Goal: Task Accomplishment & Management: Manage account settings

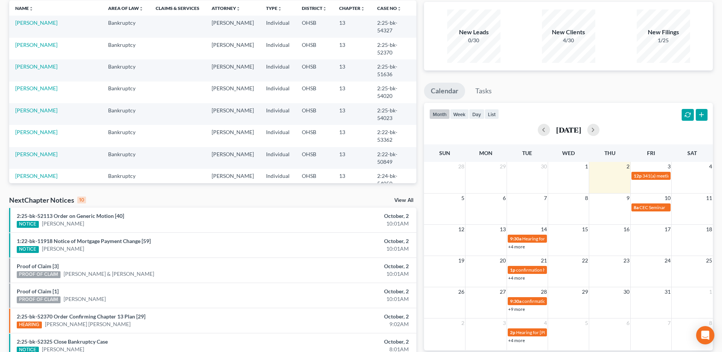
scroll to position [190, 0]
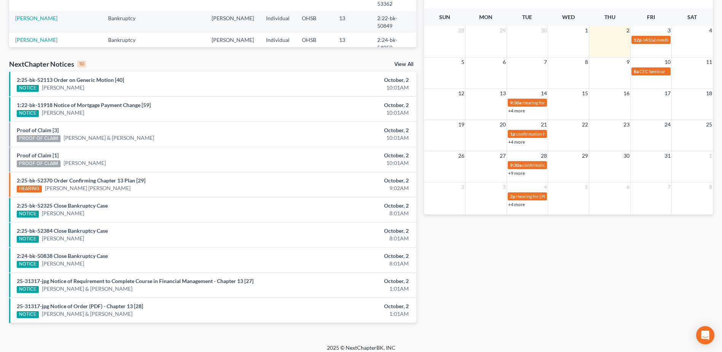
click at [403, 64] on link "View All" at bounding box center [403, 64] width 19 height 5
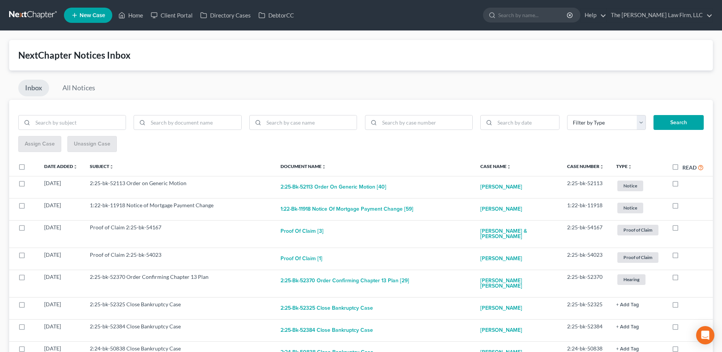
drag, startPoint x: 681, startPoint y: 168, endPoint x: 675, endPoint y: 168, distance: 5.3
click at [682, 168] on label "Read" at bounding box center [692, 167] width 21 height 9
click at [685, 168] on input "Read" at bounding box center [687, 165] width 5 height 5
checkbox input "true"
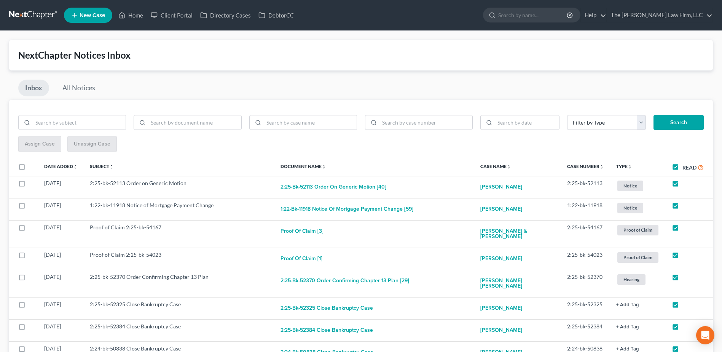
checkbox input "true"
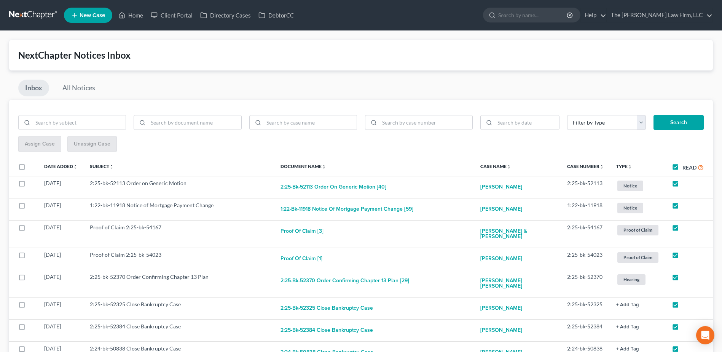
checkbox input "true"
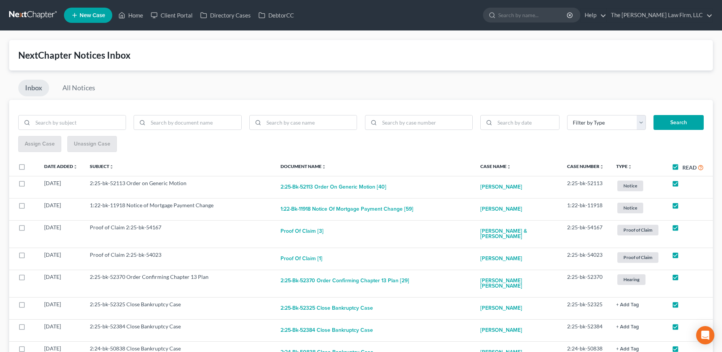
checkbox input "true"
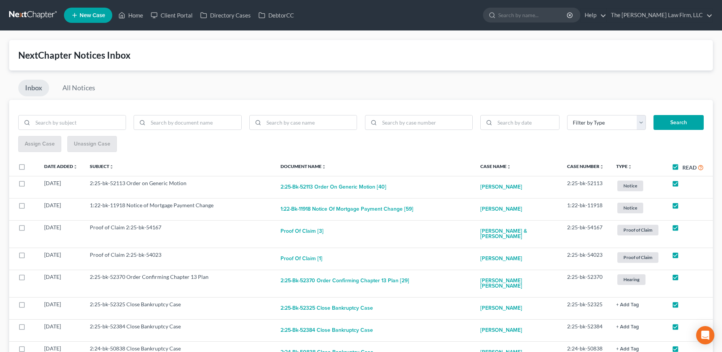
checkbox input "true"
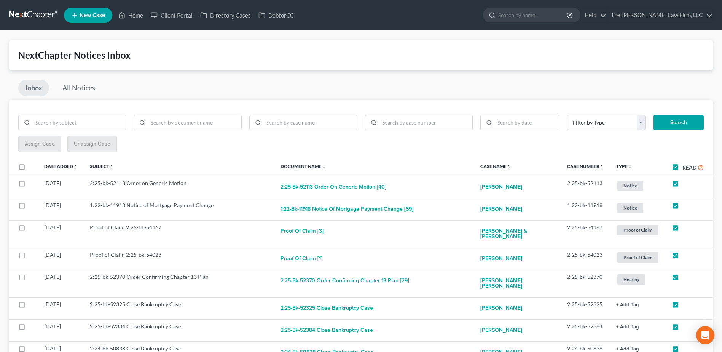
checkbox input "true"
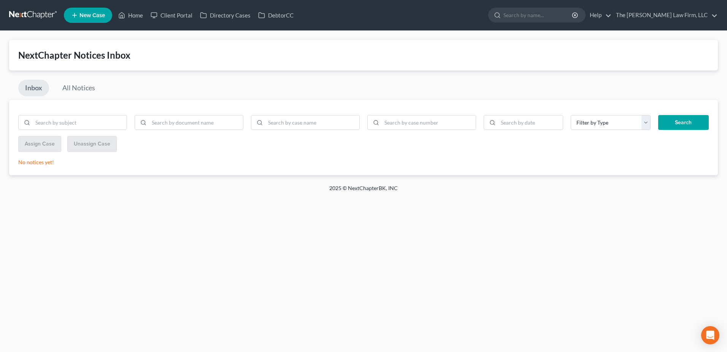
click at [46, 9] on link at bounding box center [33, 15] width 49 height 14
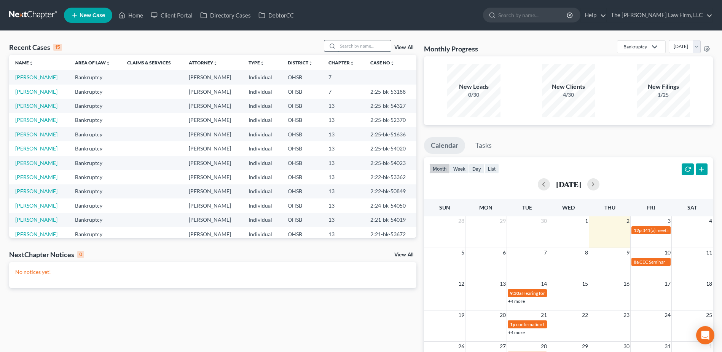
click at [361, 45] on input "search" at bounding box center [363, 45] width 53 height 11
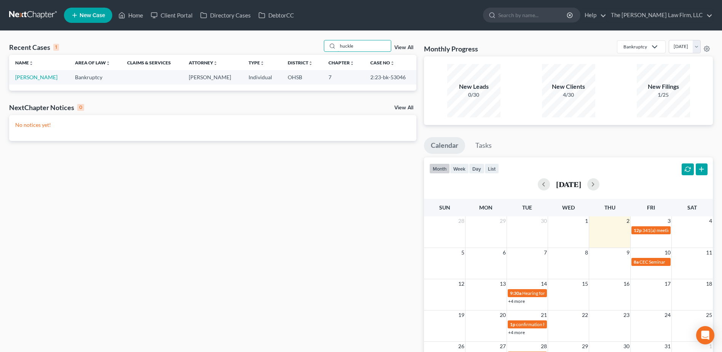
type input "huckle"
click at [53, 76] on td "Huckleby, Linda" at bounding box center [39, 77] width 60 height 14
click at [48, 75] on link "Huckleby, Linda" at bounding box center [36, 77] width 42 height 6
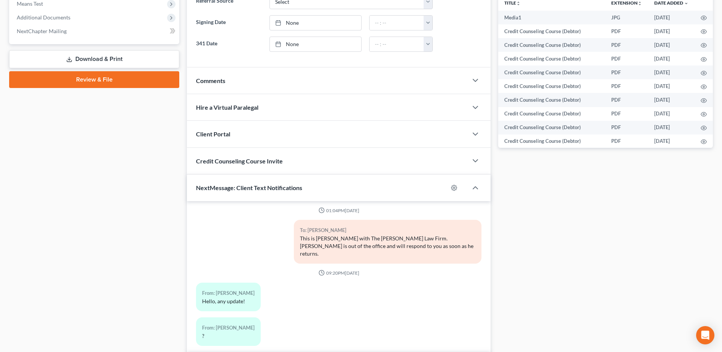
scroll to position [350, 0]
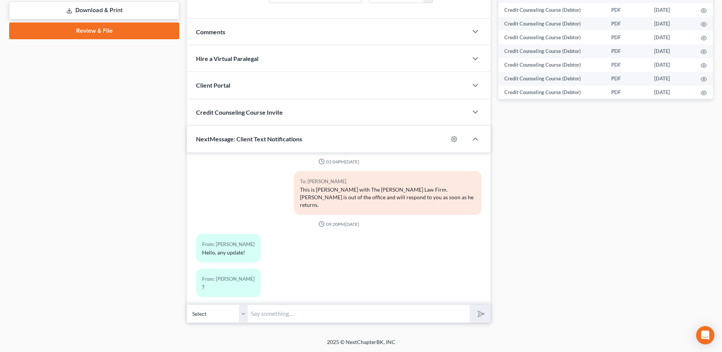
click at [370, 321] on input "text" at bounding box center [359, 313] width 222 height 19
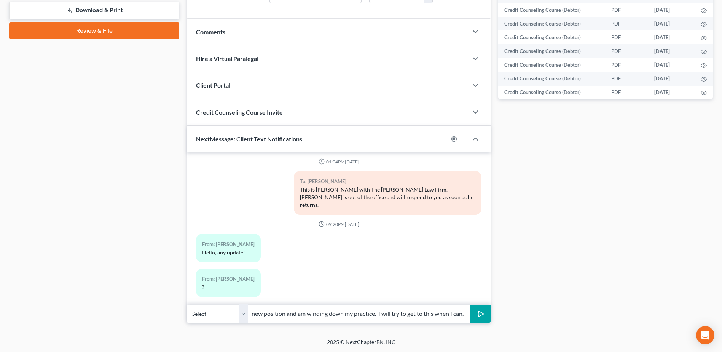
scroll to position [0, 67]
type input "Sorry--I have accepted a new position and am winding down my practice. I will t…"
click at [469, 304] on button "submit" at bounding box center [479, 313] width 21 height 18
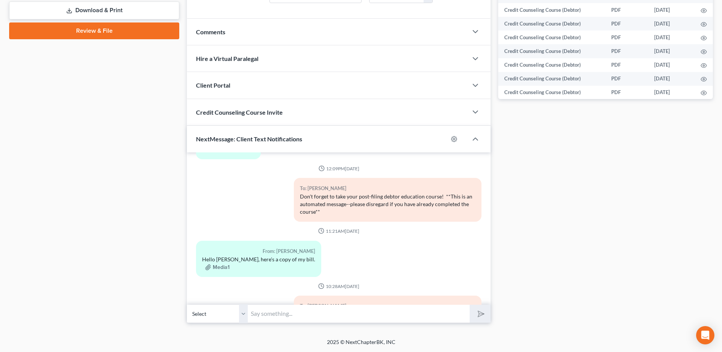
scroll to position [1443, 0]
click at [218, 273] on div "From: Linda Huckleby Hello Mike, here's a copy of my bill. Media1" at bounding box center [258, 260] width 125 height 36
click at [218, 267] on button "Media1" at bounding box center [217, 268] width 24 height 6
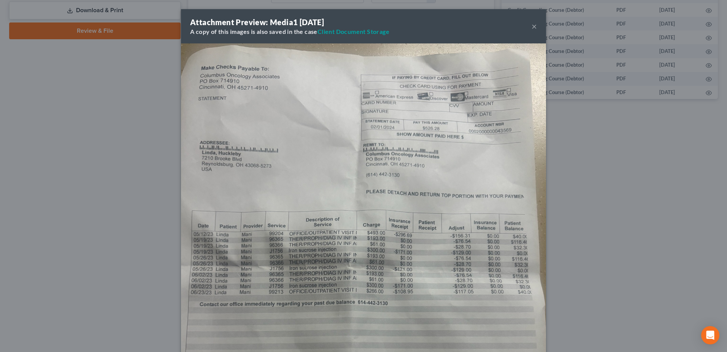
click at [532, 27] on button "×" at bounding box center [534, 26] width 5 height 9
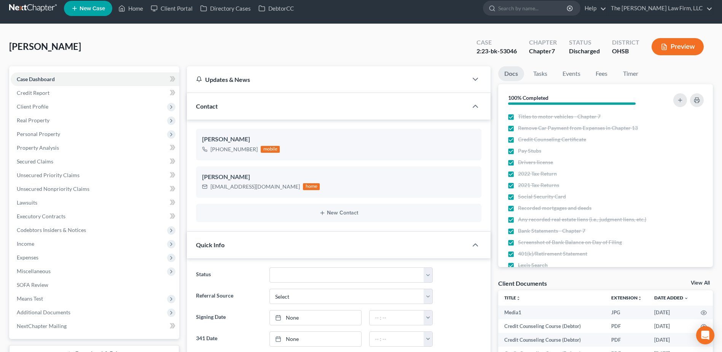
scroll to position [0, 0]
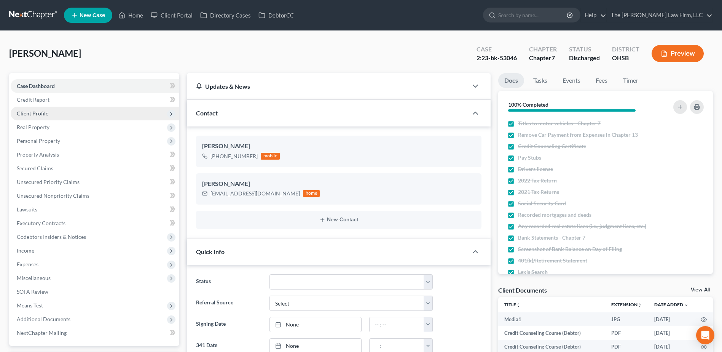
click at [38, 115] on span "Client Profile" at bounding box center [33, 113] width 32 height 6
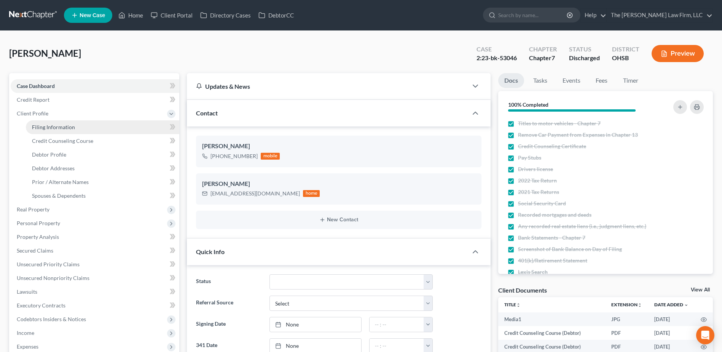
click at [43, 129] on span "Filing Information" at bounding box center [53, 127] width 43 height 6
select select "1"
select select "0"
select select "36"
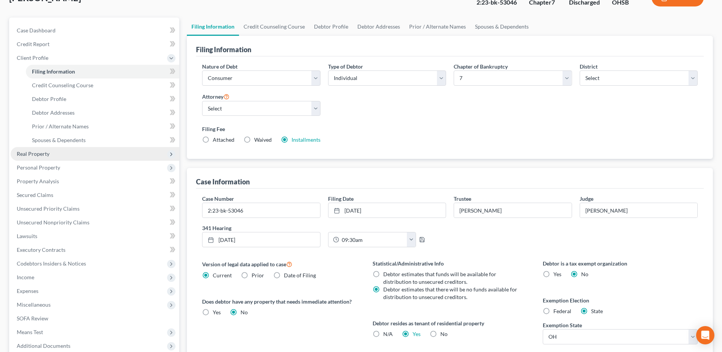
scroll to position [150, 0]
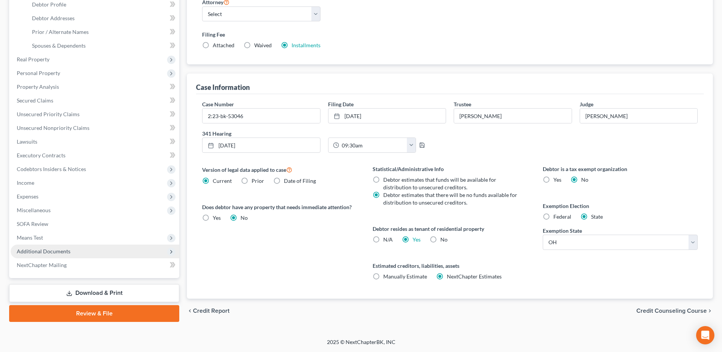
click at [52, 253] on span "Additional Documents" at bounding box center [44, 251] width 54 height 6
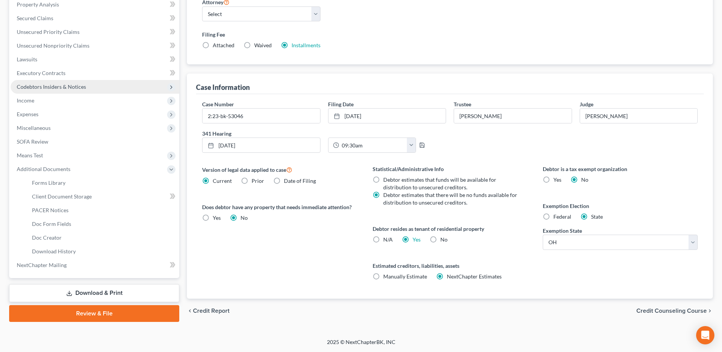
scroll to position [0, 0]
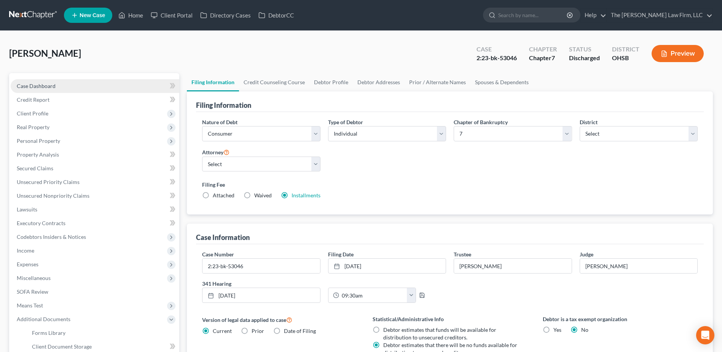
click at [47, 79] on link "Case Dashboard" at bounding box center [95, 86] width 169 height 14
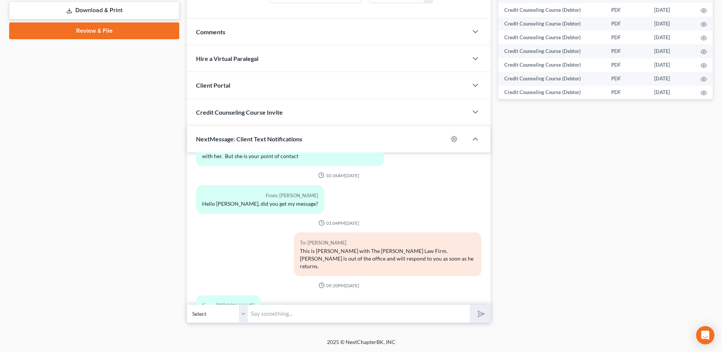
scroll to position [1824, 0]
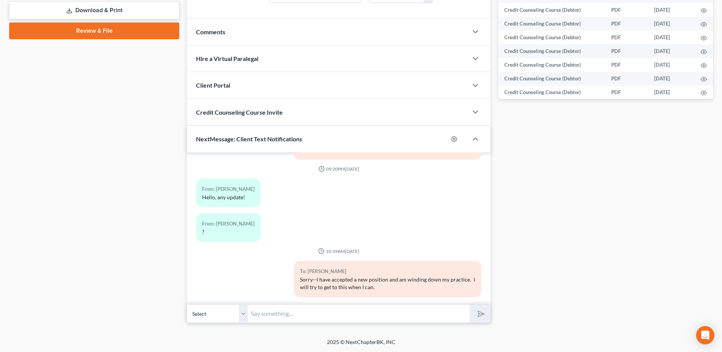
click at [268, 308] on input "text" at bounding box center [359, 313] width 222 height 19
click at [296, 310] on input "I called and" at bounding box center [359, 313] width 222 height 19
type input "This is resolved."
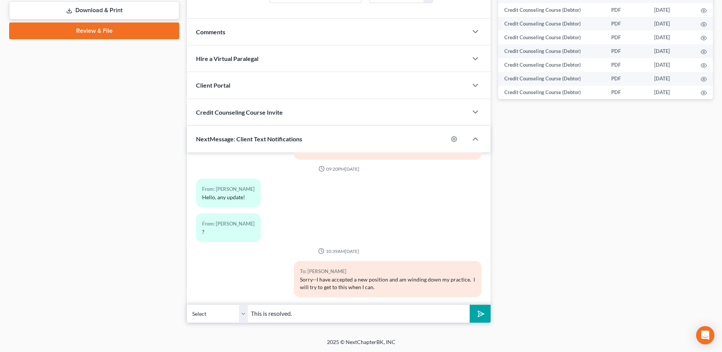
click at [469, 304] on button "submit" at bounding box center [479, 313] width 21 height 18
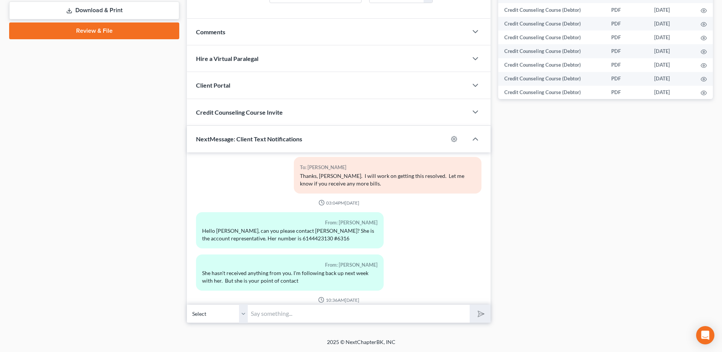
scroll to position [1478, 0]
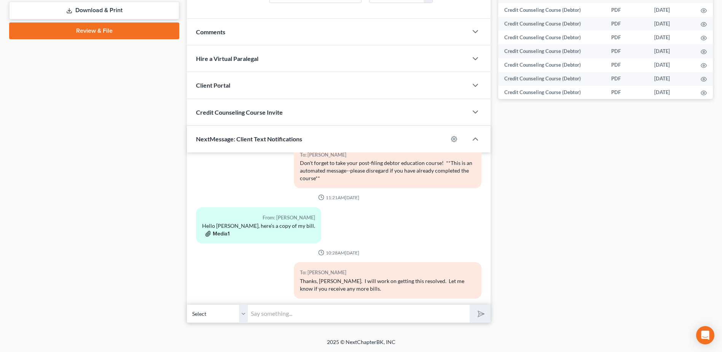
click at [220, 234] on button "Media1" at bounding box center [217, 234] width 24 height 6
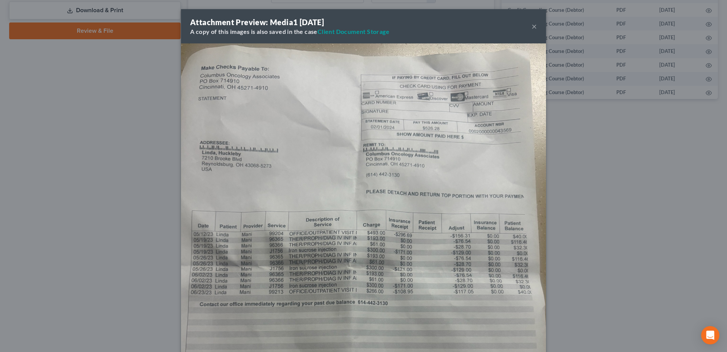
click at [534, 22] on button "×" at bounding box center [534, 26] width 5 height 9
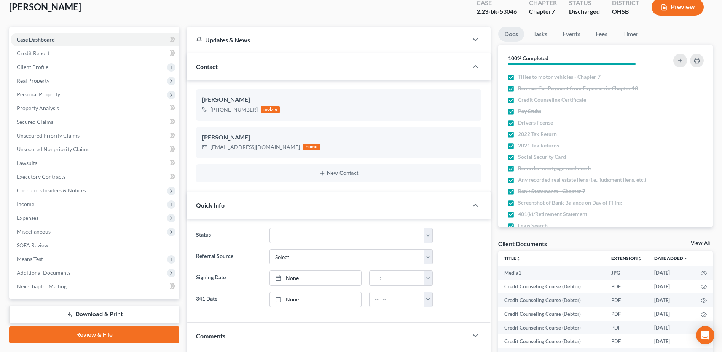
scroll to position [0, 0]
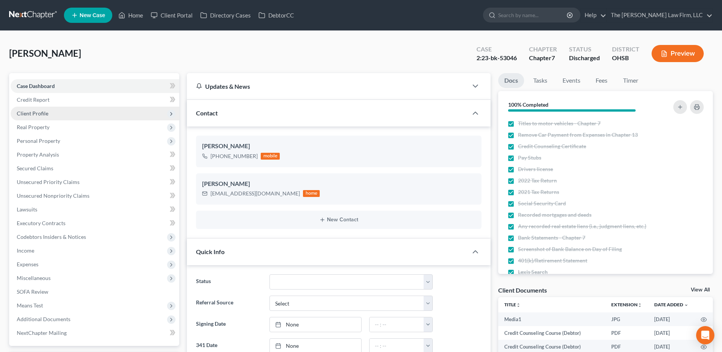
click at [34, 112] on span "Client Profile" at bounding box center [33, 113] width 32 height 6
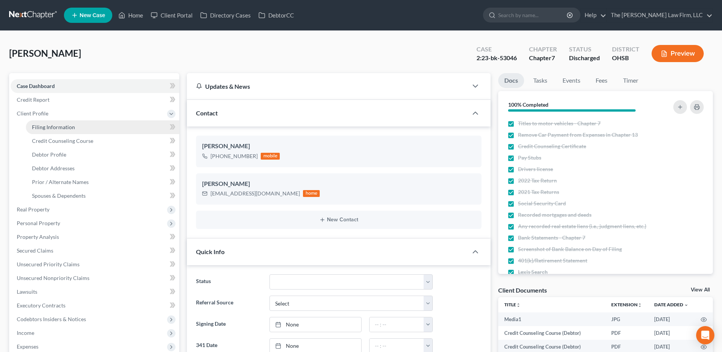
click at [40, 126] on span "Filing Information" at bounding box center [53, 127] width 43 height 6
select select "1"
select select "0"
select select "62"
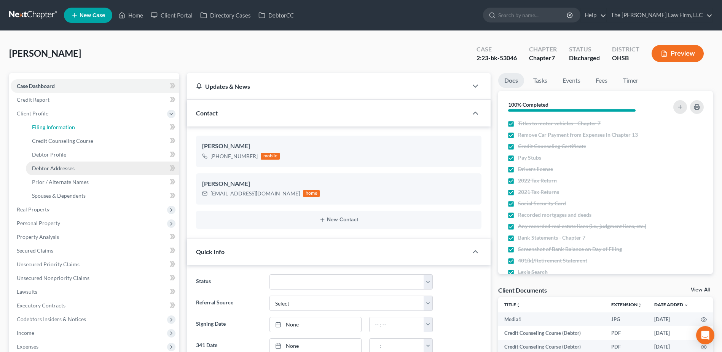
select select "0"
select select "36"
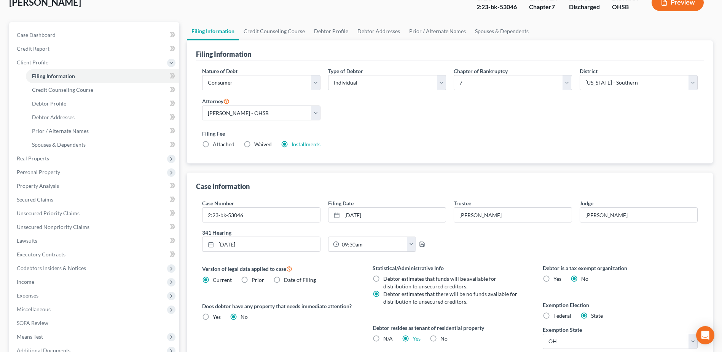
scroll to position [150, 0]
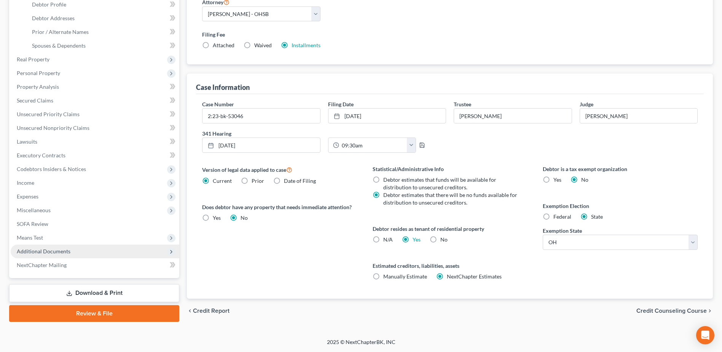
click at [30, 250] on span "Additional Documents" at bounding box center [44, 251] width 54 height 6
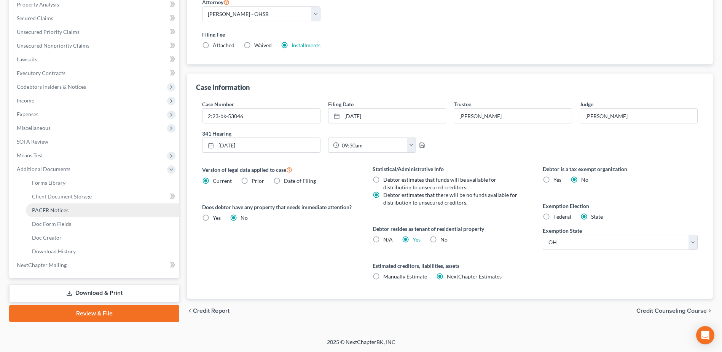
click at [76, 210] on link "PACER Notices" at bounding box center [102, 210] width 153 height 14
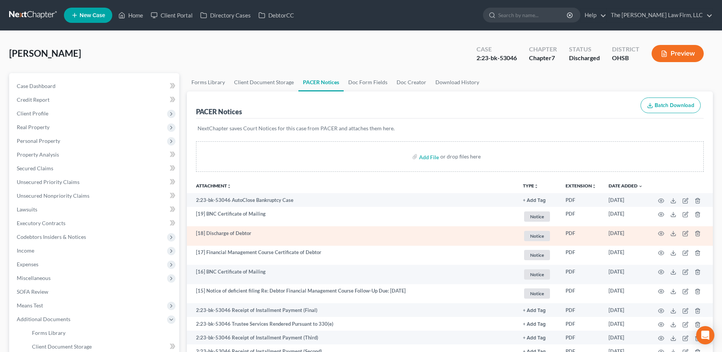
click at [664, 233] on td at bounding box center [681, 235] width 64 height 19
click at [662, 233] on circle "button" at bounding box center [661, 233] width 2 height 2
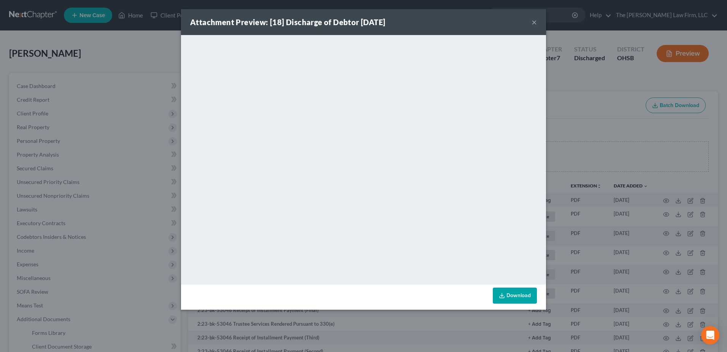
click at [534, 21] on button "×" at bounding box center [534, 21] width 5 height 9
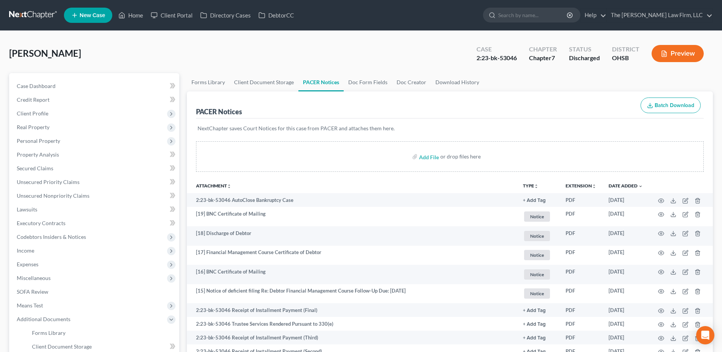
click at [33, 12] on link at bounding box center [33, 15] width 49 height 14
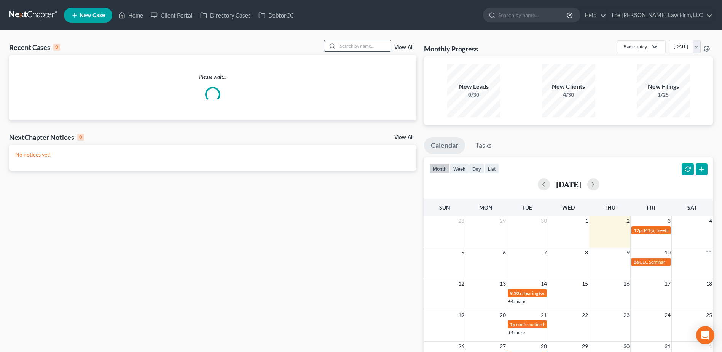
click at [380, 48] on input "search" at bounding box center [363, 45] width 53 height 11
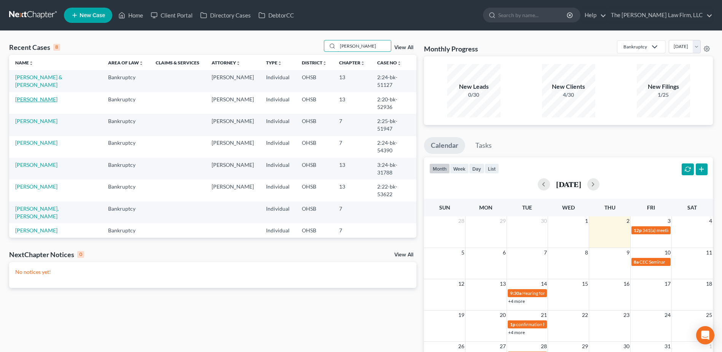
type input "[PERSON_NAME]"
click at [29, 96] on link "Moore, Leigh" at bounding box center [36, 99] width 42 height 6
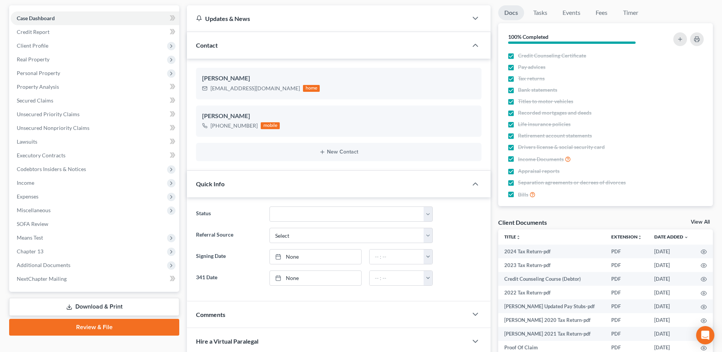
scroll to position [180, 0]
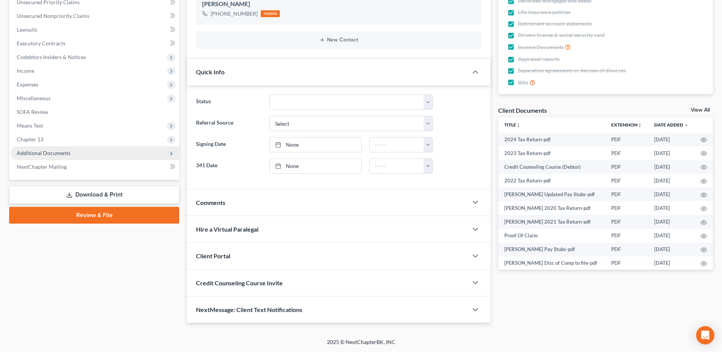
click at [30, 153] on span "Additional Documents" at bounding box center [44, 153] width 54 height 6
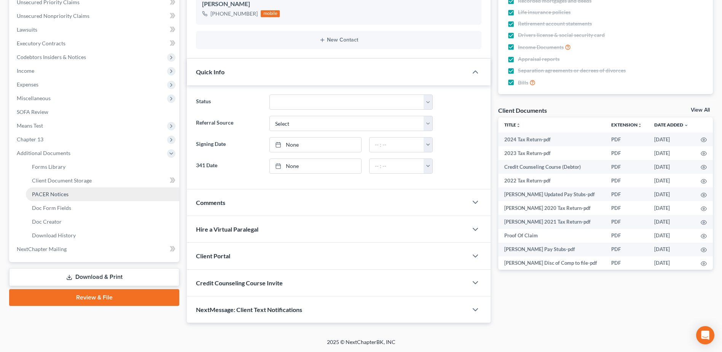
click at [48, 193] on span "PACER Notices" at bounding box center [50, 194] width 37 height 6
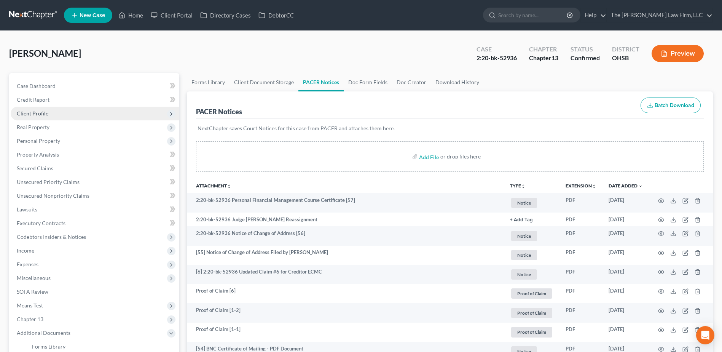
click at [40, 115] on span "Client Profile" at bounding box center [33, 113] width 32 height 6
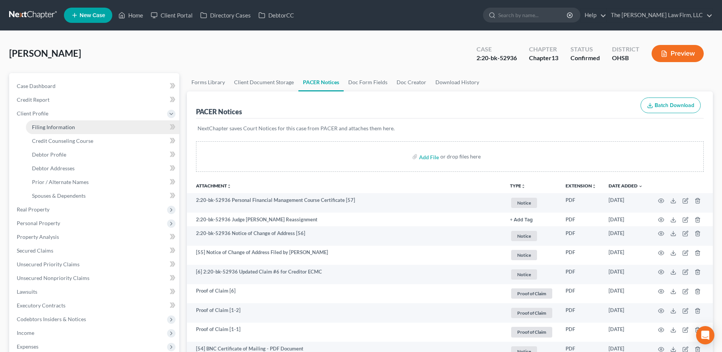
click at [44, 125] on span "Filing Information" at bounding box center [53, 127] width 43 height 6
select select "1"
select select "0"
select select "3"
select select "36"
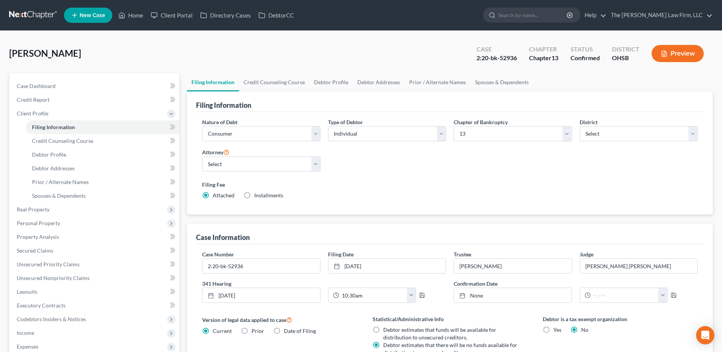
click at [35, 11] on link at bounding box center [33, 15] width 49 height 14
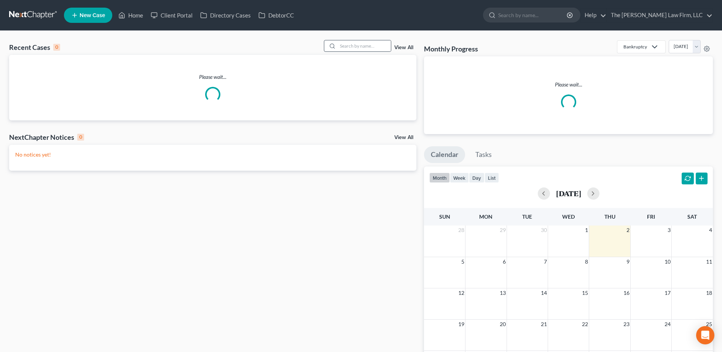
click at [359, 52] on div at bounding box center [358, 46] width 68 height 12
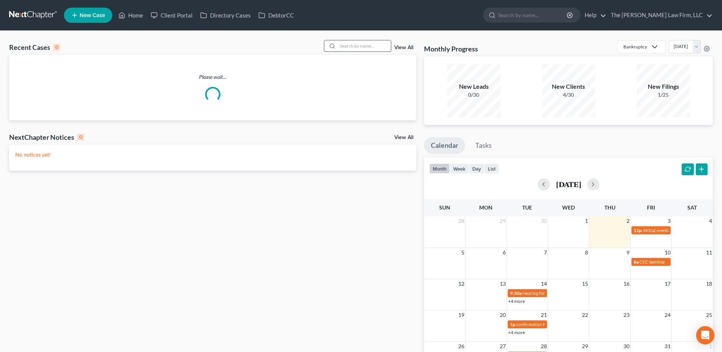
click at [362, 47] on input "search" at bounding box center [363, 45] width 53 height 11
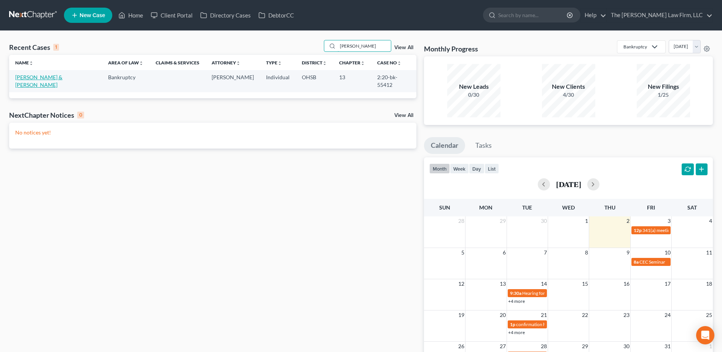
type input "polinski"
click at [41, 77] on link "Polinski, Melvin & Jody" at bounding box center [38, 81] width 47 height 14
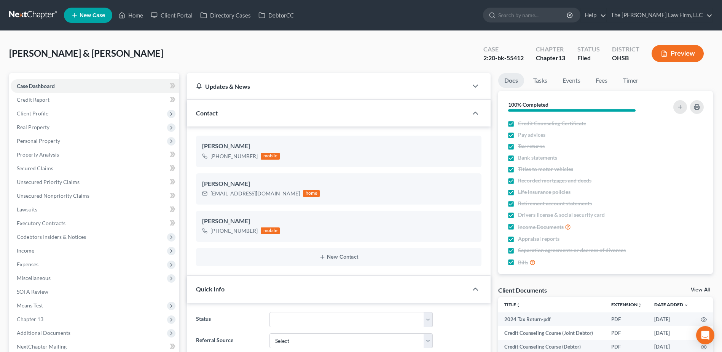
scroll to position [1554, 0]
click at [40, 113] on span "Client Profile" at bounding box center [33, 113] width 32 height 6
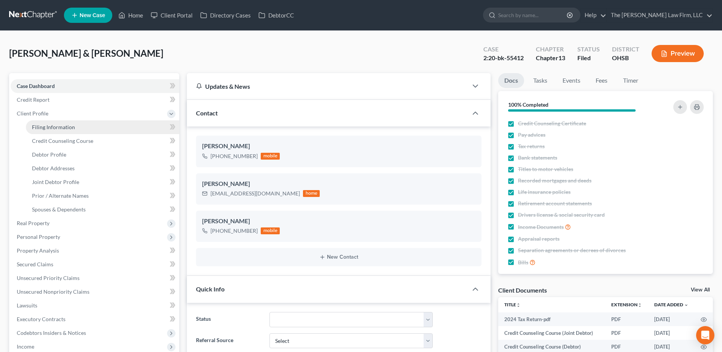
click at [39, 126] on span "Filing Information" at bounding box center [53, 127] width 43 height 6
select select "1"
select select "3"
select select "36"
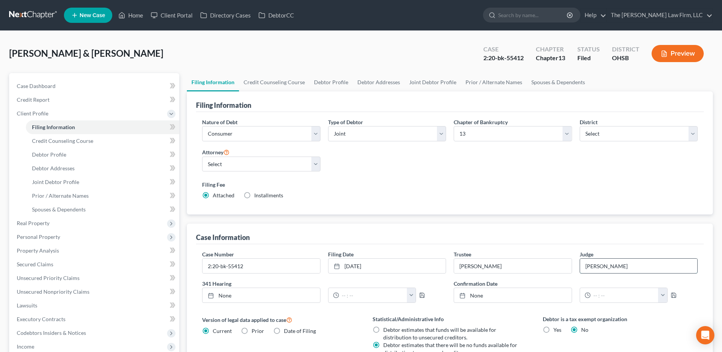
click at [589, 265] on input "[PERSON_NAME]" at bounding box center [638, 265] width 117 height 14
click at [589, 265] on input "Hoffman" at bounding box center [638, 265] width 117 height 14
type input "Strelow Cobb"
click at [46, 12] on link at bounding box center [33, 15] width 49 height 14
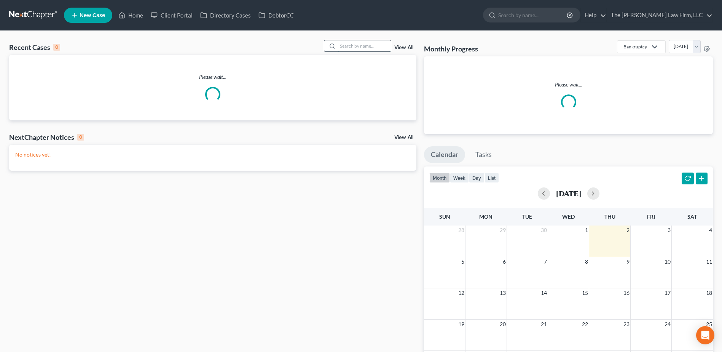
click at [350, 47] on input "search" at bounding box center [363, 45] width 53 height 11
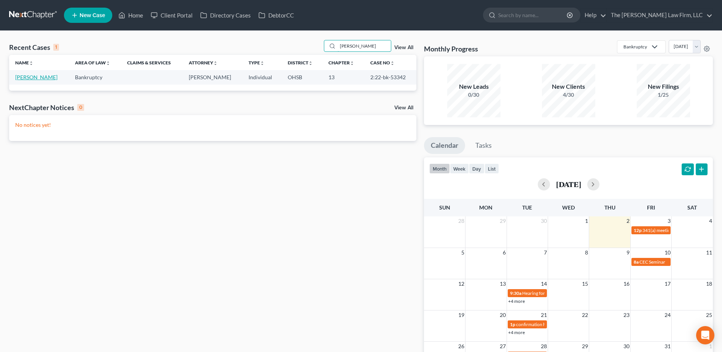
type input "muench"
click at [32, 74] on link "[PERSON_NAME]" at bounding box center [36, 77] width 42 height 6
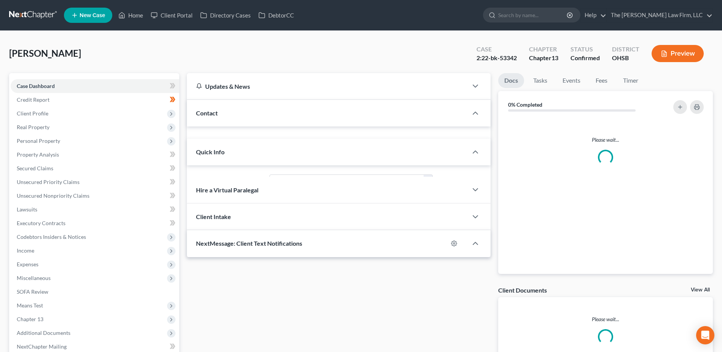
click at [30, 78] on div "Case Dashboard Payments Invoices Payments Payments Credit Report Client Profile…" at bounding box center [94, 216] width 170 height 286
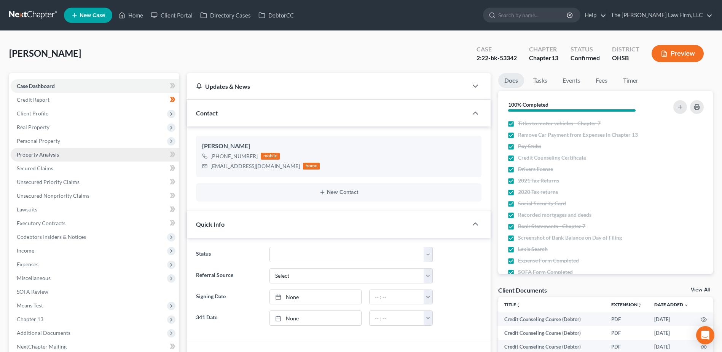
scroll to position [2111, 0]
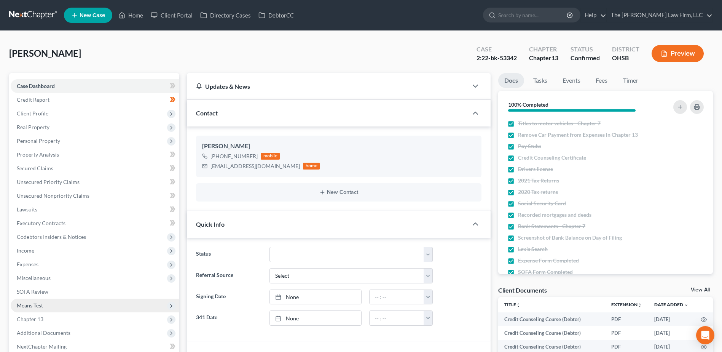
click at [36, 306] on span "Means Test" at bounding box center [30, 305] width 26 height 6
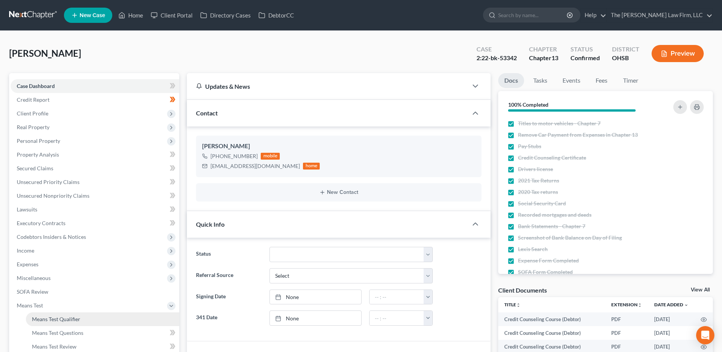
click at [45, 317] on span "Means Test Qualifier" at bounding box center [56, 318] width 48 height 6
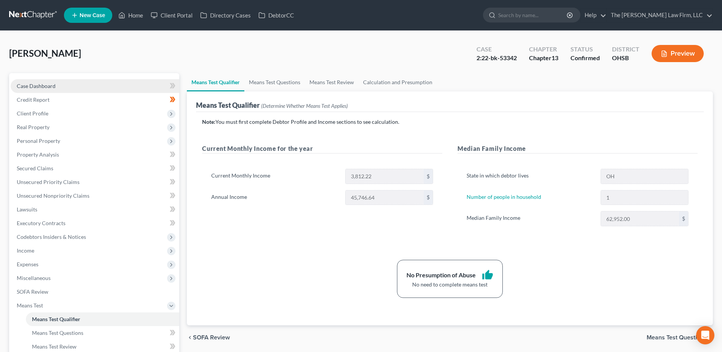
click at [25, 83] on span "Case Dashboard" at bounding box center [36, 86] width 39 height 6
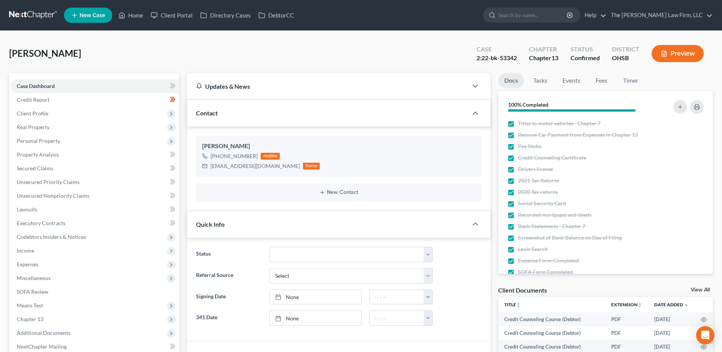
scroll to position [2111, 0]
click at [38, 11] on link at bounding box center [33, 15] width 49 height 14
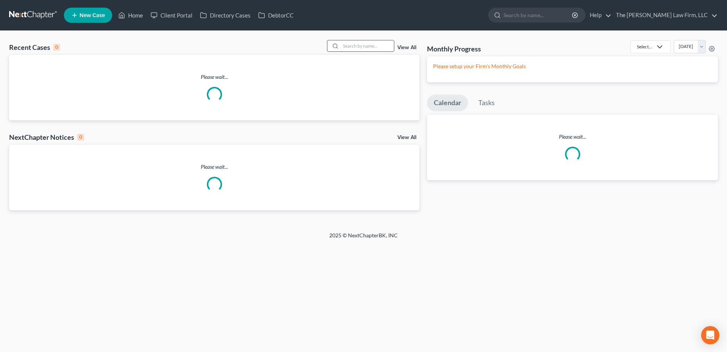
click at [368, 46] on input "search" at bounding box center [367, 45] width 53 height 11
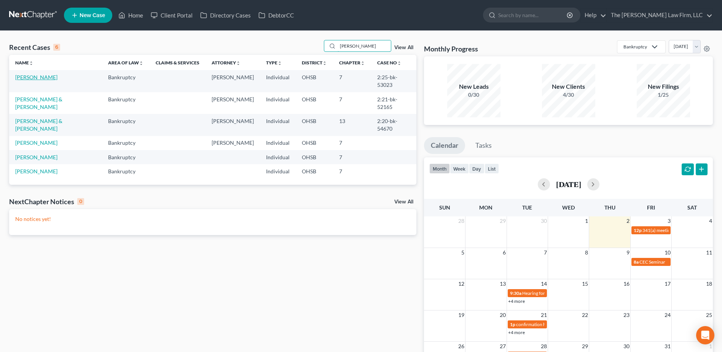
type input "[PERSON_NAME]"
click at [37, 76] on link "[PERSON_NAME]" at bounding box center [36, 77] width 42 height 6
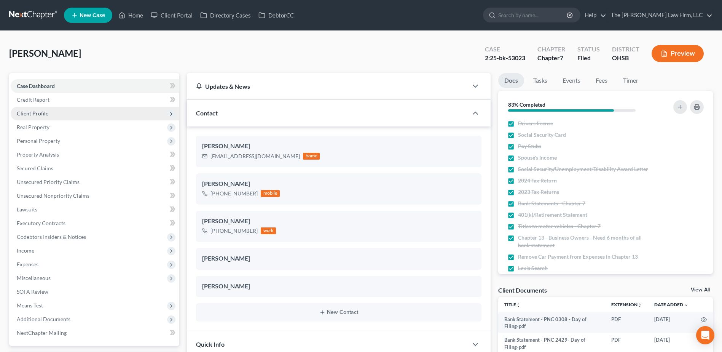
click at [33, 112] on span "Client Profile" at bounding box center [33, 113] width 32 height 6
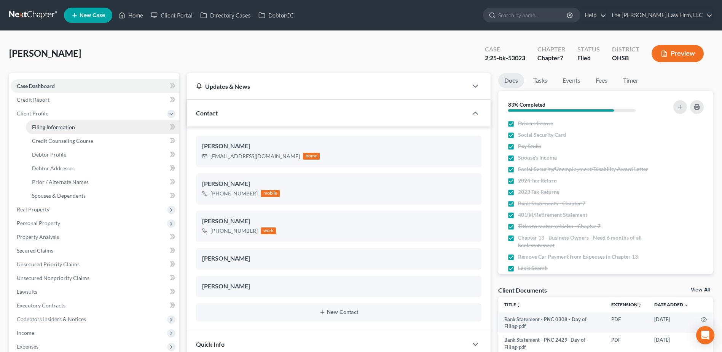
click at [41, 130] on link "Filing Information" at bounding box center [102, 127] width 153 height 14
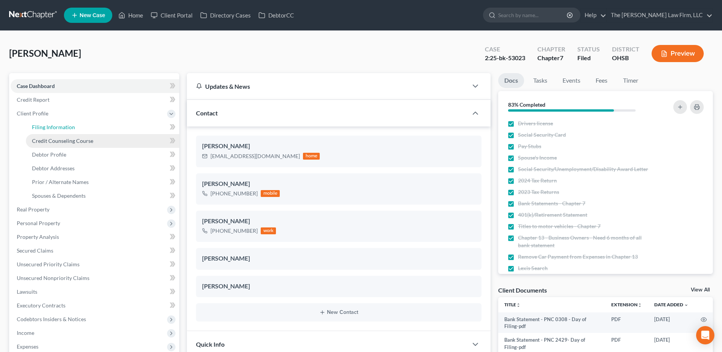
select select "1"
select select "0"
select select "36"
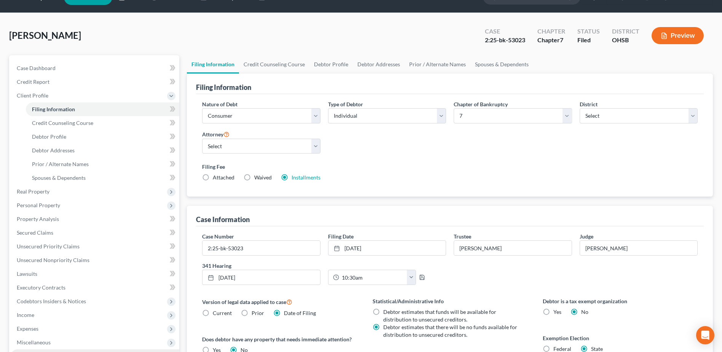
scroll to position [150, 0]
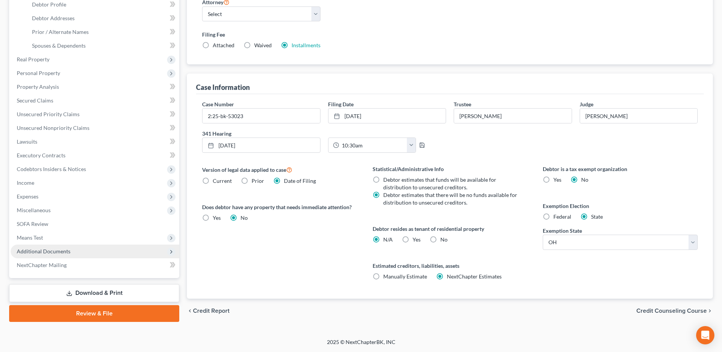
click at [51, 250] on span "Additional Documents" at bounding box center [44, 251] width 54 height 6
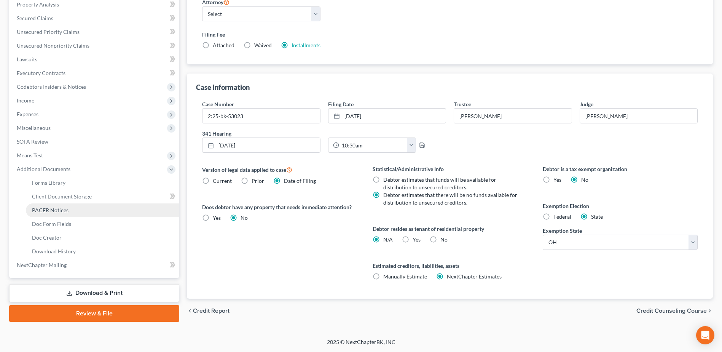
click at [49, 211] on span "PACER Notices" at bounding box center [50, 210] width 37 height 6
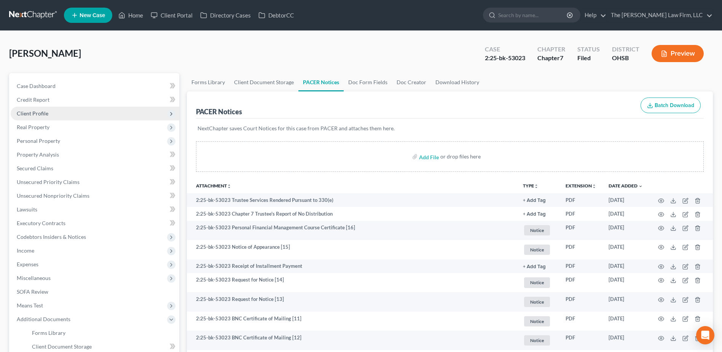
click at [28, 116] on span "Client Profile" at bounding box center [33, 113] width 32 height 6
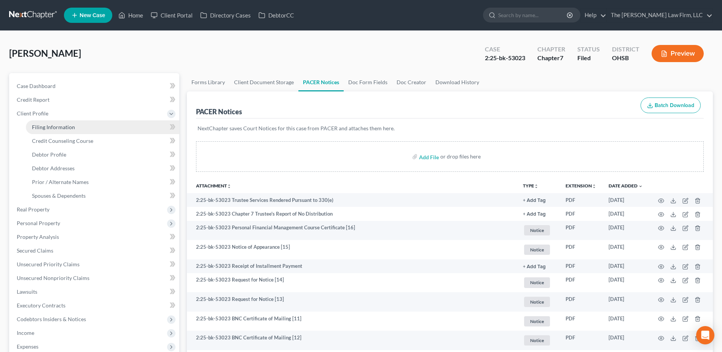
click at [40, 129] on span "Filing Information" at bounding box center [53, 127] width 43 height 6
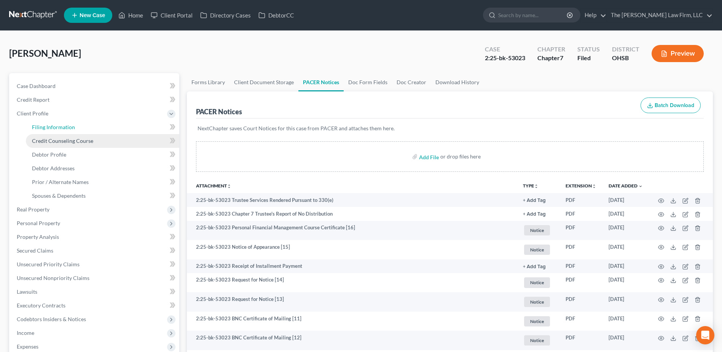
select select "1"
select select "0"
select select "62"
select select "0"
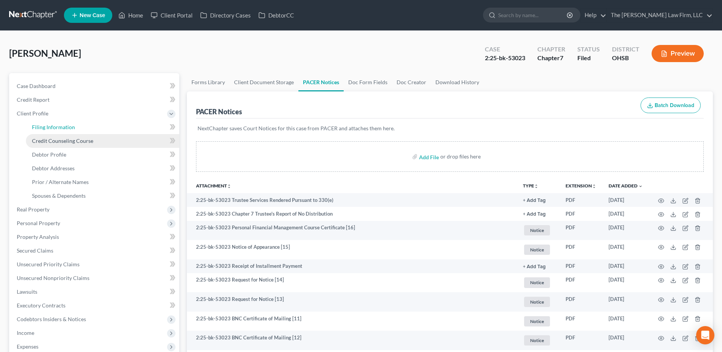
select select "36"
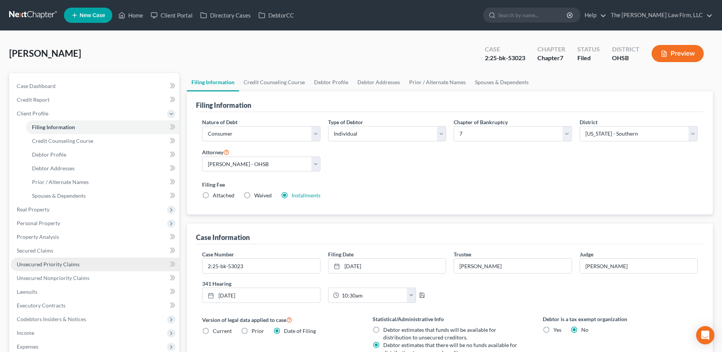
scroll to position [150, 0]
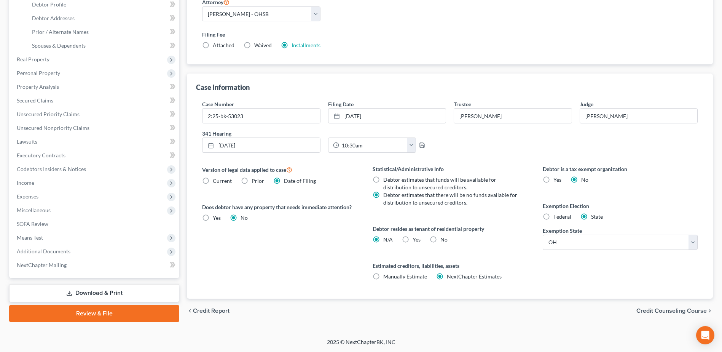
drag, startPoint x: 65, startPoint y: 253, endPoint x: 65, endPoint y: 266, distance: 12.6
click at [65, 253] on span "Additional Documents" at bounding box center [44, 251] width 54 height 6
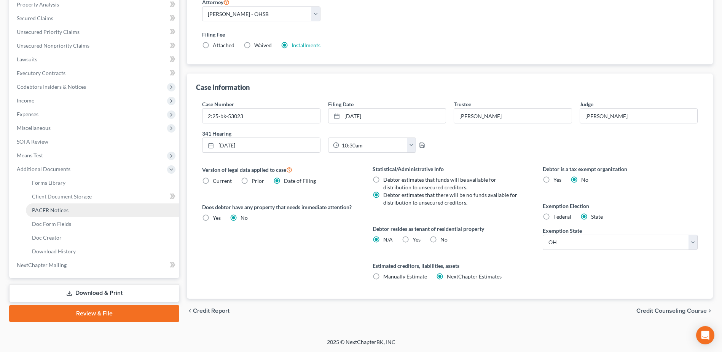
click at [46, 208] on span "PACER Notices" at bounding box center [50, 210] width 37 height 6
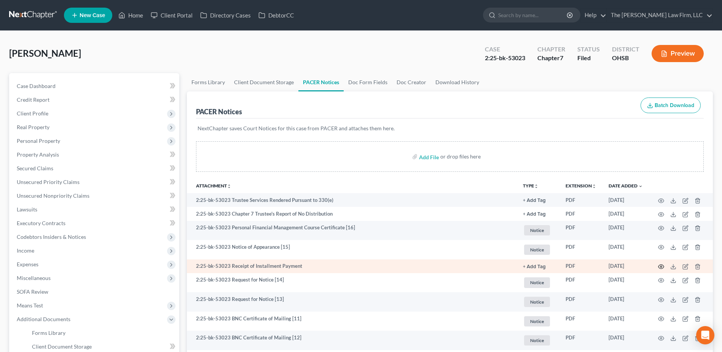
click at [660, 265] on icon "button" at bounding box center [661, 266] width 6 height 6
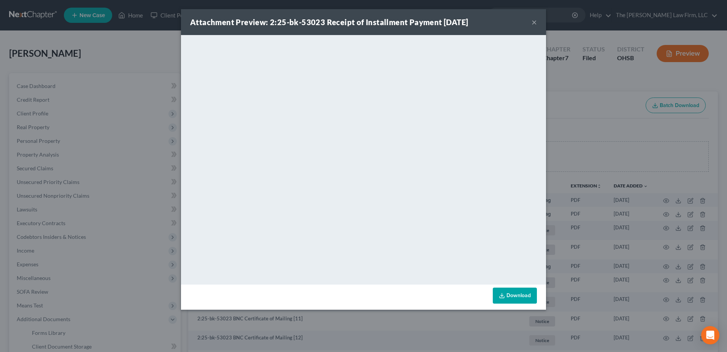
click at [532, 24] on button "×" at bounding box center [534, 21] width 5 height 9
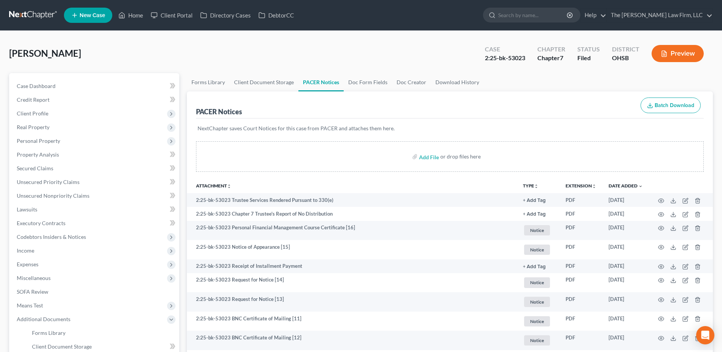
click at [37, 12] on link at bounding box center [33, 15] width 49 height 14
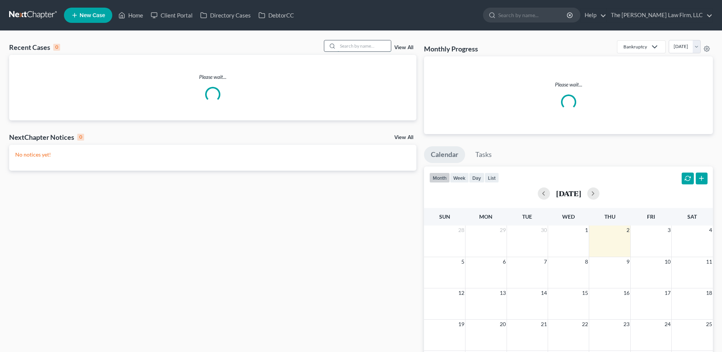
click at [354, 45] on input "search" at bounding box center [363, 45] width 53 height 11
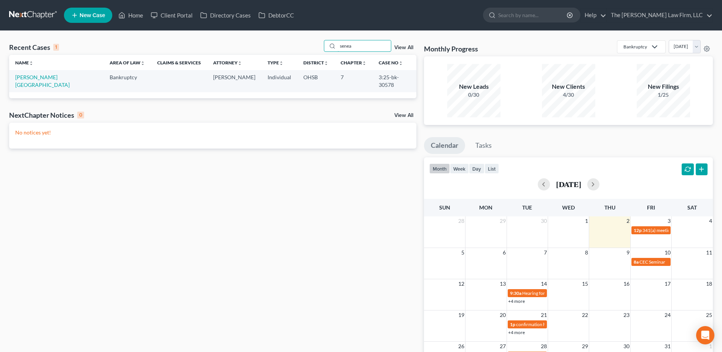
type input "senea"
click at [38, 77] on link "[PERSON_NAME][GEOGRAPHIC_DATA]" at bounding box center [42, 81] width 54 height 14
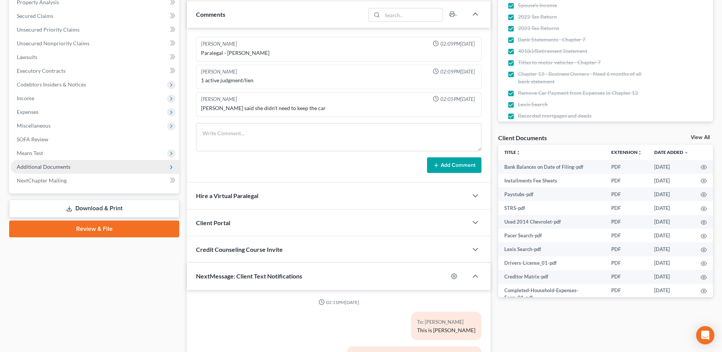
scroll to position [477, 0]
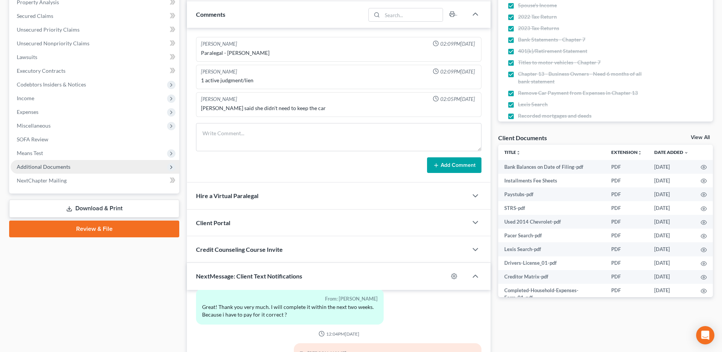
click at [36, 166] on span "Additional Documents" at bounding box center [44, 166] width 54 height 6
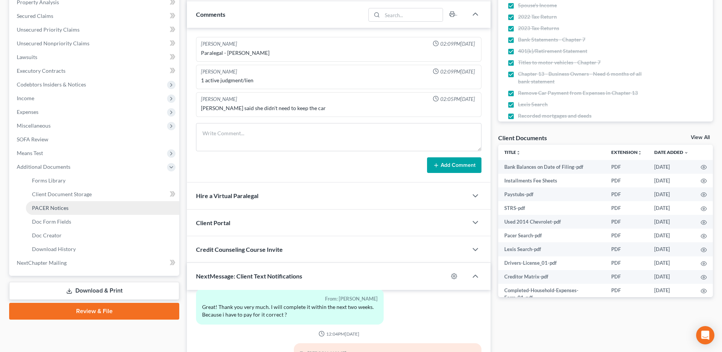
click at [44, 204] on span "PACER Notices" at bounding box center [50, 207] width 37 height 6
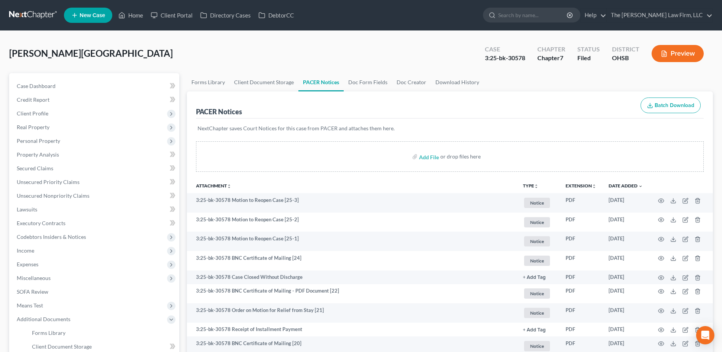
click at [29, 4] on nav "Home New Case Client Portal Directory Cases DebtorCC The Jones Law Firm, LLC mj…" at bounding box center [361, 15] width 722 height 30
click at [27, 17] on link at bounding box center [33, 15] width 49 height 14
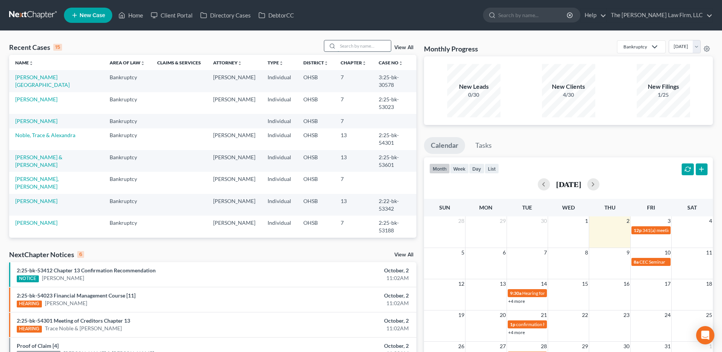
click at [358, 43] on input "search" at bounding box center [363, 45] width 53 height 11
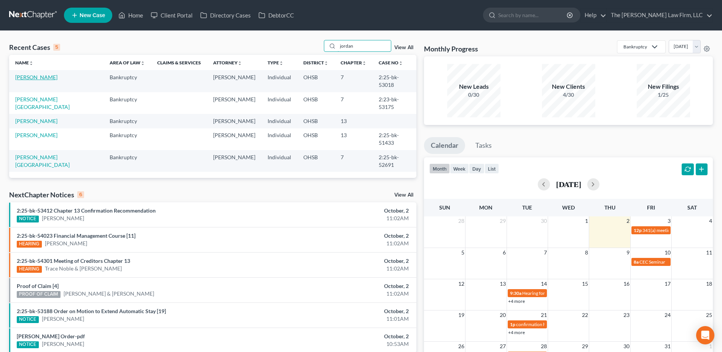
type input "jordan"
click at [24, 77] on link "[PERSON_NAME]" at bounding box center [36, 77] width 42 height 6
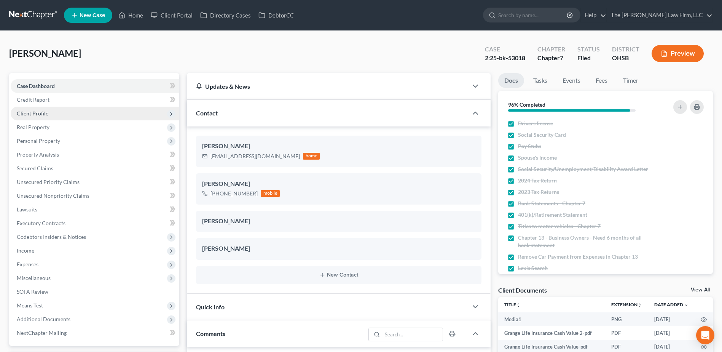
click at [46, 114] on span "Client Profile" at bounding box center [33, 113] width 32 height 6
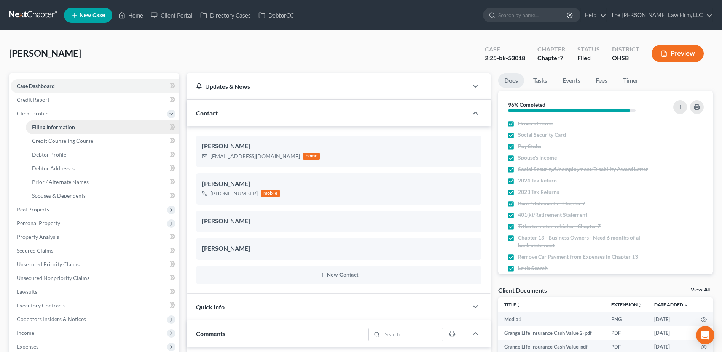
click at [52, 126] on span "Filing Information" at bounding box center [53, 127] width 43 height 6
select select "1"
select select "0"
select select "36"
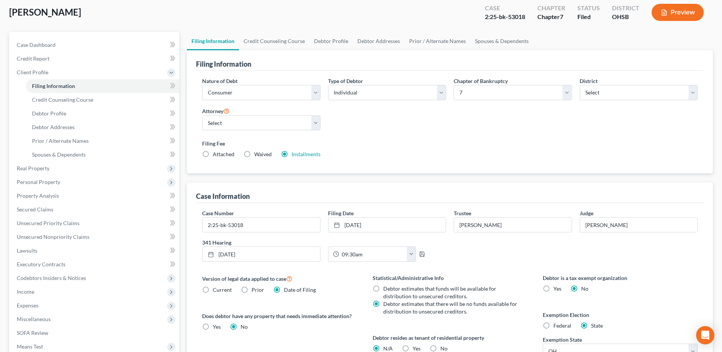
scroll to position [150, 0]
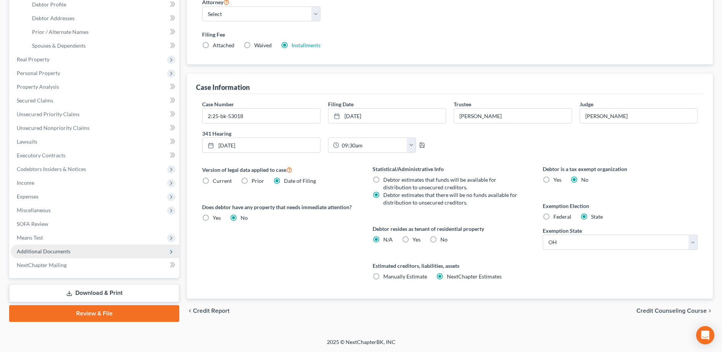
click at [67, 253] on span "Additional Documents" at bounding box center [44, 251] width 54 height 6
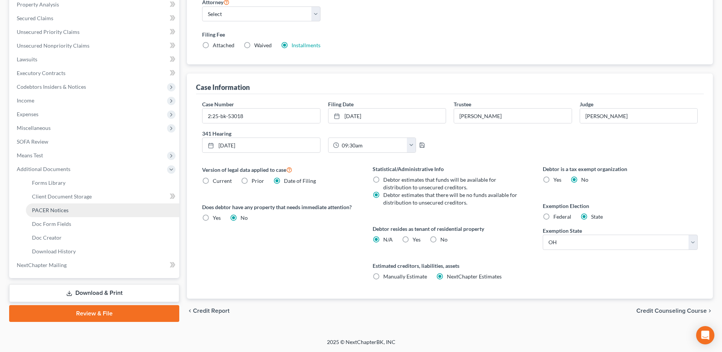
click at [65, 214] on link "PACER Notices" at bounding box center [102, 210] width 153 height 14
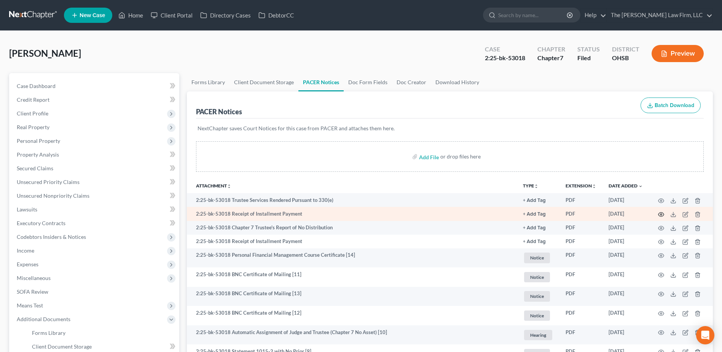
click at [661, 215] on icon "button" at bounding box center [661, 214] width 6 height 6
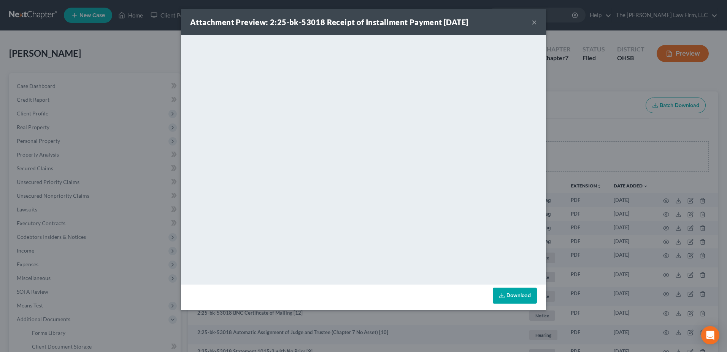
click at [533, 24] on button "×" at bounding box center [534, 21] width 5 height 9
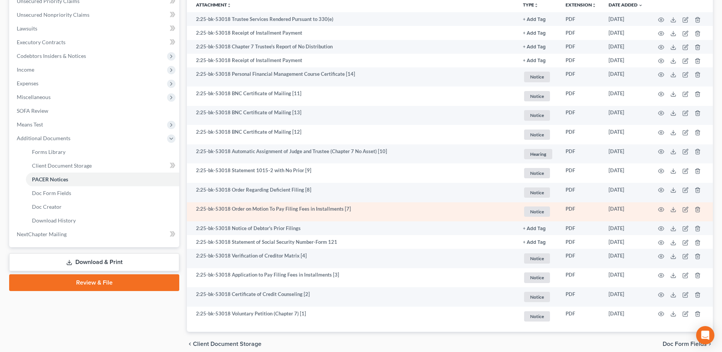
scroll to position [190, 0]
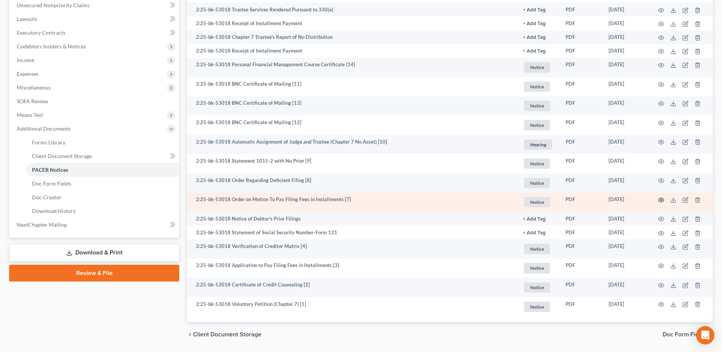
click at [661, 200] on icon "button" at bounding box center [661, 200] width 6 height 6
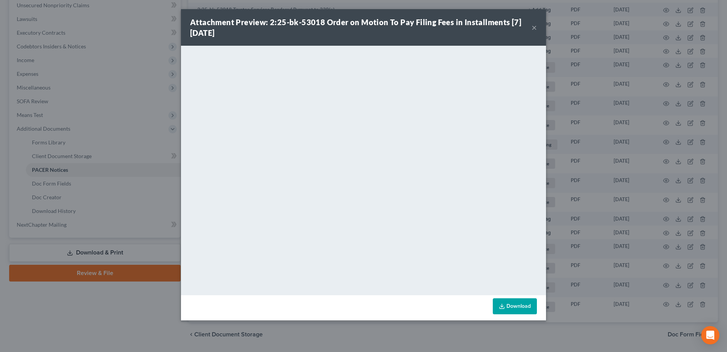
click at [533, 25] on button "×" at bounding box center [534, 27] width 5 height 9
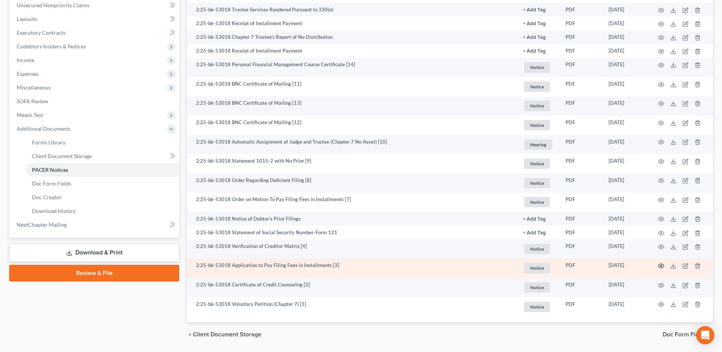
click at [663, 265] on td at bounding box center [681, 267] width 64 height 19
click at [657, 265] on td at bounding box center [681, 267] width 64 height 19
click at [661, 266] on icon "button" at bounding box center [661, 265] width 6 height 6
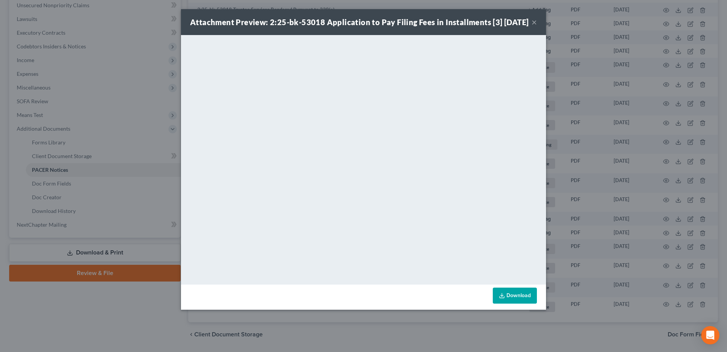
click at [535, 27] on button "×" at bounding box center [534, 21] width 5 height 9
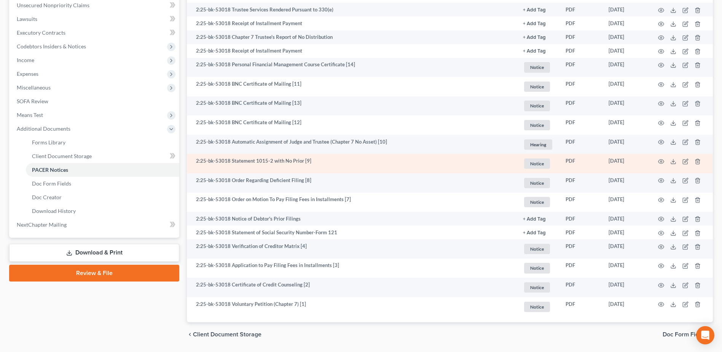
scroll to position [152, 0]
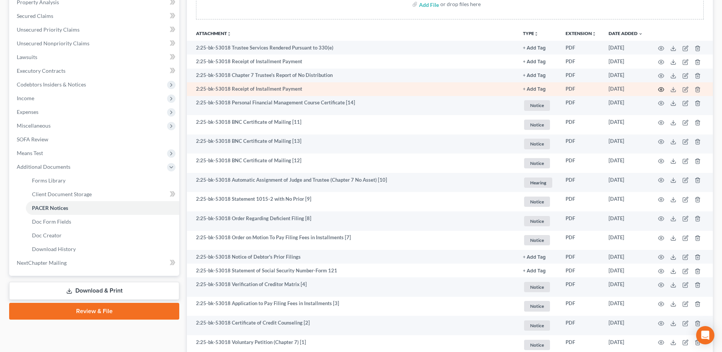
click at [661, 89] on icon "button" at bounding box center [661, 89] width 6 height 6
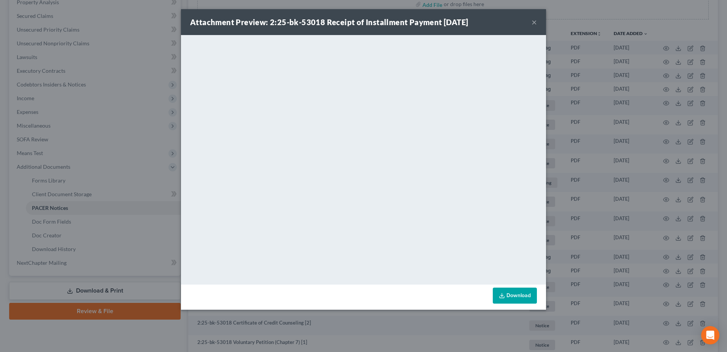
click at [534, 21] on button "×" at bounding box center [534, 21] width 5 height 9
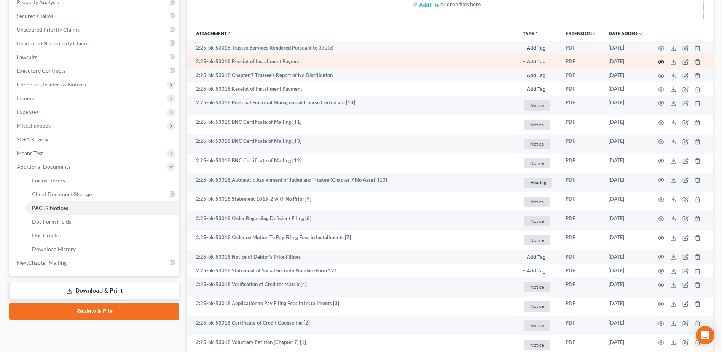
click at [660, 64] on icon "button" at bounding box center [661, 62] width 6 height 6
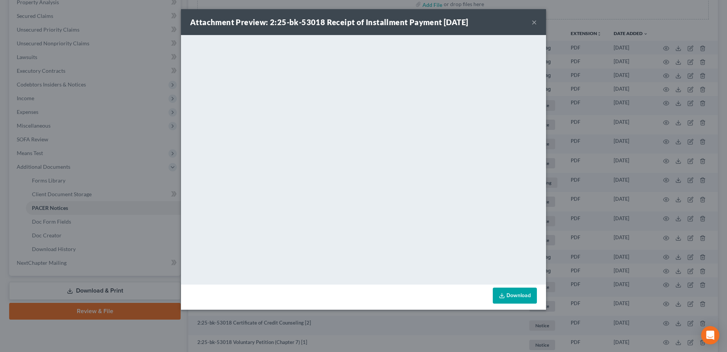
click at [533, 21] on button "×" at bounding box center [534, 21] width 5 height 9
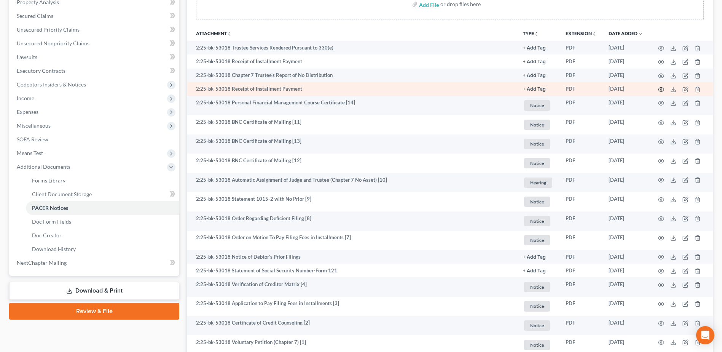
click at [661, 89] on icon "button" at bounding box center [661, 89] width 6 height 6
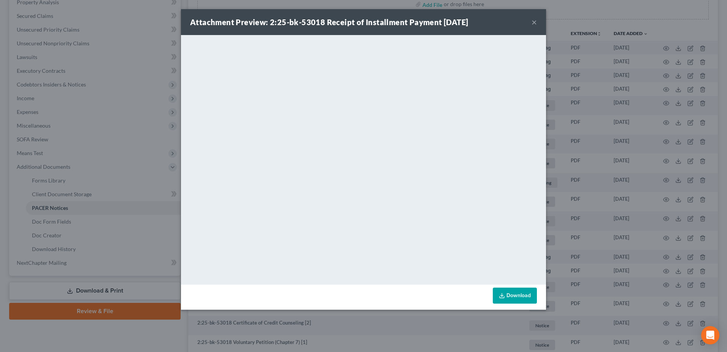
click at [534, 22] on button "×" at bounding box center [534, 21] width 5 height 9
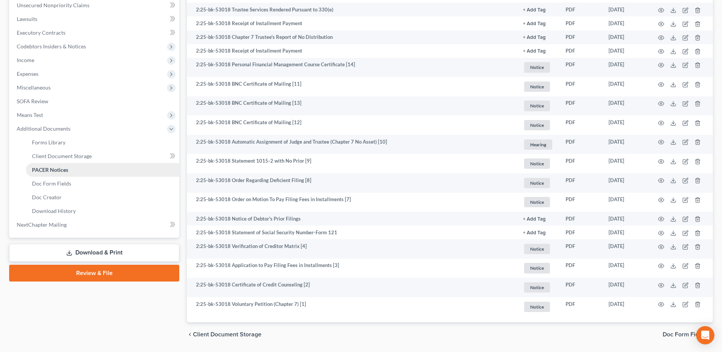
scroll to position [0, 0]
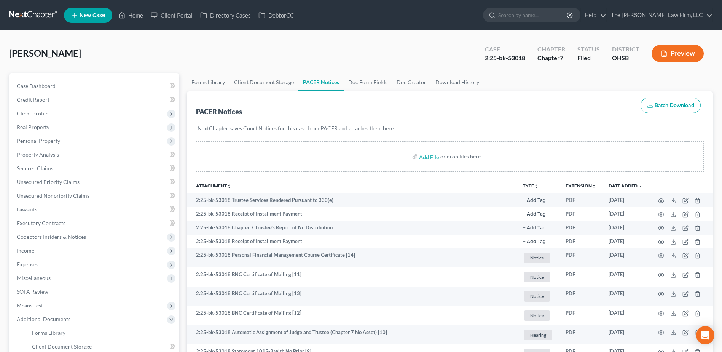
click at [33, 15] on link at bounding box center [33, 15] width 49 height 14
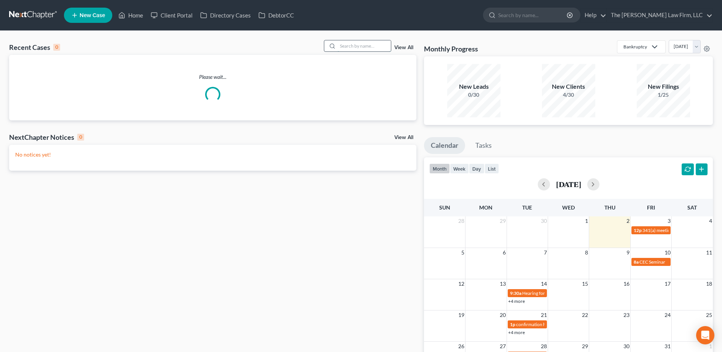
click at [349, 46] on input "search" at bounding box center [363, 45] width 53 height 11
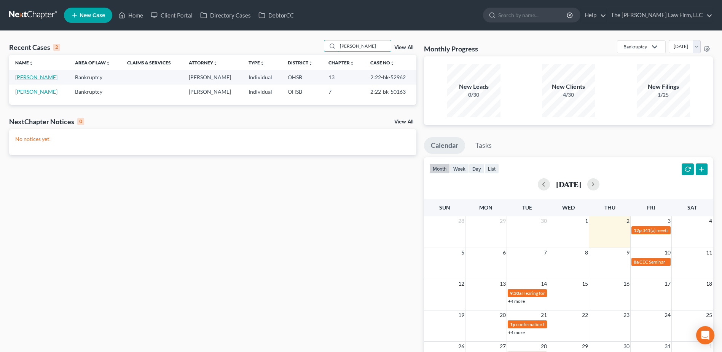
type input "[PERSON_NAME]"
click at [34, 78] on link "[PERSON_NAME]" at bounding box center [36, 77] width 42 height 6
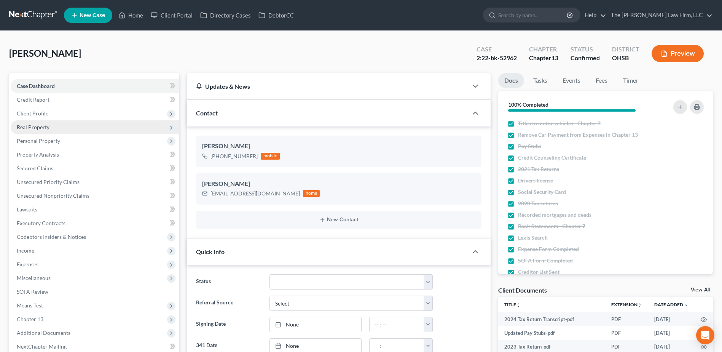
scroll to position [1191, 0]
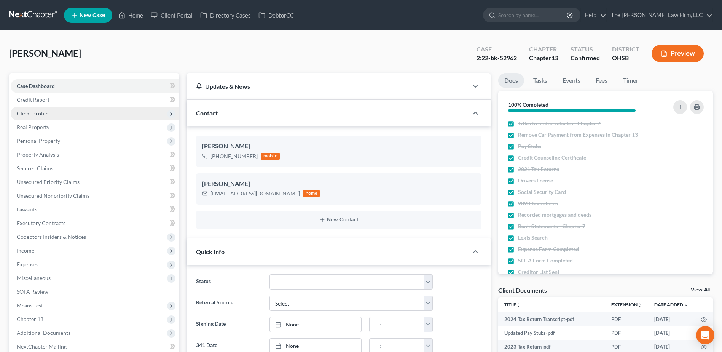
click at [28, 113] on span "Client Profile" at bounding box center [33, 113] width 32 height 6
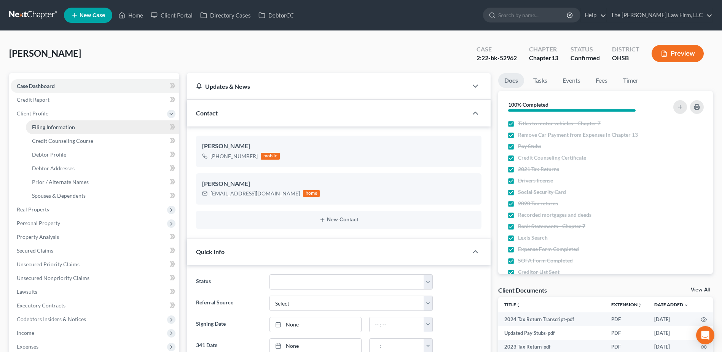
click at [44, 130] on link "Filing Information" at bounding box center [102, 127] width 153 height 14
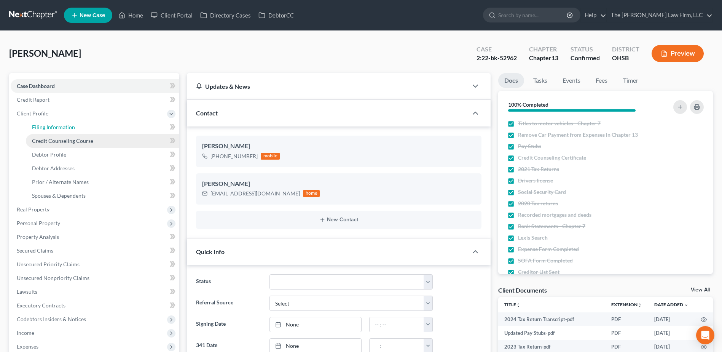
select select "1"
select select "0"
select select "3"
select select "36"
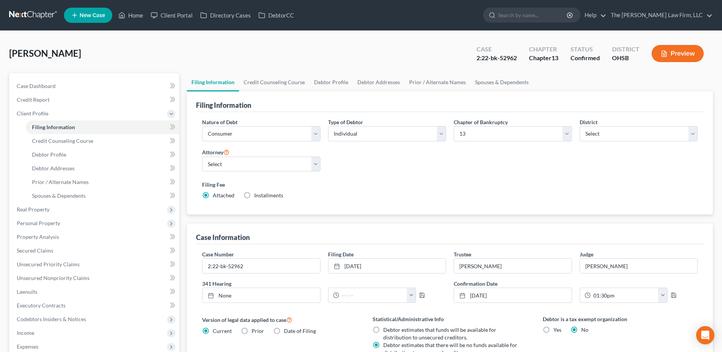
scroll to position [162, 0]
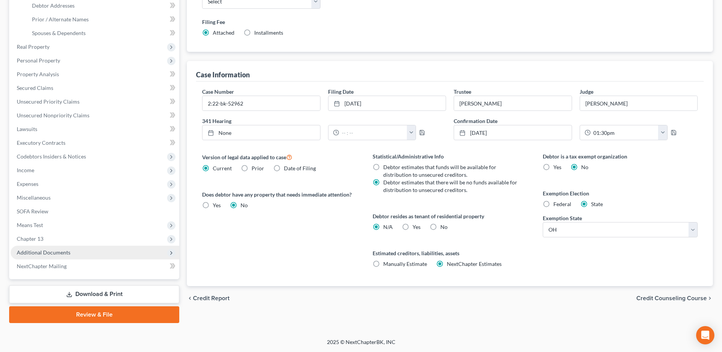
click at [45, 257] on span "Additional Documents" at bounding box center [95, 252] width 169 height 14
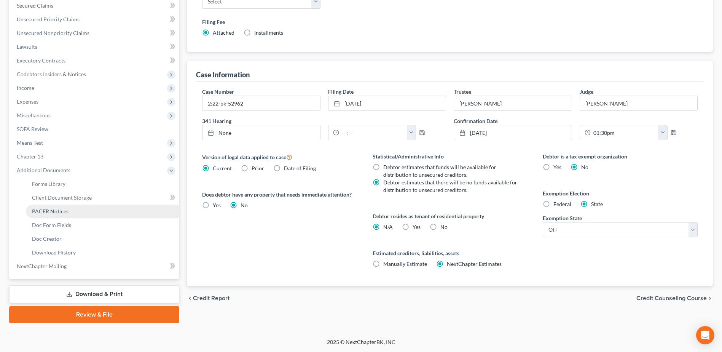
click at [46, 212] on span "PACER Notices" at bounding box center [50, 211] width 37 height 6
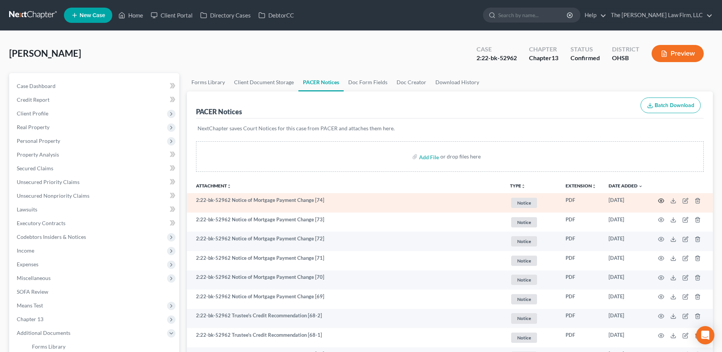
click at [660, 201] on circle "button" at bounding box center [661, 201] width 2 height 2
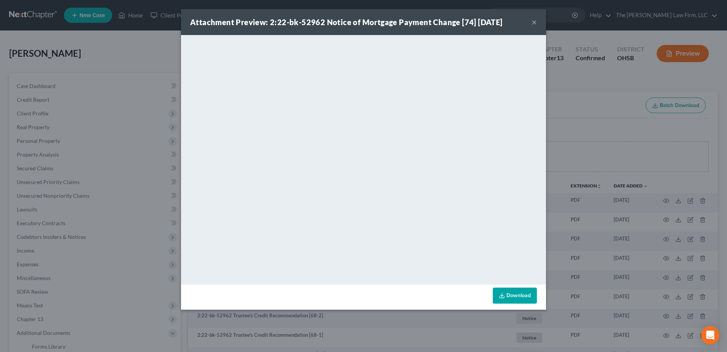
click at [535, 22] on button "×" at bounding box center [534, 21] width 5 height 9
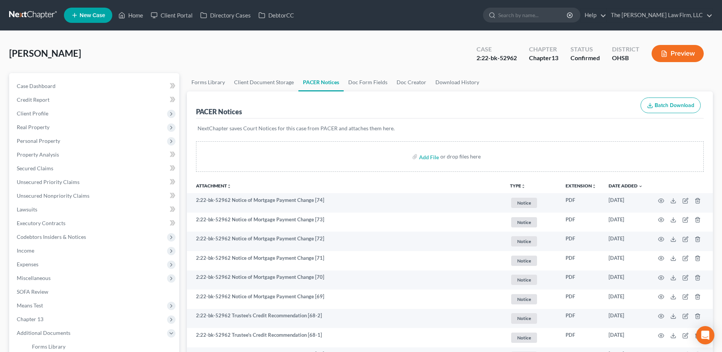
click at [25, 14] on link at bounding box center [33, 15] width 49 height 14
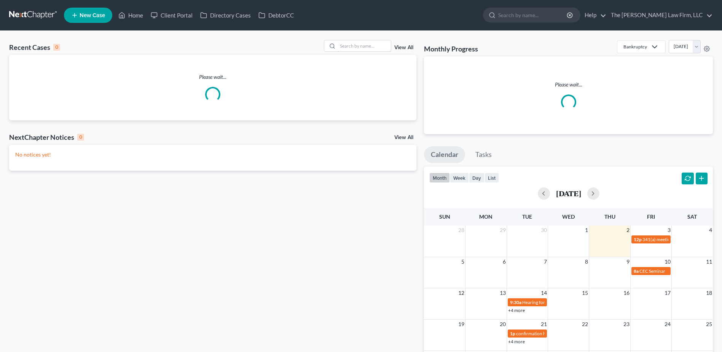
click at [363, 49] on input "search" at bounding box center [363, 45] width 53 height 11
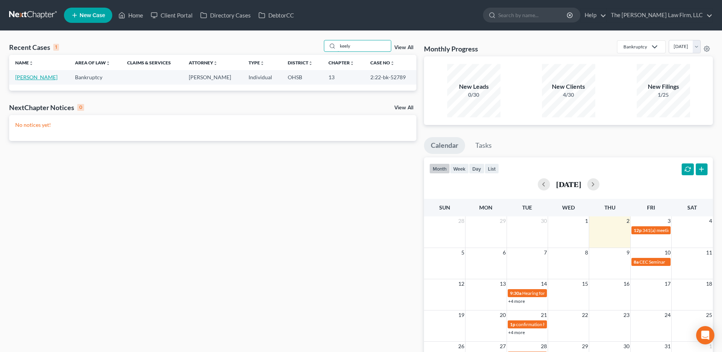
type input "keely"
click at [40, 78] on link "[PERSON_NAME]" at bounding box center [36, 77] width 42 height 6
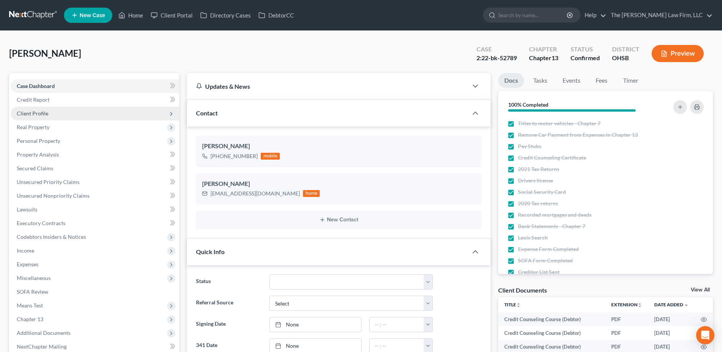
click at [31, 113] on span "Client Profile" at bounding box center [33, 113] width 32 height 6
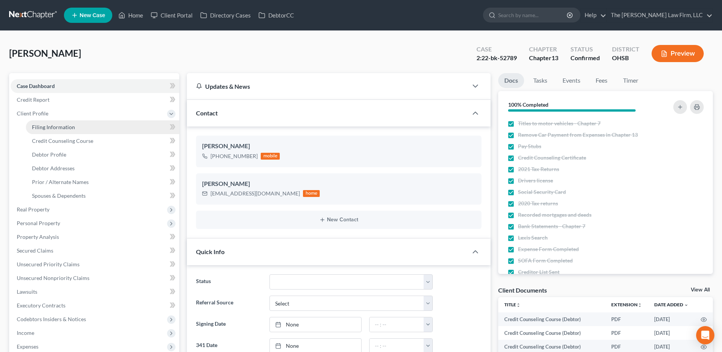
click at [43, 126] on span "Filing Information" at bounding box center [53, 127] width 43 height 6
select select "1"
select select "0"
select select "3"
select select "36"
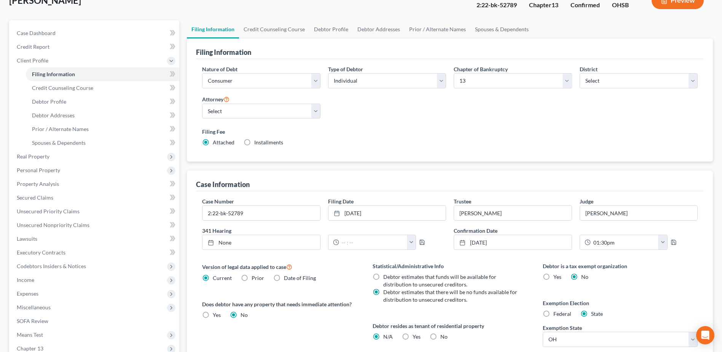
scroll to position [152, 0]
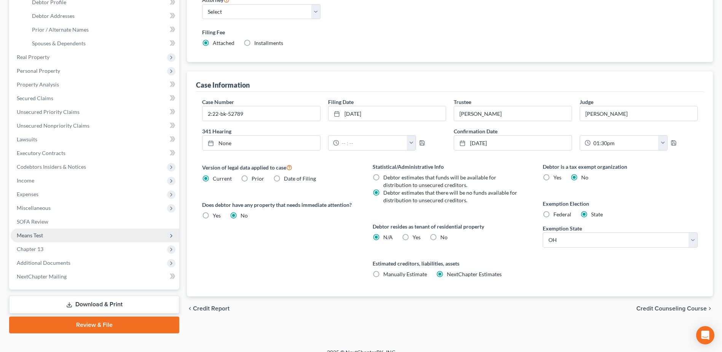
click at [38, 236] on span "Means Test" at bounding box center [30, 235] width 26 height 6
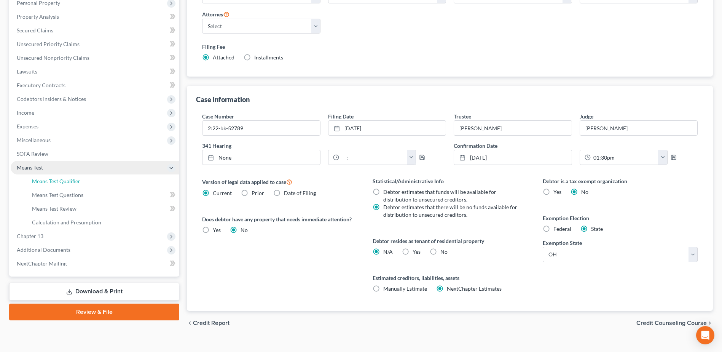
click at [64, 176] on link "Means Test Qualifier" at bounding box center [102, 181] width 153 height 14
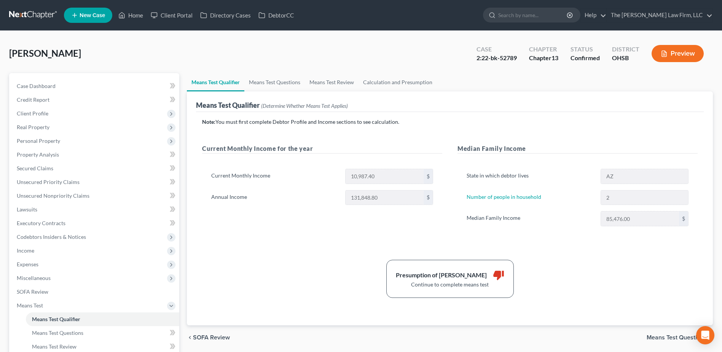
click at [37, 10] on link at bounding box center [33, 15] width 49 height 14
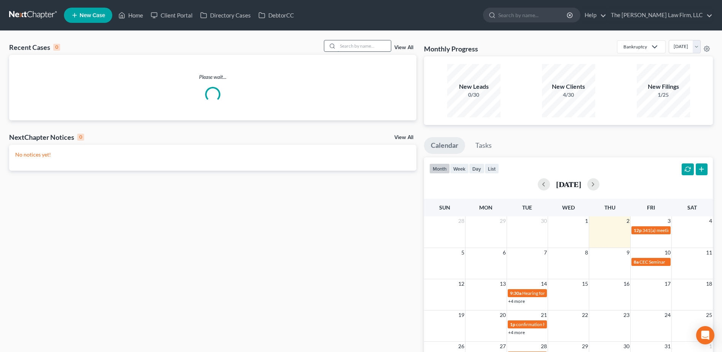
click at [349, 46] on input "search" at bounding box center [363, 45] width 53 height 11
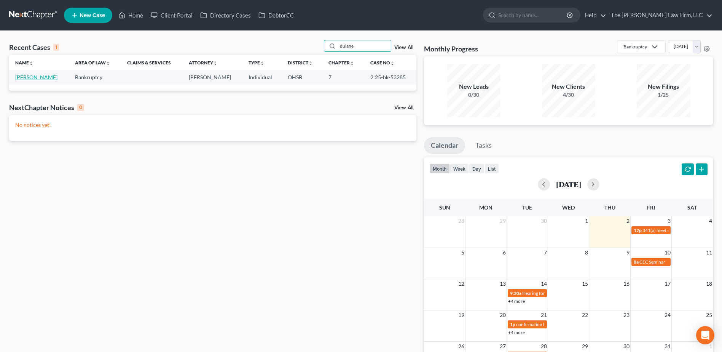
type input "dulane"
click at [41, 75] on link "[PERSON_NAME]" at bounding box center [36, 77] width 42 height 6
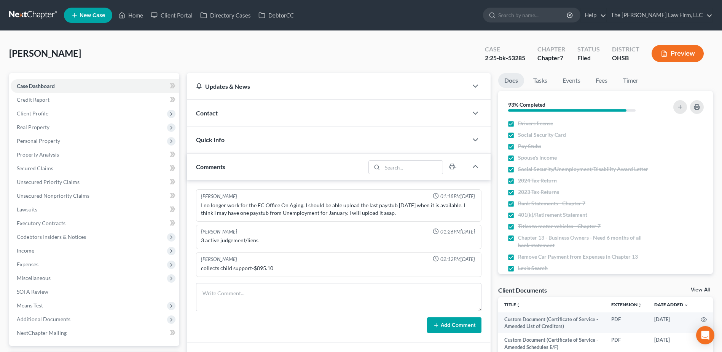
click at [21, 17] on link at bounding box center [33, 15] width 49 height 14
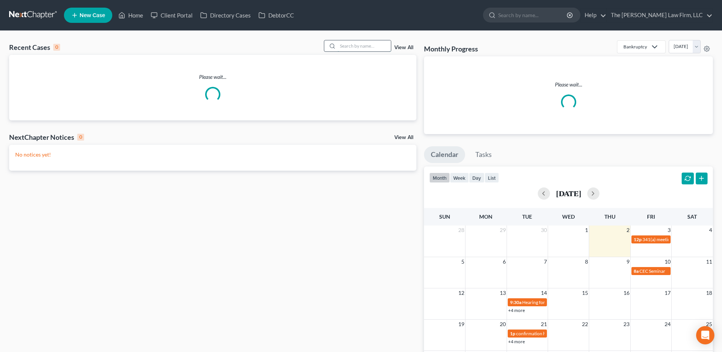
click at [352, 46] on input "search" at bounding box center [363, 45] width 53 height 11
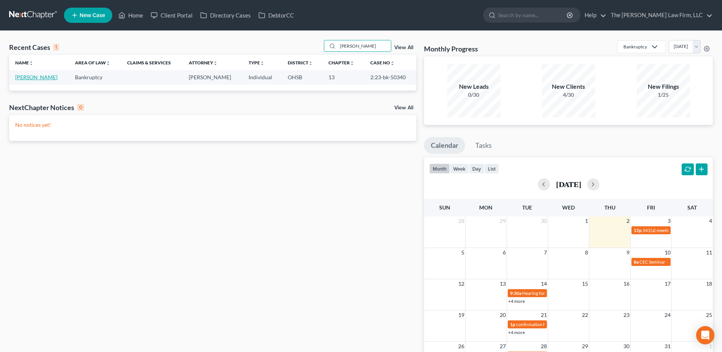
type input "colvin"
click at [40, 79] on link "[PERSON_NAME]" at bounding box center [36, 77] width 42 height 6
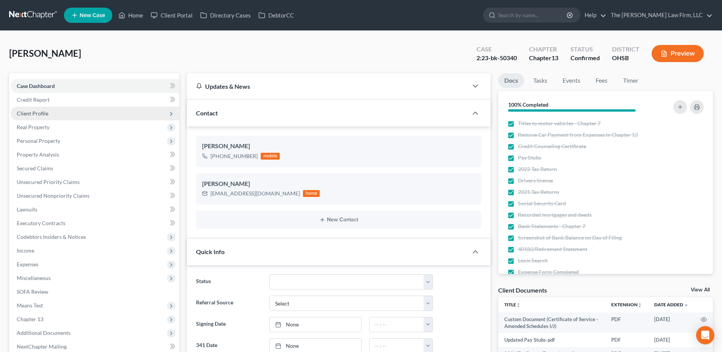
click at [21, 116] on span "Client Profile" at bounding box center [33, 113] width 32 height 6
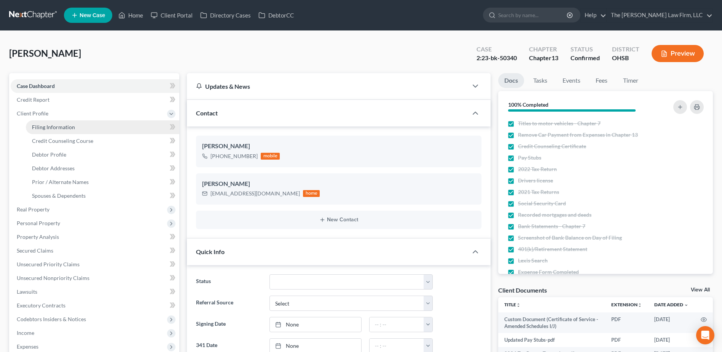
scroll to position [790, 0]
click at [32, 123] on link "Filing Information" at bounding box center [102, 127] width 153 height 14
select select "1"
select select "0"
select select "3"
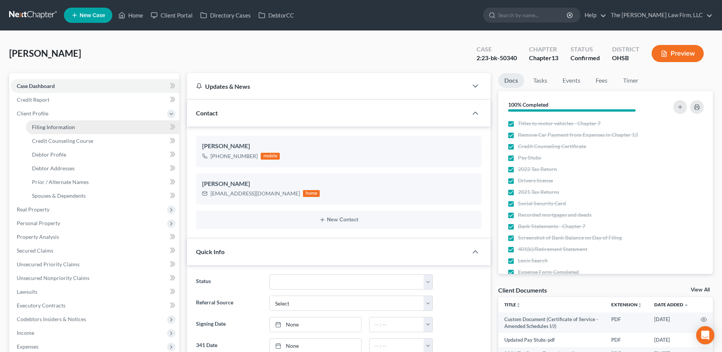
select select "36"
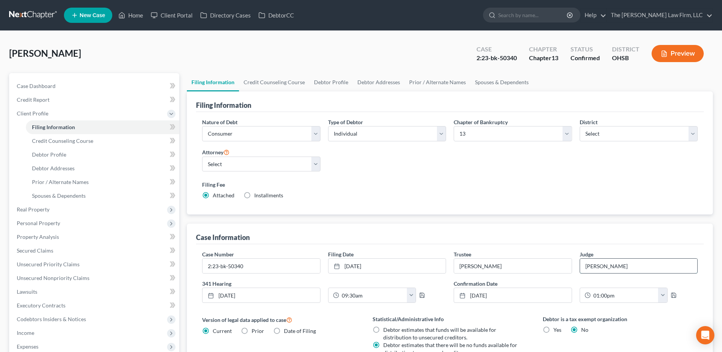
click at [606, 267] on input "Hoffman" at bounding box center [638, 265] width 117 height 14
type input "[PERSON_NAME] [PERSON_NAME]"
click at [67, 80] on link "Case Dashboard" at bounding box center [95, 86] width 169 height 14
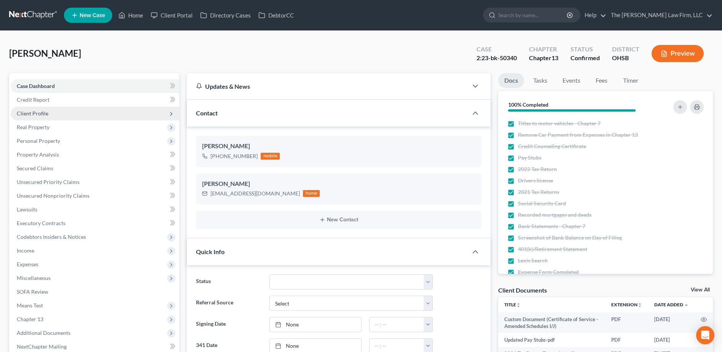
click at [49, 114] on span "Client Profile" at bounding box center [95, 114] width 169 height 14
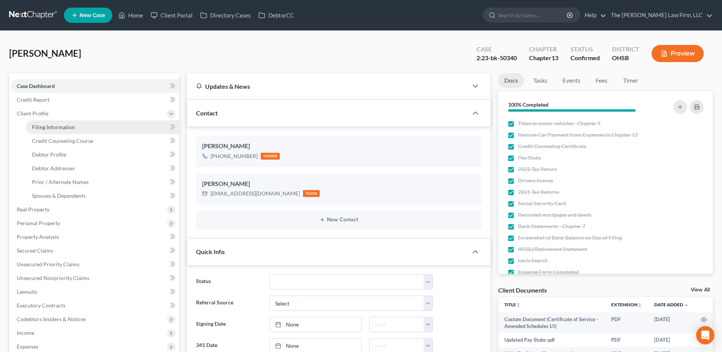
click at [53, 127] on span "Filing Information" at bounding box center [53, 127] width 43 height 6
select select "1"
select select "0"
select select "3"
select select "62"
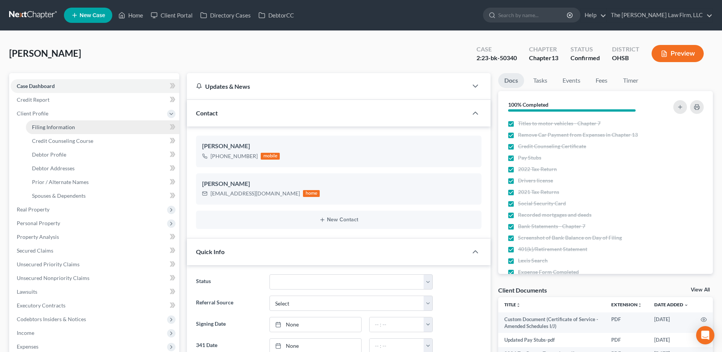
select select "0"
select select "36"
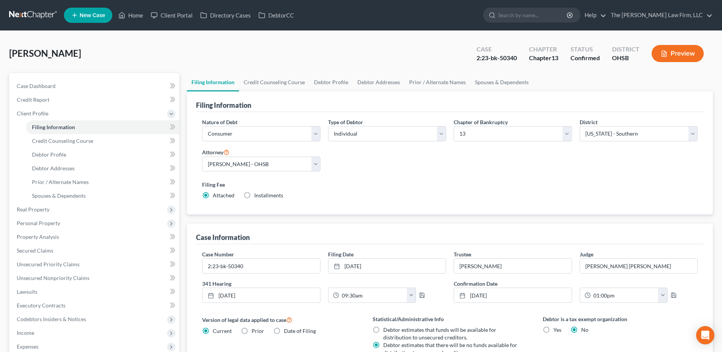
click at [33, 16] on link at bounding box center [33, 15] width 49 height 14
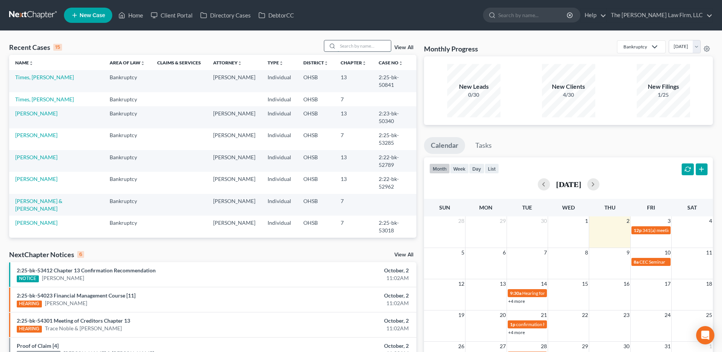
drag, startPoint x: 345, startPoint y: 46, endPoint x: 342, endPoint y: 42, distance: 4.9
click at [344, 46] on input "search" at bounding box center [363, 45] width 53 height 11
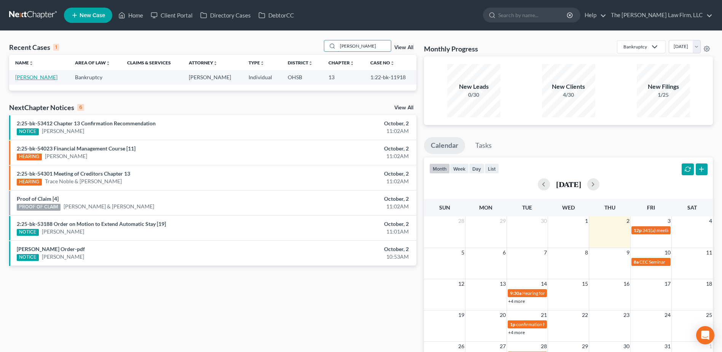
type input "[PERSON_NAME]"
click at [43, 77] on link "[PERSON_NAME]" at bounding box center [36, 77] width 42 height 6
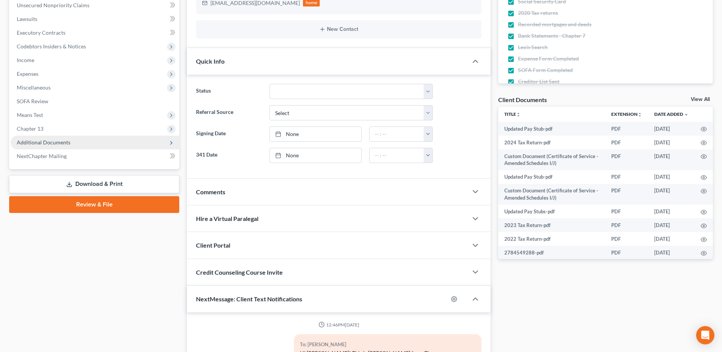
scroll to position [4309, 0]
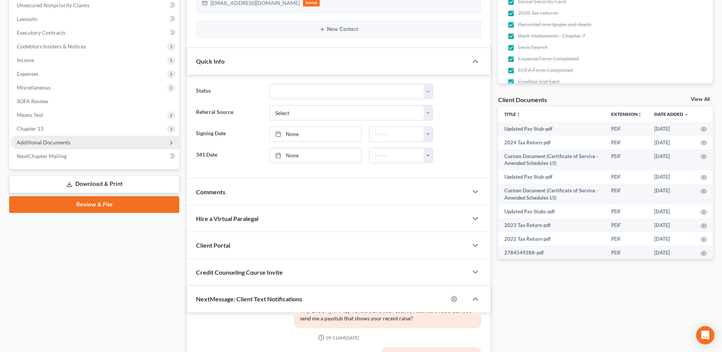
click at [45, 145] on span "Additional Documents" at bounding box center [95, 142] width 169 height 14
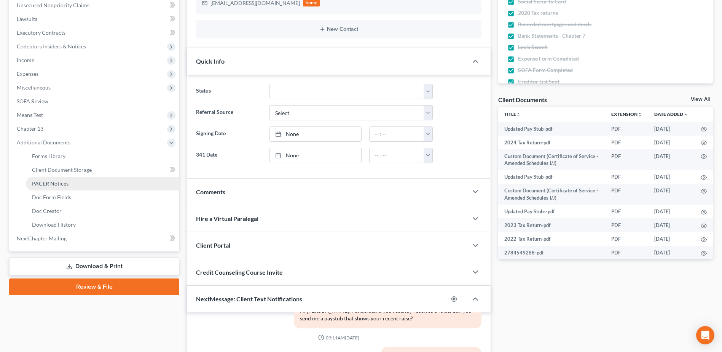
click at [56, 184] on span "PACER Notices" at bounding box center [50, 183] width 37 height 6
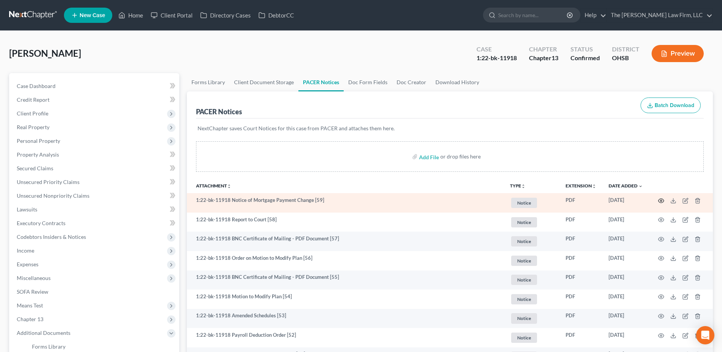
click at [661, 200] on icon "button" at bounding box center [661, 200] width 6 height 6
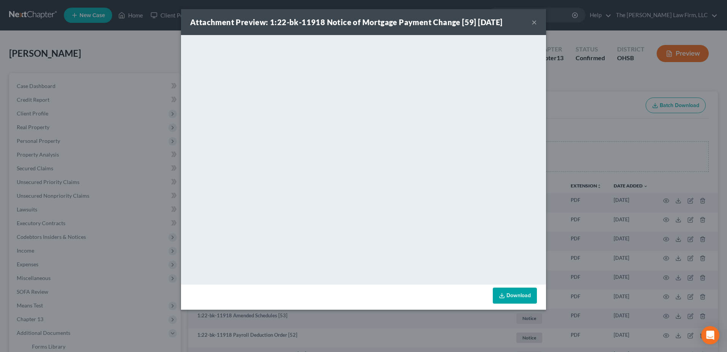
click at [535, 21] on button "×" at bounding box center [534, 21] width 5 height 9
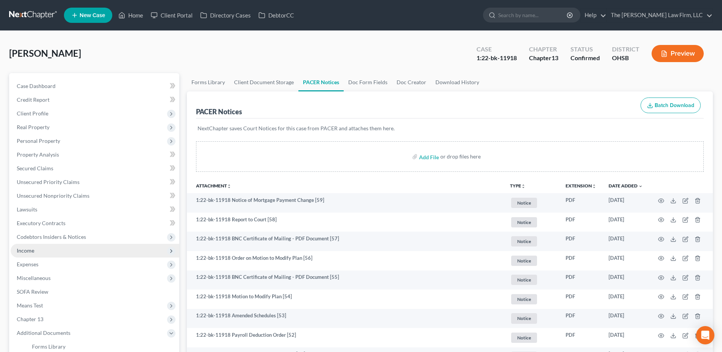
click at [32, 254] on span "Income" at bounding box center [95, 250] width 169 height 14
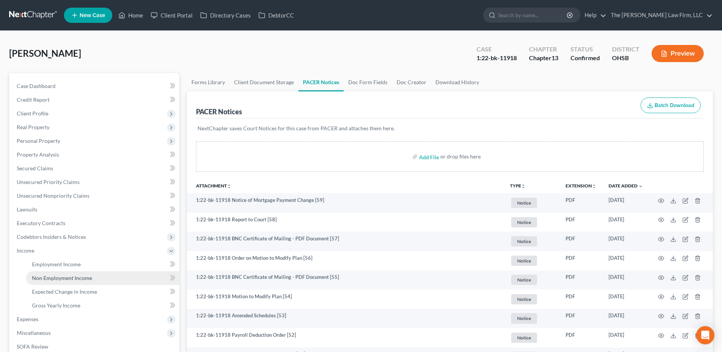
click at [48, 277] on span "Non Employment Income" at bounding box center [62, 277] width 60 height 6
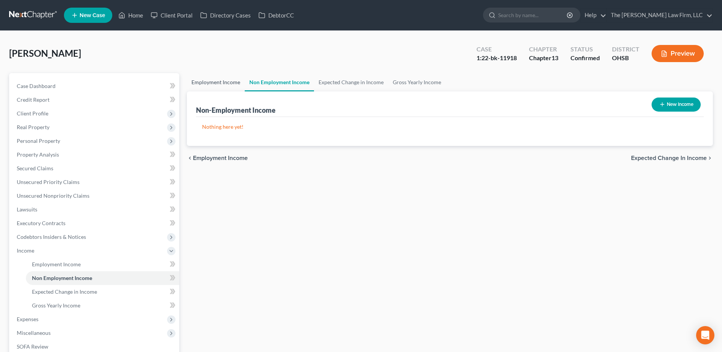
click at [224, 80] on link "Employment Income" at bounding box center [216, 82] width 58 height 18
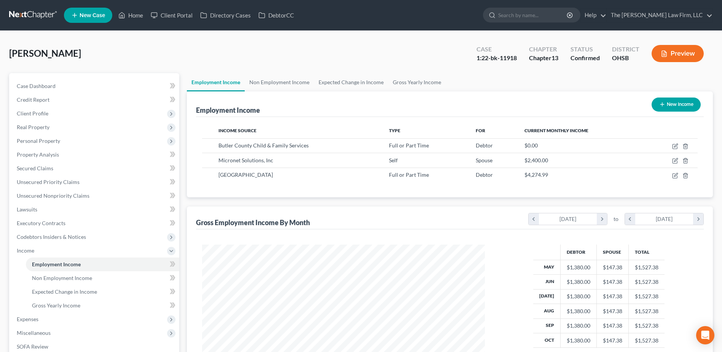
scroll to position [141, 297]
click at [34, 20] on nav "Home New Case Client Portal Directory Cases DebtorCC The [PERSON_NAME] Law Firm…" at bounding box center [361, 15] width 722 height 30
click at [34, 12] on link at bounding box center [33, 15] width 49 height 14
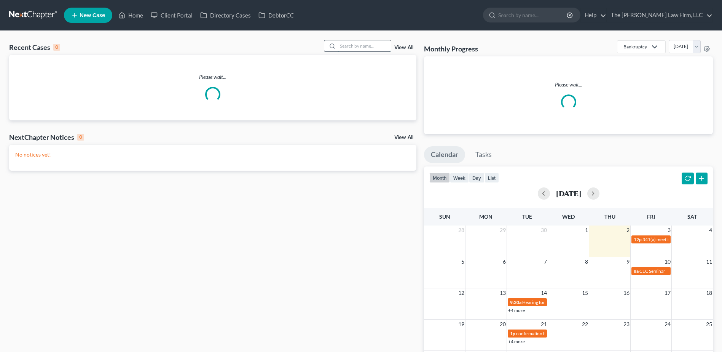
click at [366, 45] on input "search" at bounding box center [363, 45] width 53 height 11
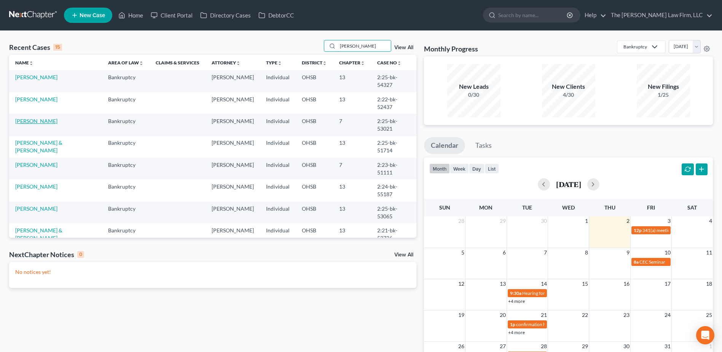
type input "[PERSON_NAME]"
click at [39, 118] on link "[PERSON_NAME]" at bounding box center [36, 121] width 42 height 6
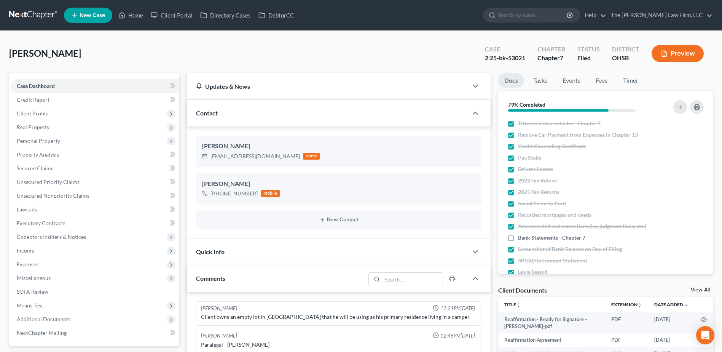
scroll to position [114, 0]
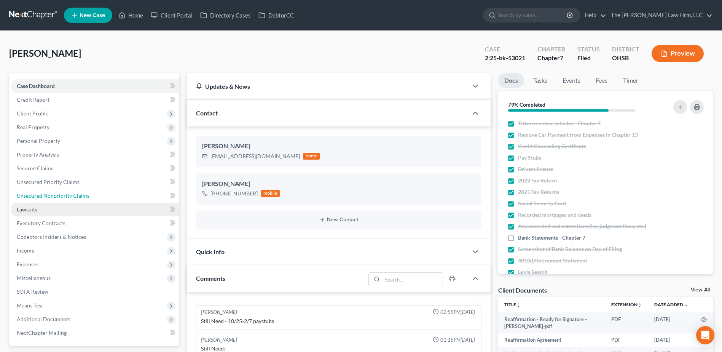
drag, startPoint x: 68, startPoint y: 194, endPoint x: 163, endPoint y: 208, distance: 96.5
click at [68, 194] on span "Unsecured Nonpriority Claims" at bounding box center [53, 195] width 73 height 6
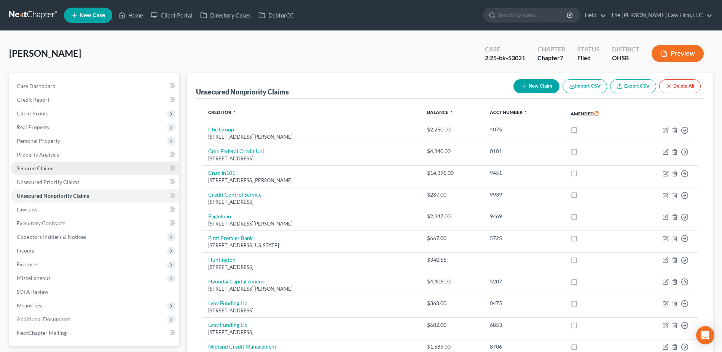
click at [35, 172] on link "Secured Claims" at bounding box center [95, 168] width 169 height 14
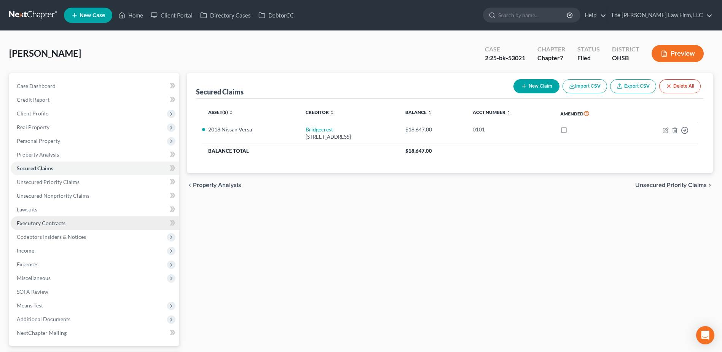
click at [47, 222] on span "Executory Contracts" at bounding box center [41, 223] width 49 height 6
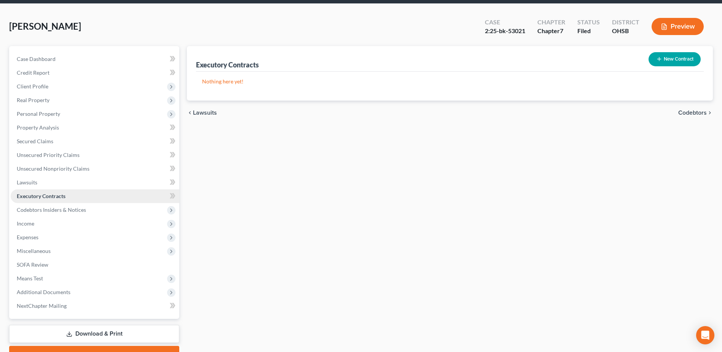
scroll to position [67, 0]
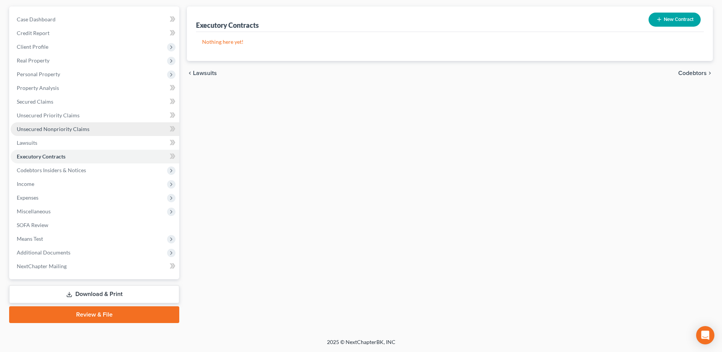
click at [62, 124] on link "Unsecured Nonpriority Claims" at bounding box center [95, 129] width 169 height 14
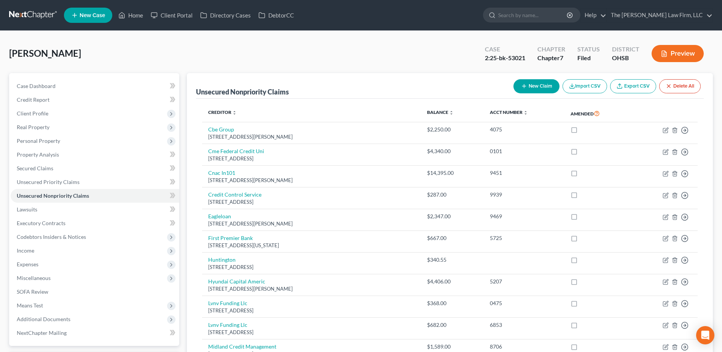
click at [33, 16] on link at bounding box center [33, 15] width 49 height 14
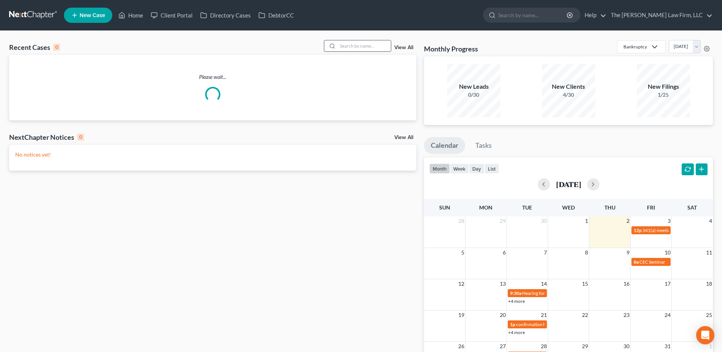
click at [363, 49] on input "search" at bounding box center [363, 45] width 53 height 11
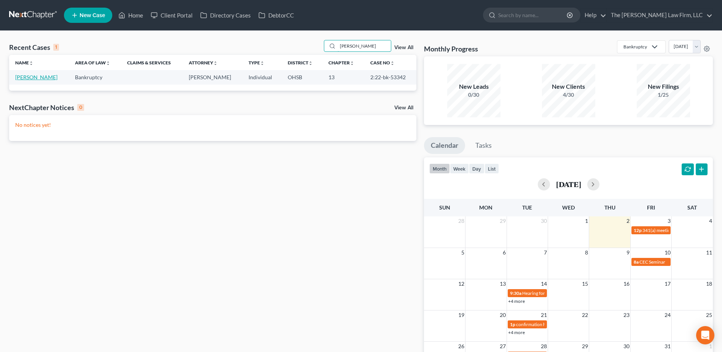
type input "[PERSON_NAME]"
click at [38, 80] on link "[PERSON_NAME]" at bounding box center [36, 77] width 42 height 6
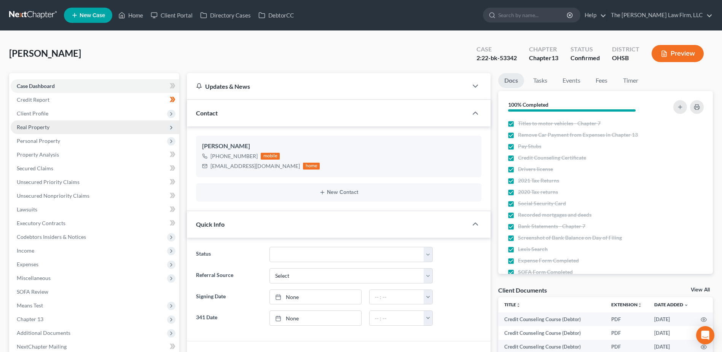
scroll to position [2111, 0]
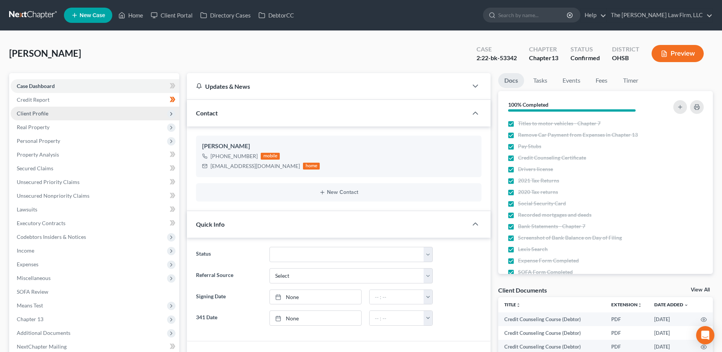
drag, startPoint x: 42, startPoint y: 113, endPoint x: 47, endPoint y: 117, distance: 5.9
click at [42, 113] on span "Client Profile" at bounding box center [33, 113] width 32 height 6
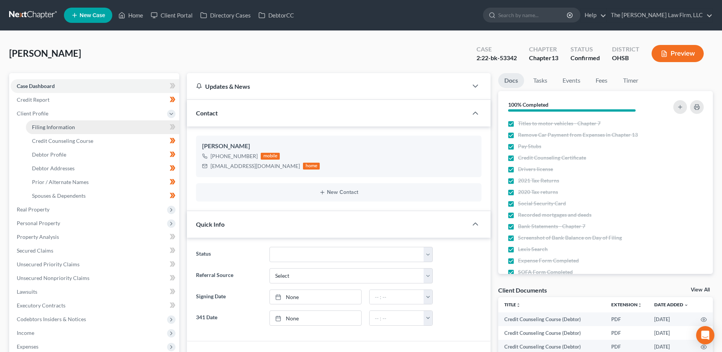
click at [48, 128] on span "Filing Information" at bounding box center [53, 127] width 43 height 6
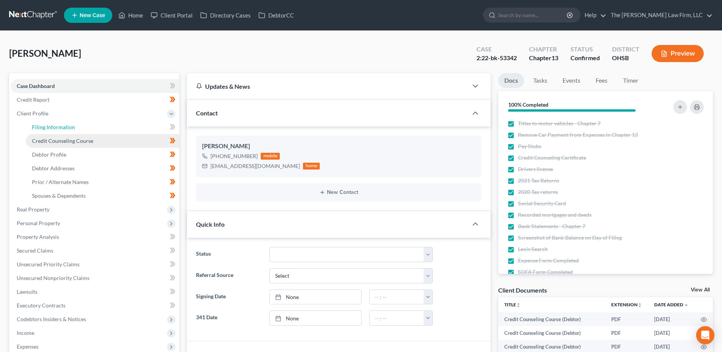
select select "1"
select select "0"
select select "3"
select select "36"
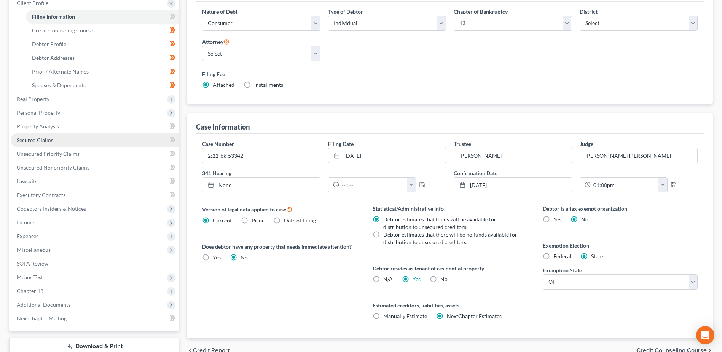
scroll to position [162, 0]
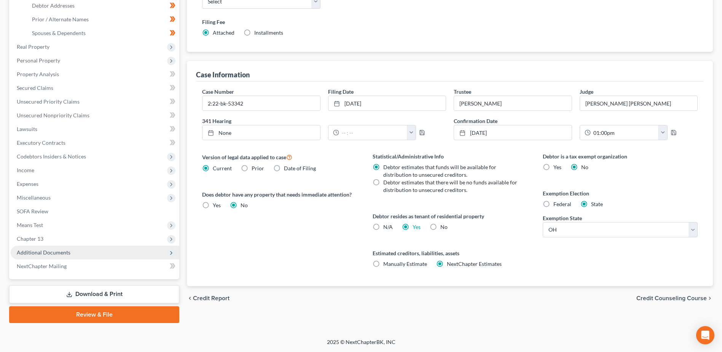
click at [57, 251] on span "Additional Documents" at bounding box center [44, 252] width 54 height 6
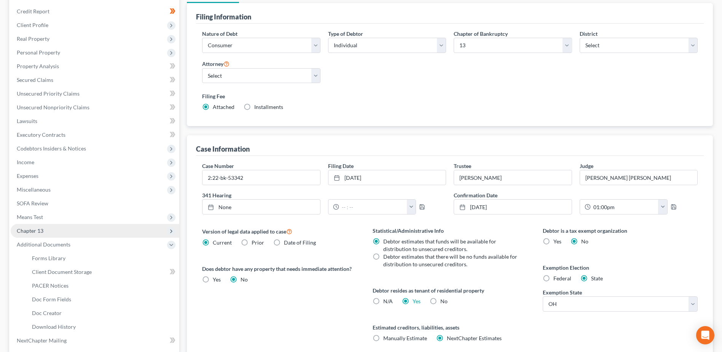
scroll to position [0, 0]
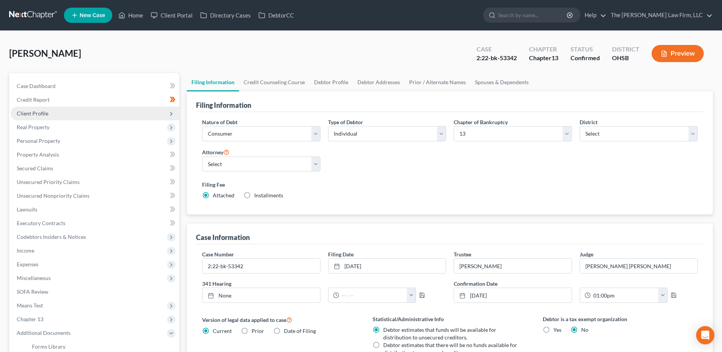
click at [38, 113] on span "Client Profile" at bounding box center [33, 113] width 32 height 6
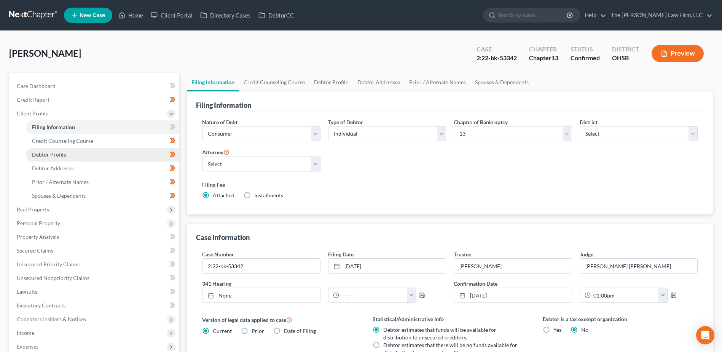
click at [51, 156] on span "Debtor Profile" at bounding box center [49, 154] width 34 height 6
select select "3"
select select "0"
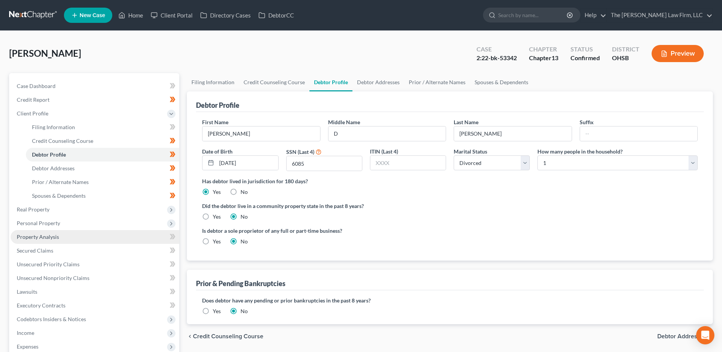
click at [48, 238] on span "Property Analysis" at bounding box center [38, 236] width 42 height 6
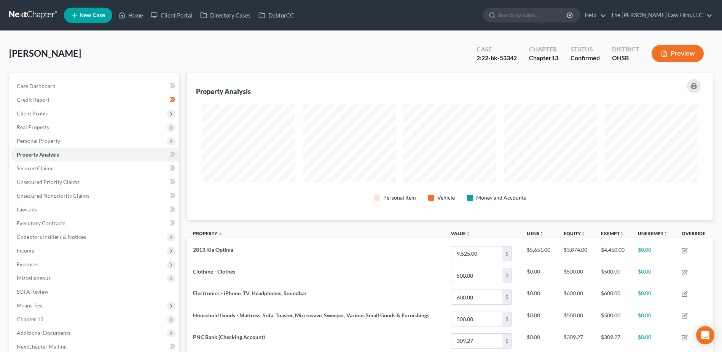
click at [38, 15] on link at bounding box center [33, 15] width 49 height 14
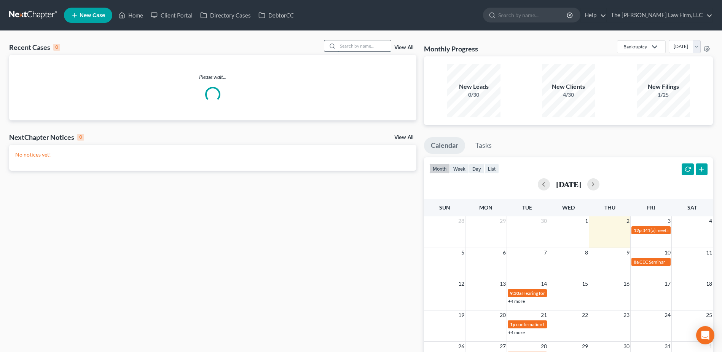
click at [355, 43] on input "search" at bounding box center [363, 45] width 53 height 11
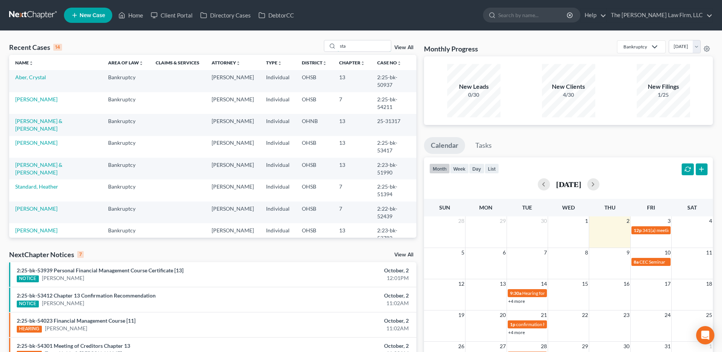
drag, startPoint x: 374, startPoint y: 45, endPoint x: 377, endPoint y: 38, distance: 7.3
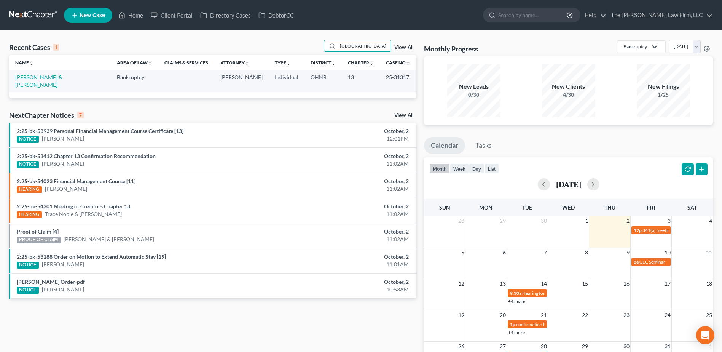
type input "[GEOGRAPHIC_DATA]"
click at [27, 79] on link "[PERSON_NAME] & [PERSON_NAME]" at bounding box center [38, 81] width 47 height 14
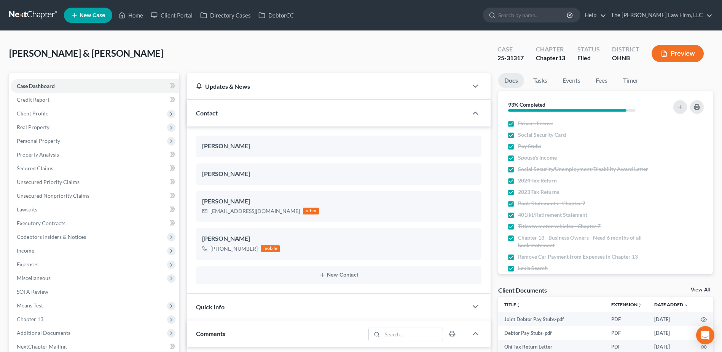
click at [24, 11] on link at bounding box center [33, 15] width 49 height 14
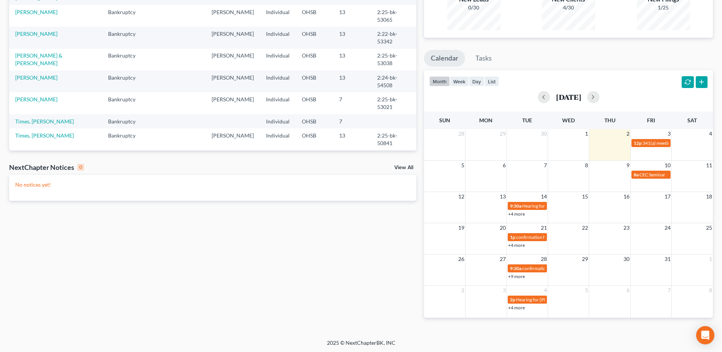
scroll to position [88, 0]
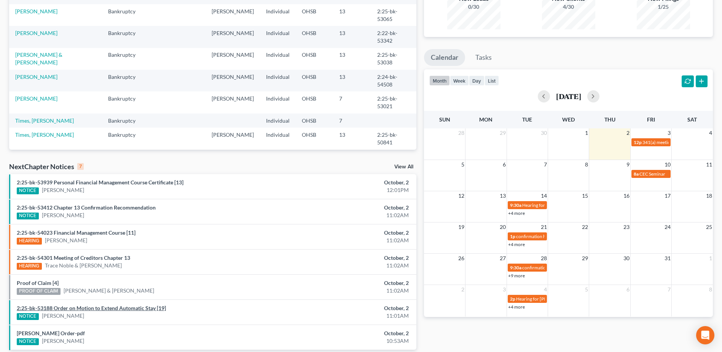
click at [82, 309] on link "2:25-bk-53188 Order on Motion to Extend Automatic Stay [19]" at bounding box center [91, 307] width 149 height 6
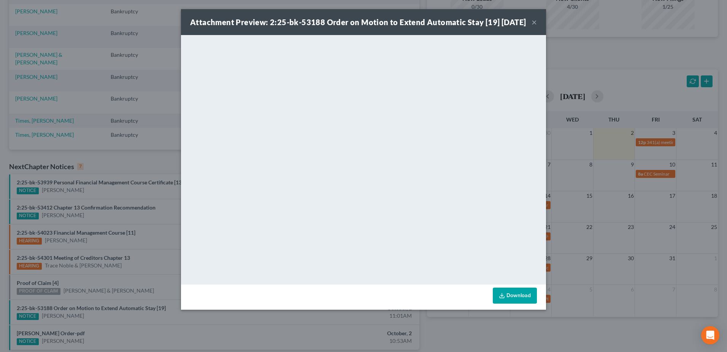
click at [535, 27] on button "×" at bounding box center [534, 21] width 5 height 9
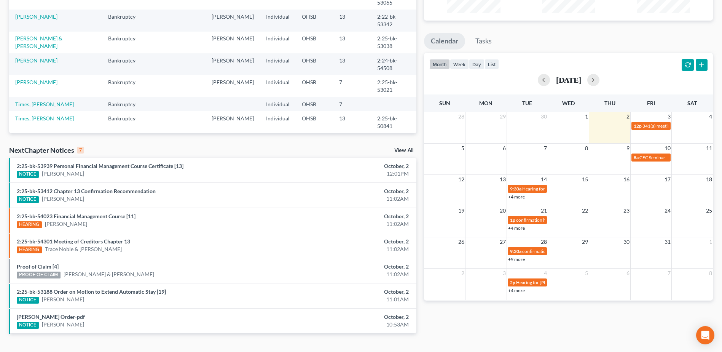
scroll to position [121, 0]
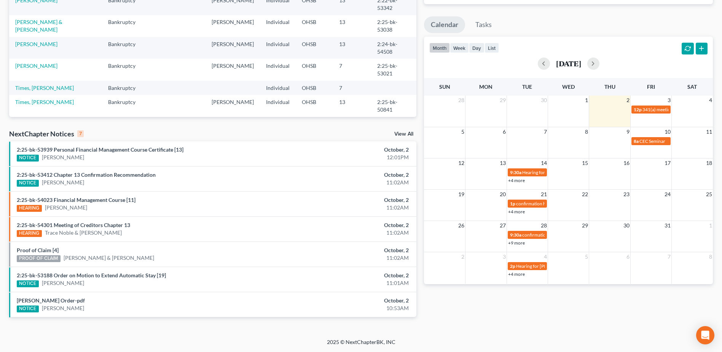
click at [66, 171] on div "2:25-bk-53412 Chapter 13 Confirmation Recommendation NOTICE [PERSON_NAME]" at bounding box center [146, 179] width 266 height 16
click at [83, 172] on link "2:25-bk-53412 Chapter 13 Confirmation Recommendation" at bounding box center [86, 174] width 139 height 6
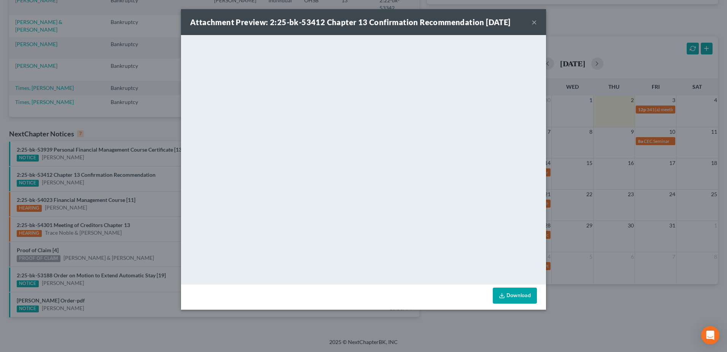
click at [533, 22] on button "×" at bounding box center [534, 21] width 5 height 9
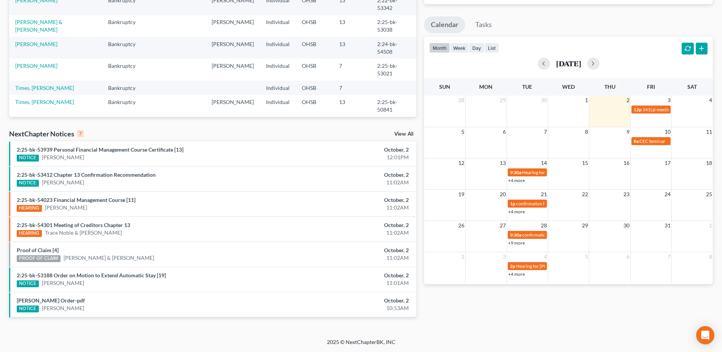
click at [403, 135] on link "View All" at bounding box center [403, 133] width 19 height 5
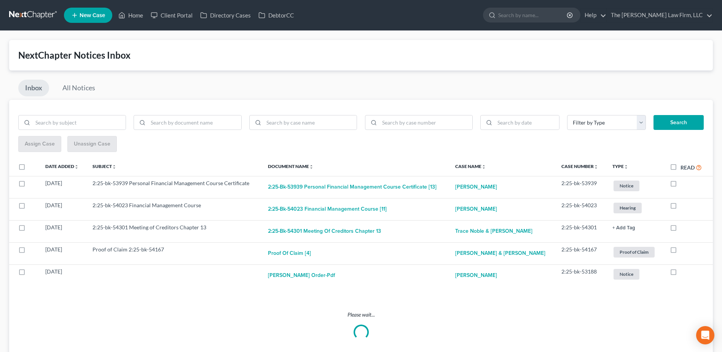
click at [680, 165] on label "Read" at bounding box center [690, 167] width 21 height 9
click at [683, 165] on input "Read" at bounding box center [685, 165] width 5 height 5
checkbox input "true"
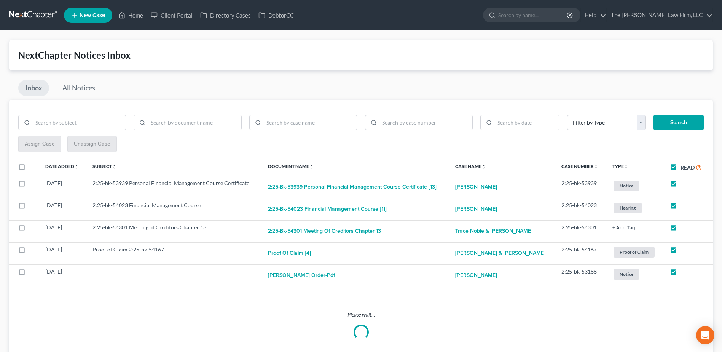
checkbox input "true"
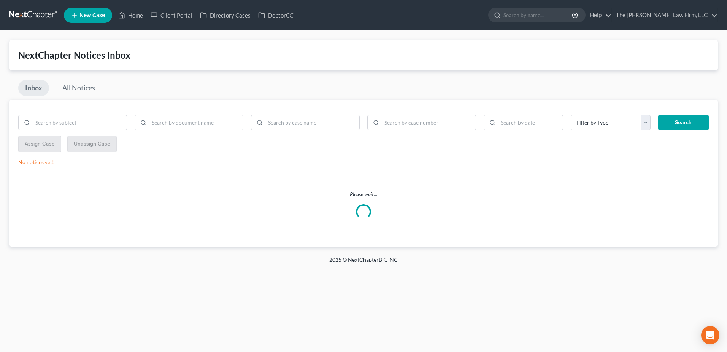
click at [19, 16] on link at bounding box center [33, 15] width 49 height 14
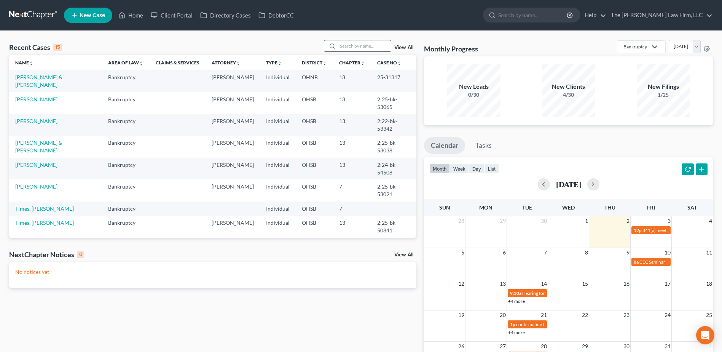
click at [372, 48] on input "search" at bounding box center [363, 45] width 53 height 11
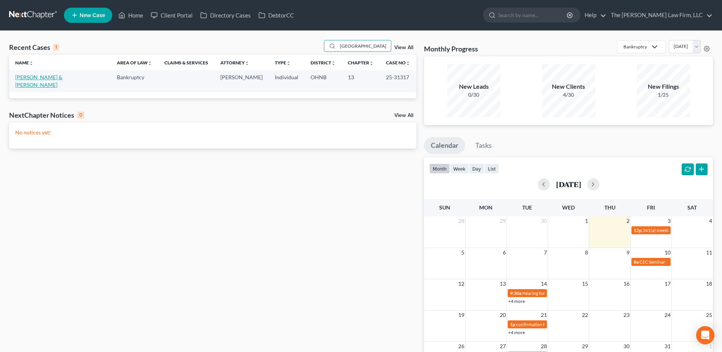
type input "[GEOGRAPHIC_DATA]"
click at [62, 80] on link "[PERSON_NAME] & [PERSON_NAME]" at bounding box center [38, 81] width 47 height 14
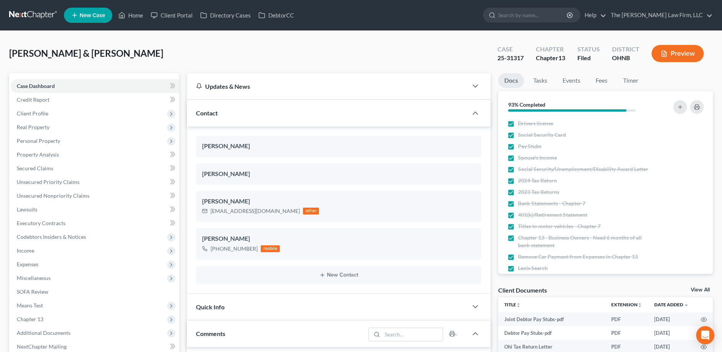
click at [37, 11] on link at bounding box center [33, 15] width 49 height 14
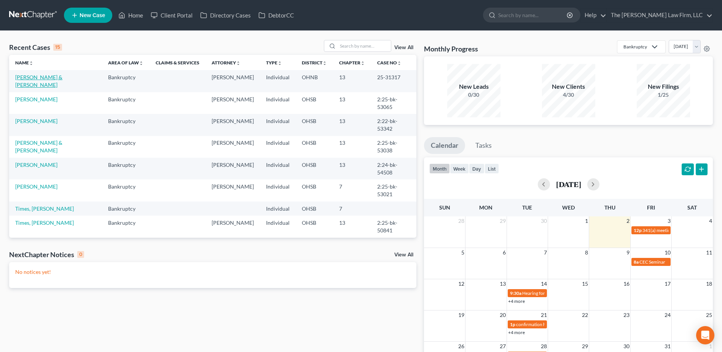
click at [62, 76] on link "[PERSON_NAME] & [PERSON_NAME]" at bounding box center [38, 81] width 47 height 14
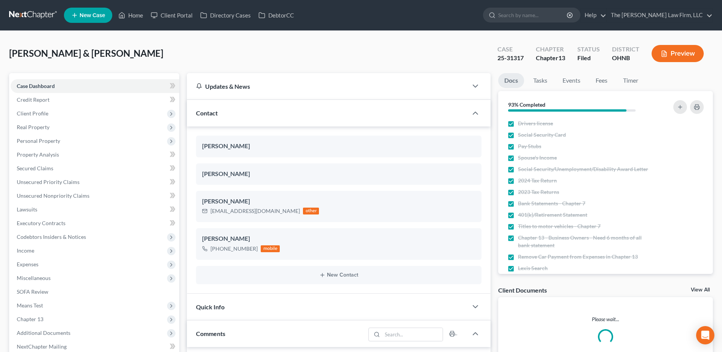
scroll to position [152, 0]
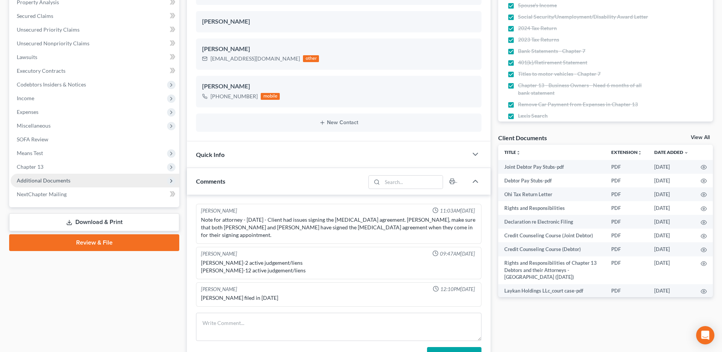
click at [55, 183] on span "Additional Documents" at bounding box center [44, 180] width 54 height 6
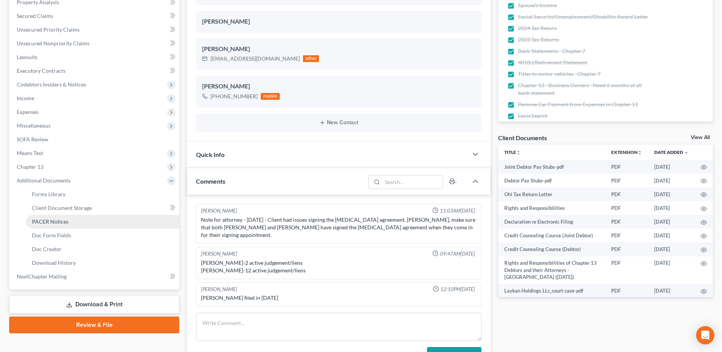
click at [63, 221] on span "PACER Notices" at bounding box center [50, 221] width 37 height 6
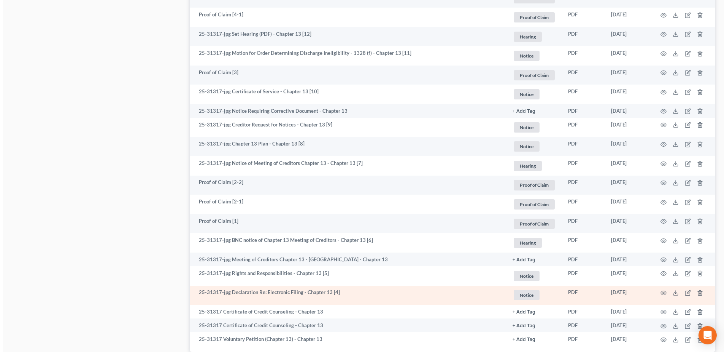
scroll to position [1219, 0]
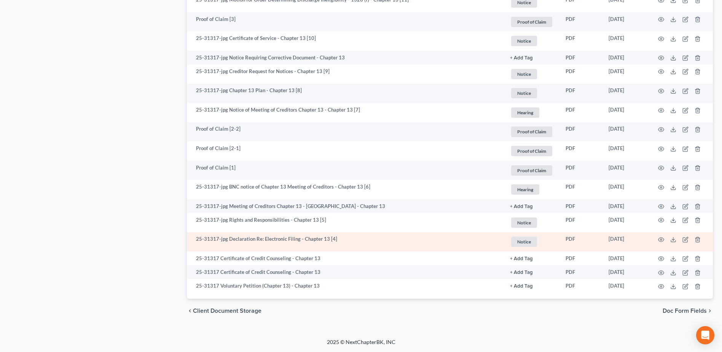
click at [657, 237] on td at bounding box center [681, 241] width 64 height 19
click at [661, 240] on circle "button" at bounding box center [661, 240] width 2 height 2
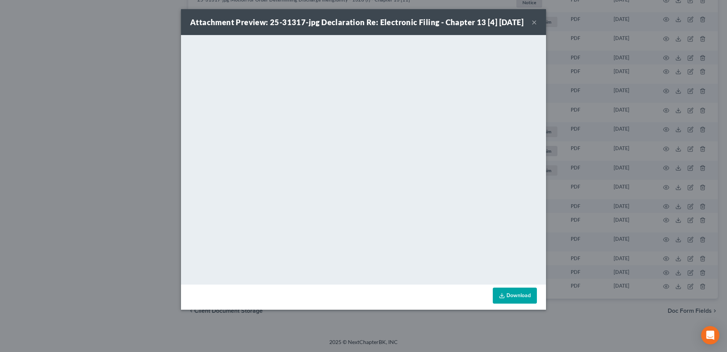
click at [537, 27] on button "×" at bounding box center [534, 21] width 5 height 9
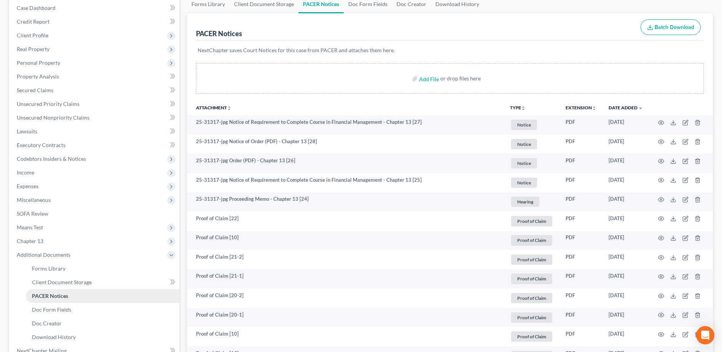
scroll to position [0, 0]
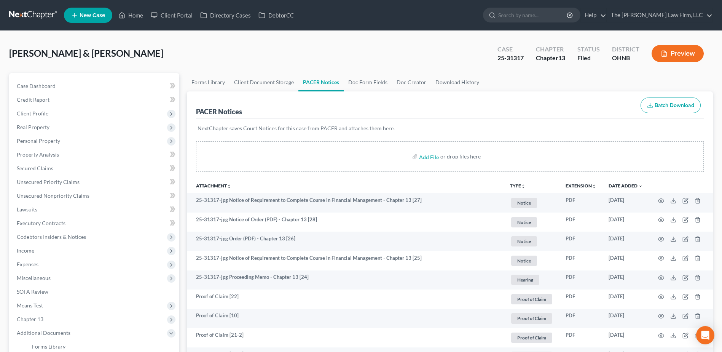
click at [17, 17] on link at bounding box center [33, 15] width 49 height 14
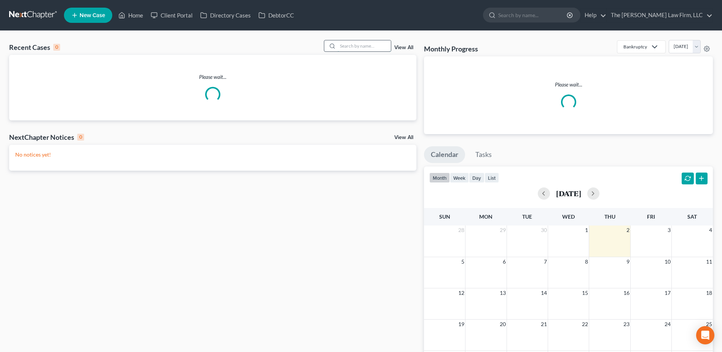
click at [366, 49] on input "search" at bounding box center [363, 45] width 53 height 11
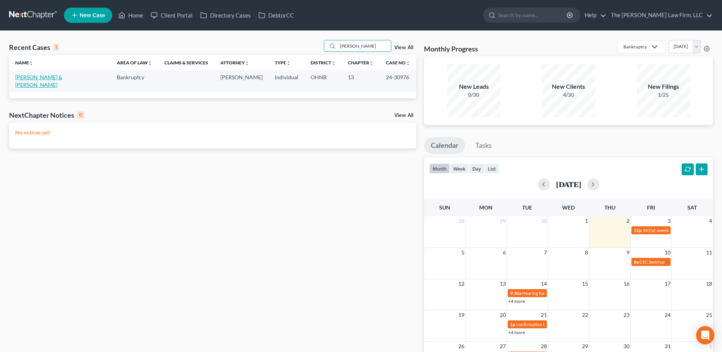
type input "[PERSON_NAME]"
click at [50, 76] on link "[PERSON_NAME] & [PERSON_NAME]" at bounding box center [38, 81] width 47 height 14
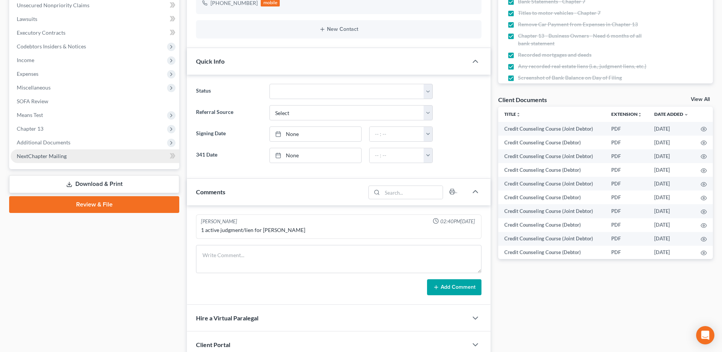
scroll to position [176, 0]
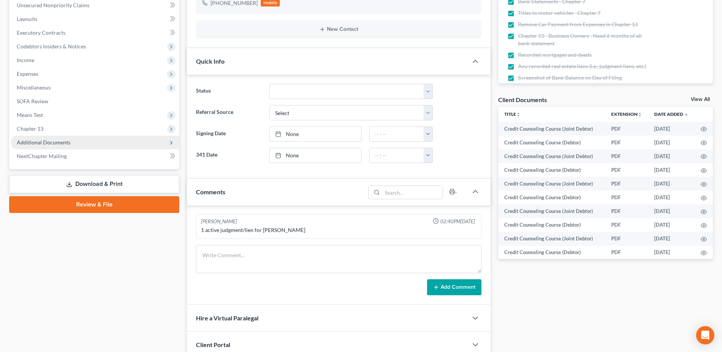
click at [59, 144] on span "Additional Documents" at bounding box center [44, 142] width 54 height 6
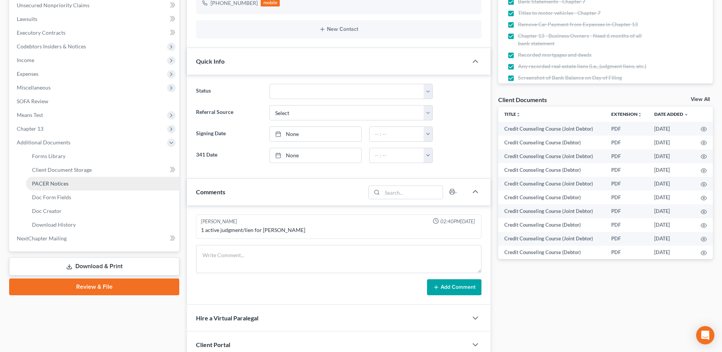
click at [56, 182] on span "PACER Notices" at bounding box center [50, 183] width 37 height 6
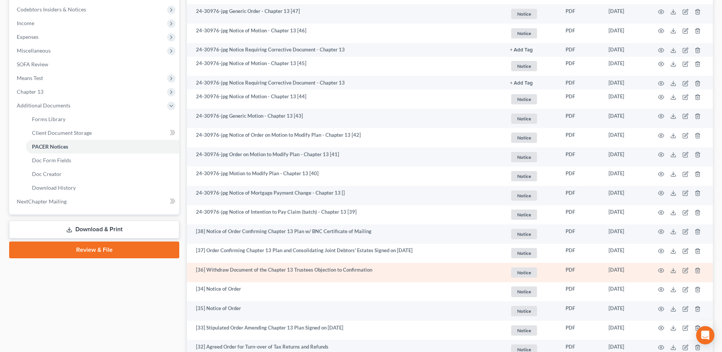
scroll to position [228, 0]
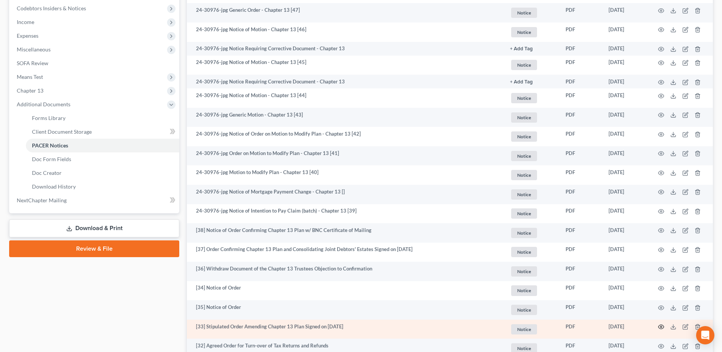
click at [661, 326] on icon "button" at bounding box center [661, 326] width 6 height 6
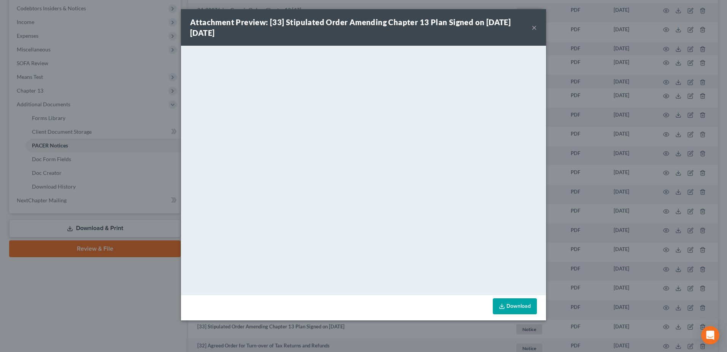
click at [533, 30] on button "×" at bounding box center [534, 27] width 5 height 9
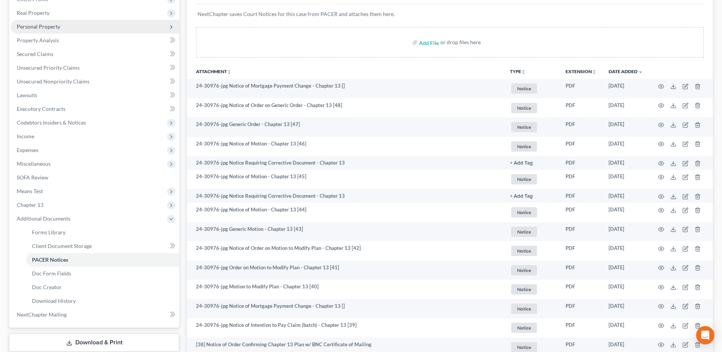
scroll to position [0, 0]
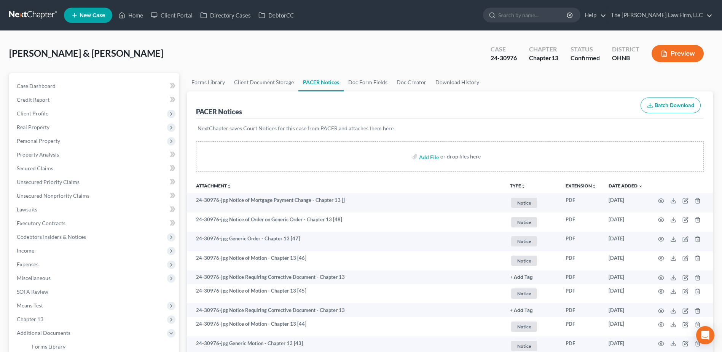
click at [38, 14] on link at bounding box center [33, 15] width 49 height 14
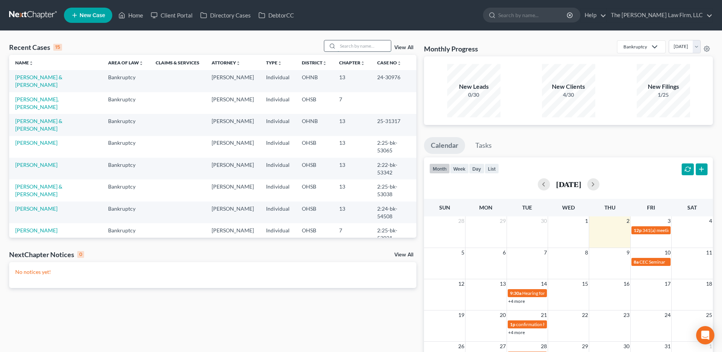
click at [357, 44] on input "search" at bounding box center [363, 45] width 53 height 11
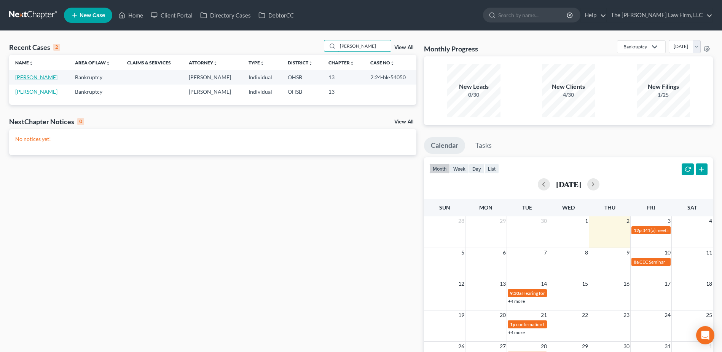
type input "[PERSON_NAME]"
click at [31, 77] on link "[PERSON_NAME]" at bounding box center [36, 77] width 42 height 6
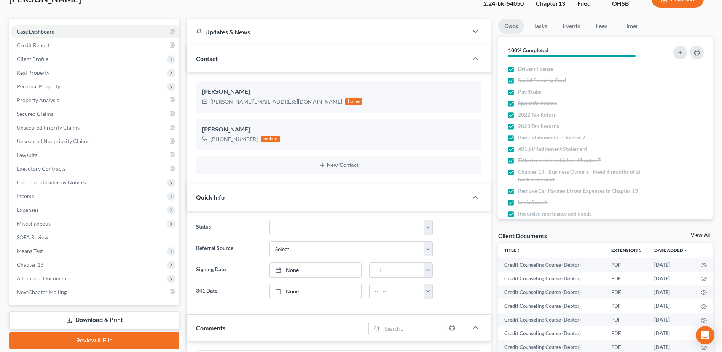
scroll to position [152, 0]
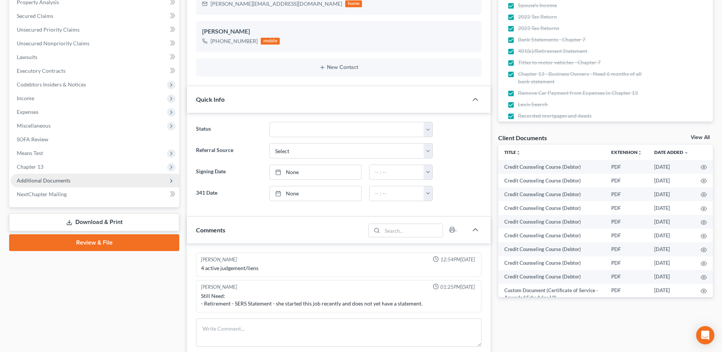
click at [52, 183] on span "Additional Documents" at bounding box center [44, 180] width 54 height 6
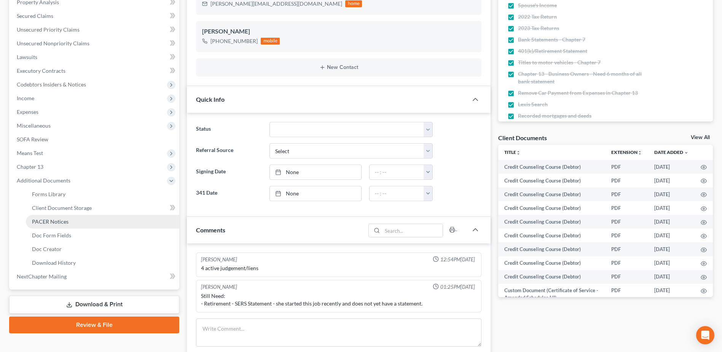
click at [57, 221] on span "PACER Notices" at bounding box center [50, 221] width 37 height 6
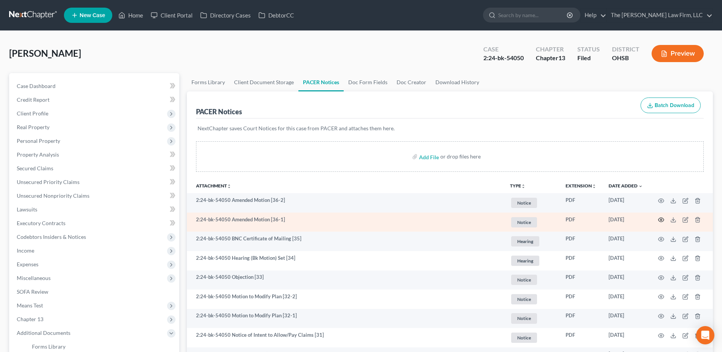
click at [661, 218] on icon "button" at bounding box center [661, 220] width 6 height 4
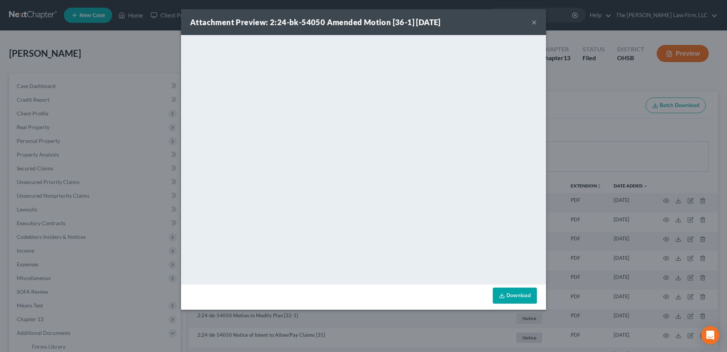
click at [536, 22] on button "×" at bounding box center [534, 21] width 5 height 9
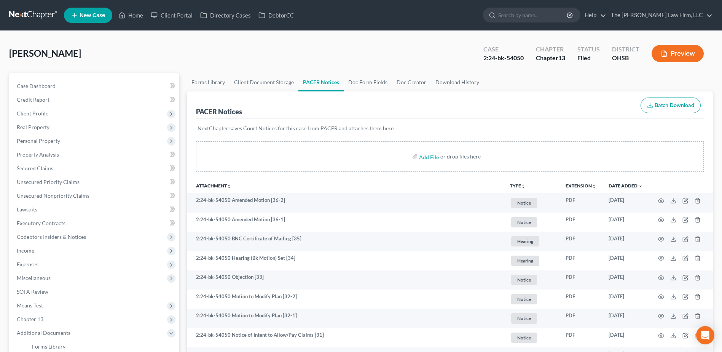
click at [37, 16] on link at bounding box center [33, 15] width 49 height 14
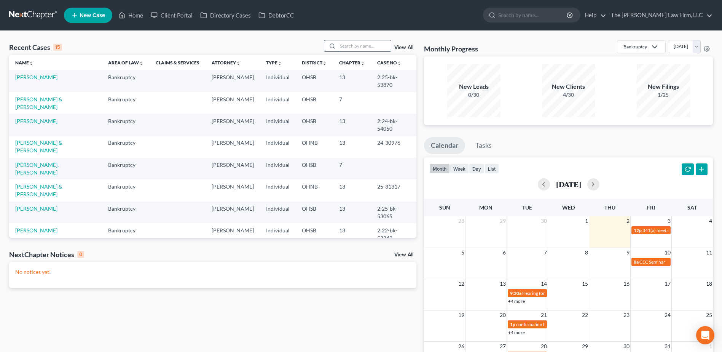
click at [362, 47] on input "search" at bounding box center [363, 45] width 53 height 11
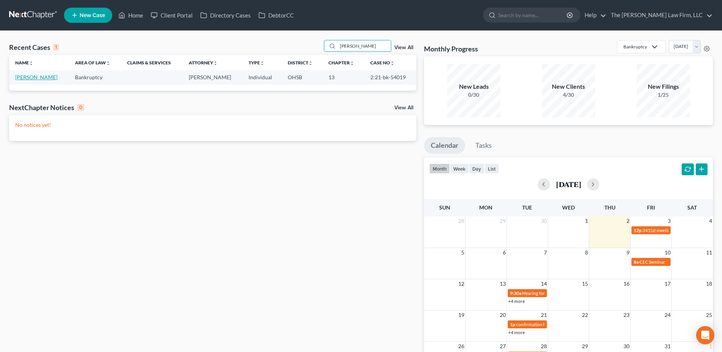
type input "[PERSON_NAME]"
click at [32, 76] on link "[PERSON_NAME]" at bounding box center [36, 77] width 42 height 6
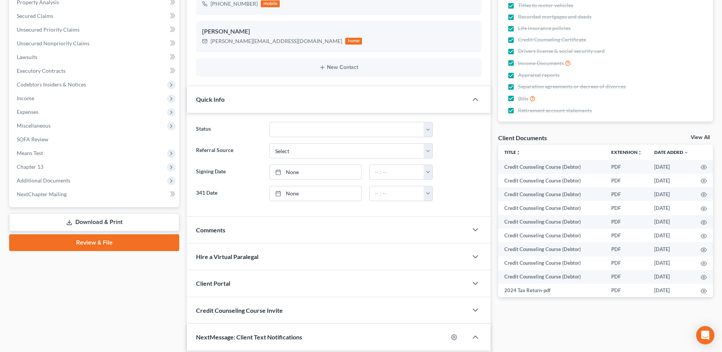
scroll to position [338, 0]
click at [49, 180] on span "Additional Documents" at bounding box center [44, 180] width 54 height 6
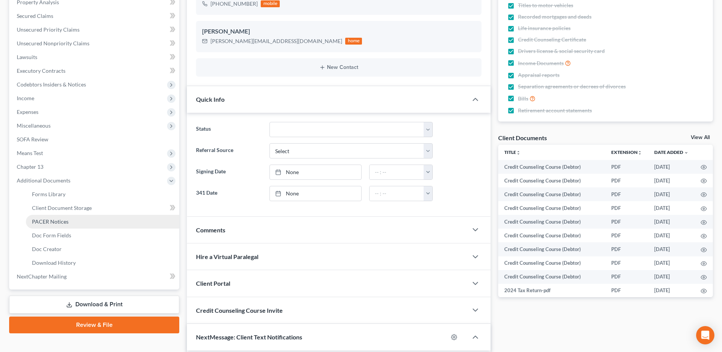
click at [55, 220] on span "PACER Notices" at bounding box center [50, 221] width 37 height 6
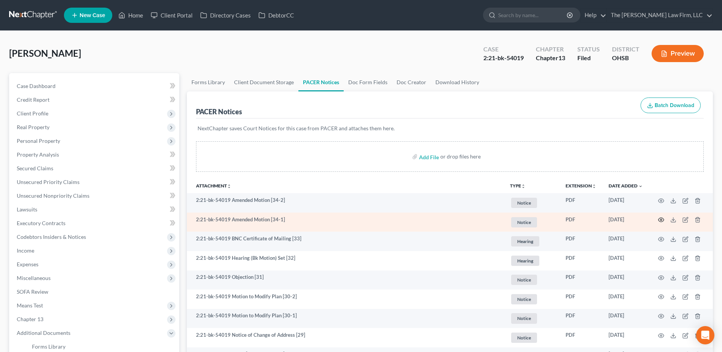
click at [660, 220] on icon "button" at bounding box center [661, 219] width 6 height 6
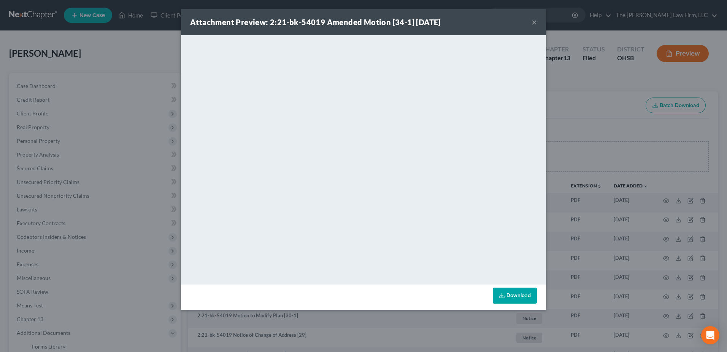
click at [533, 20] on button "×" at bounding box center [534, 21] width 5 height 9
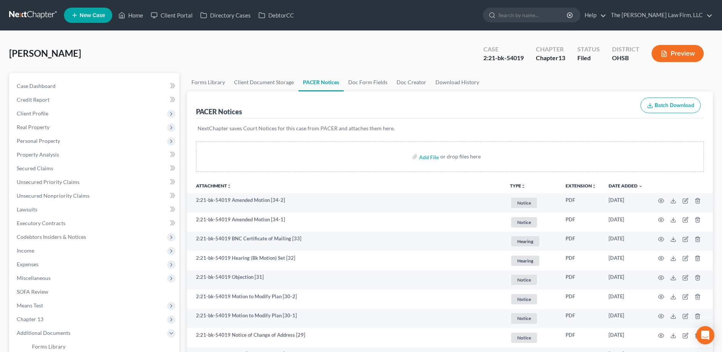
click at [17, 21] on link at bounding box center [33, 15] width 49 height 14
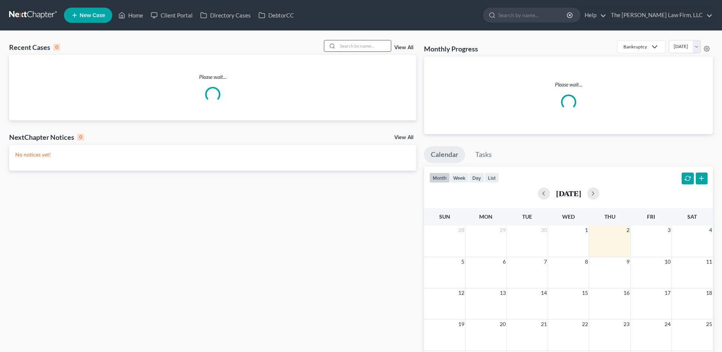
click at [362, 43] on input "search" at bounding box center [363, 45] width 53 height 11
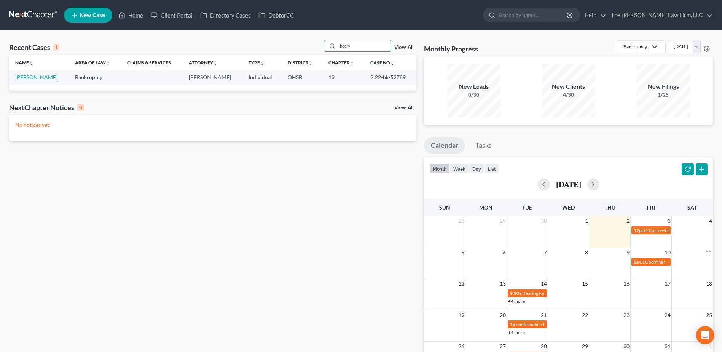
type input "keely"
click at [44, 78] on link "[PERSON_NAME]" at bounding box center [36, 77] width 42 height 6
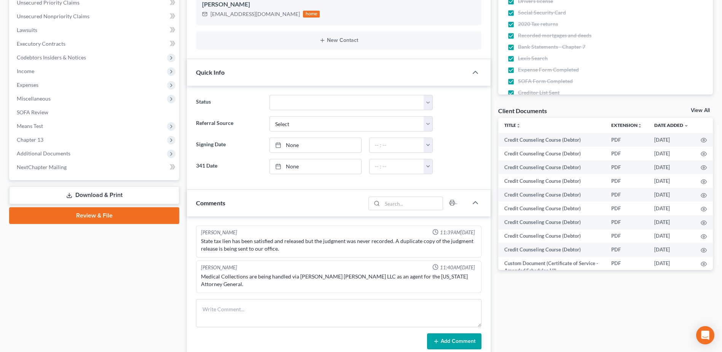
scroll to position [190, 0]
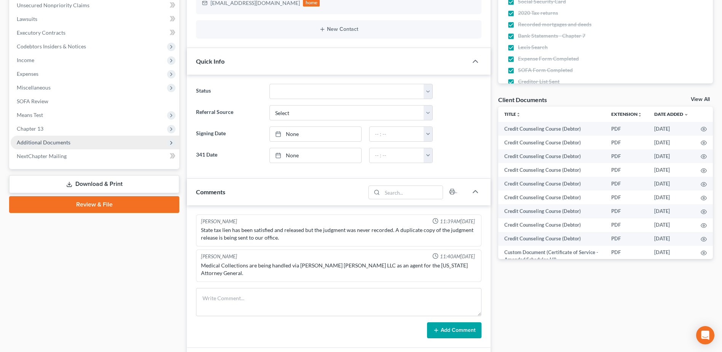
click at [56, 142] on span "Additional Documents" at bounding box center [44, 142] width 54 height 6
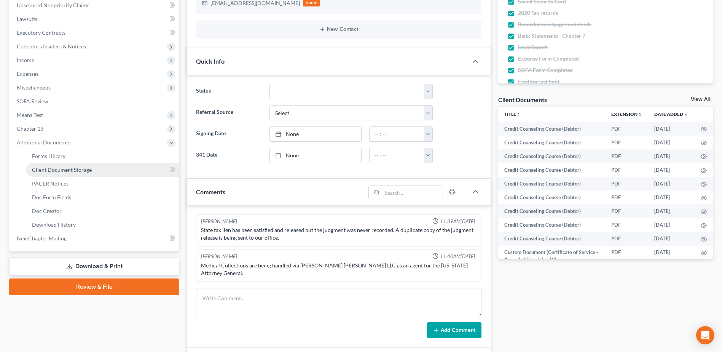
scroll to position [789, 0]
click at [54, 183] on span "PACER Notices" at bounding box center [50, 183] width 37 height 6
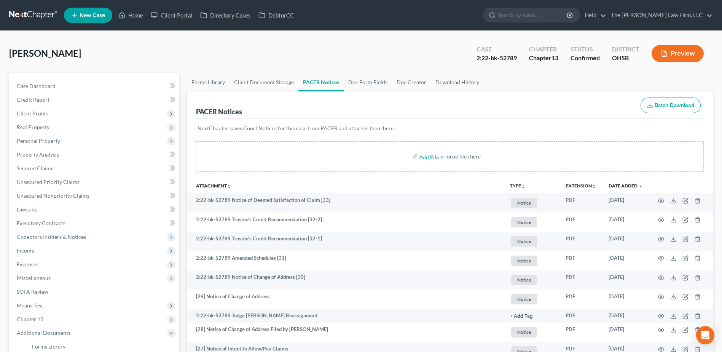
click at [38, 18] on link at bounding box center [33, 15] width 49 height 14
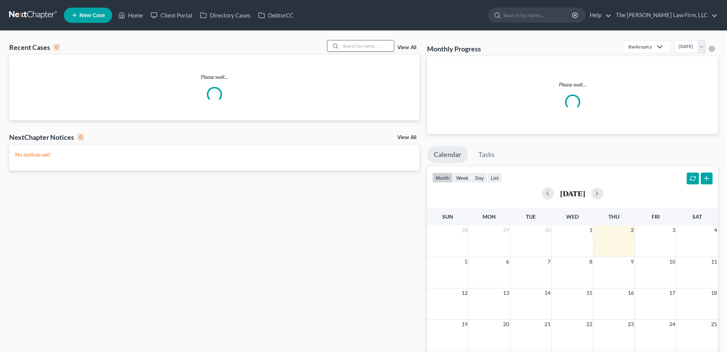
click at [372, 45] on input "search" at bounding box center [367, 45] width 53 height 11
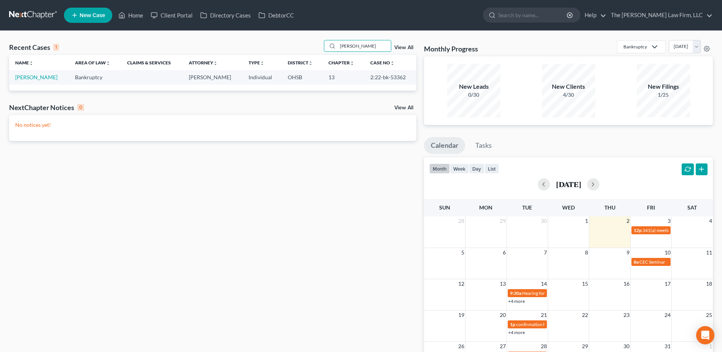
type input "[PERSON_NAME]"
click at [33, 73] on td "[PERSON_NAME]" at bounding box center [39, 77] width 60 height 14
click at [35, 77] on link "[PERSON_NAME]" at bounding box center [36, 77] width 42 height 6
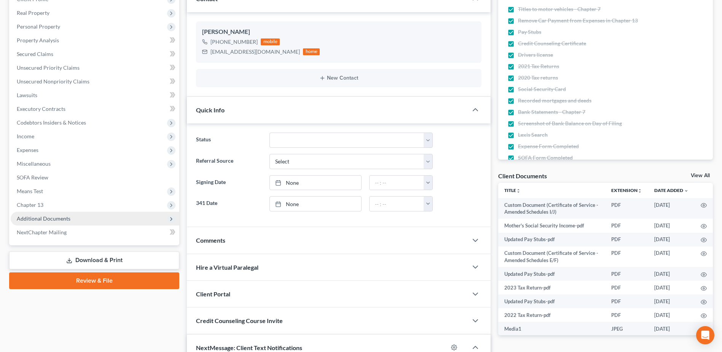
scroll to position [2058, 0]
click at [51, 222] on span "Additional Documents" at bounding box center [95, 219] width 169 height 14
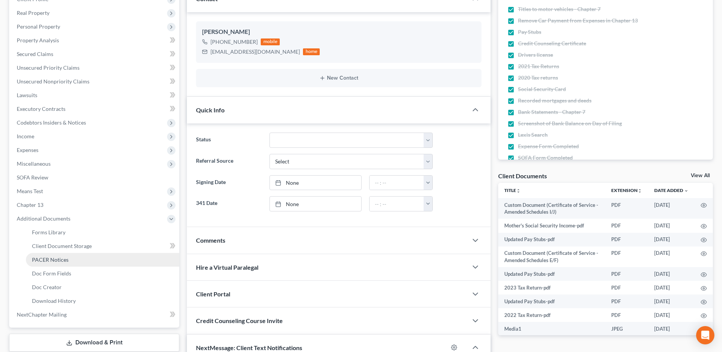
click at [52, 257] on span "PACER Notices" at bounding box center [50, 259] width 37 height 6
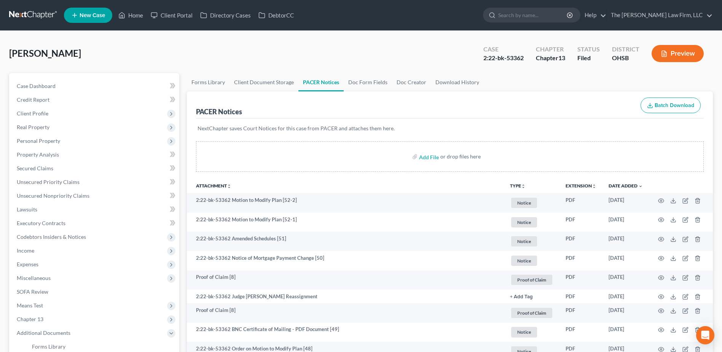
click at [36, 8] on nav "Home New Case Client Portal Directory Cases DebtorCC The [PERSON_NAME] Law Firm…" at bounding box center [361, 15] width 722 height 30
click at [37, 14] on link at bounding box center [33, 15] width 49 height 14
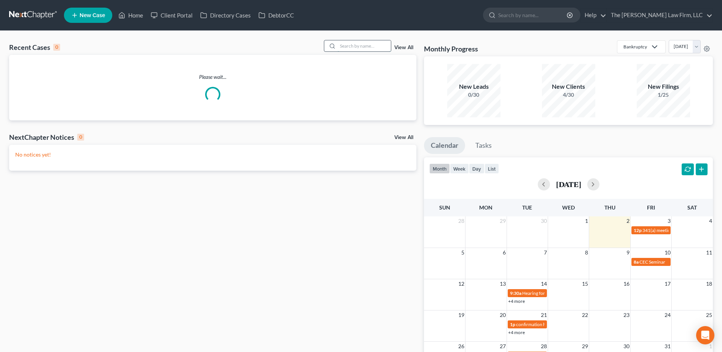
click at [355, 46] on input "search" at bounding box center [363, 45] width 53 height 11
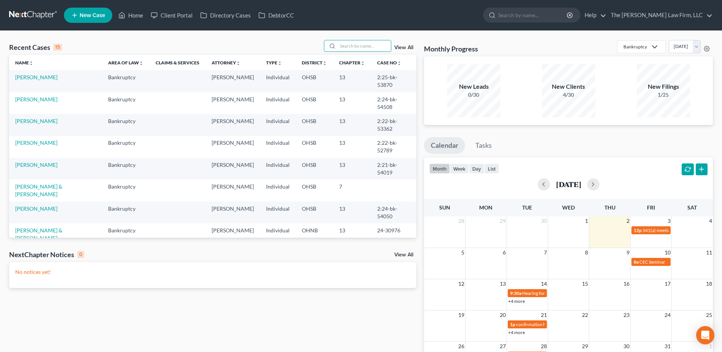
type input "s"
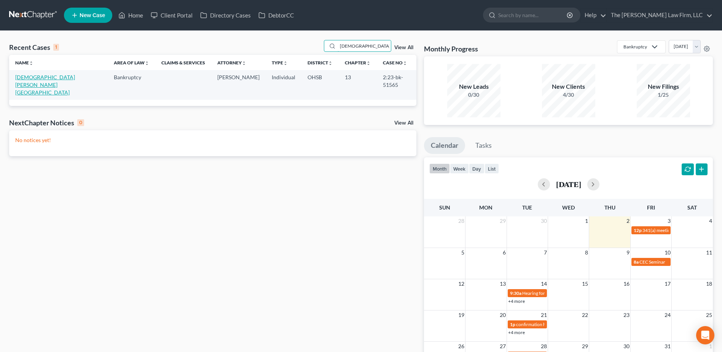
type input "ashmus"
click at [31, 79] on link "[DEMOGRAPHIC_DATA][PERSON_NAME][GEOGRAPHIC_DATA]" at bounding box center [45, 85] width 60 height 22
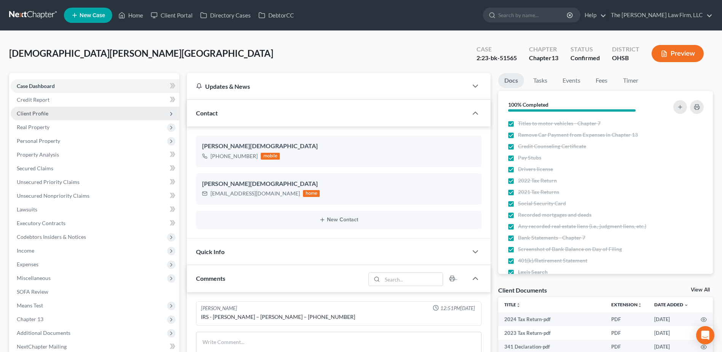
click at [46, 111] on span "Client Profile" at bounding box center [33, 113] width 32 height 6
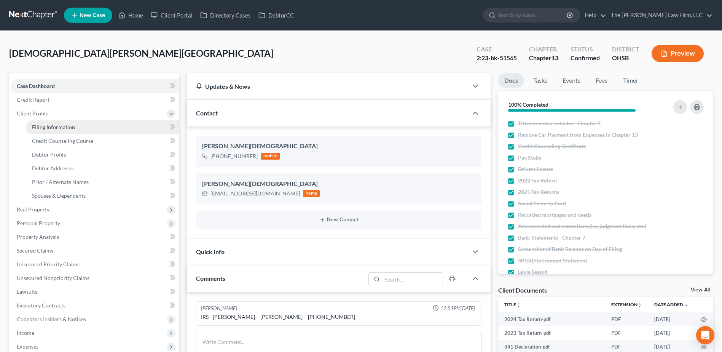
click at [43, 129] on span "Filing Information" at bounding box center [53, 127] width 43 height 6
select select "1"
select select "0"
select select "3"
select select "36"
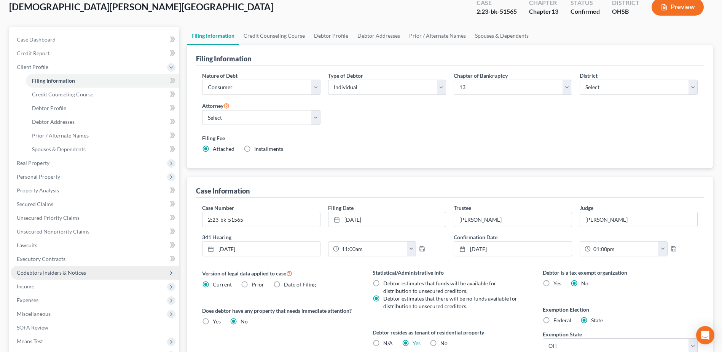
scroll to position [114, 0]
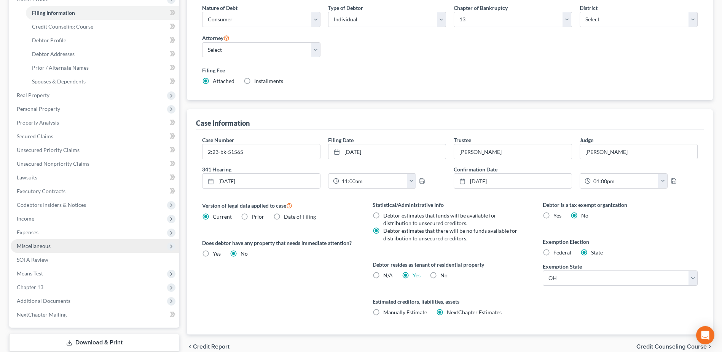
drag, startPoint x: 38, startPoint y: 248, endPoint x: 43, endPoint y: 246, distance: 5.4
click at [42, 247] on span "Miscellaneous" at bounding box center [34, 245] width 34 height 6
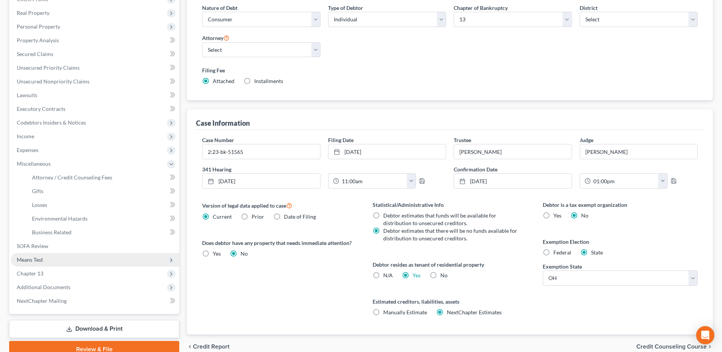
click at [36, 262] on span "Means Test" at bounding box center [30, 259] width 26 height 6
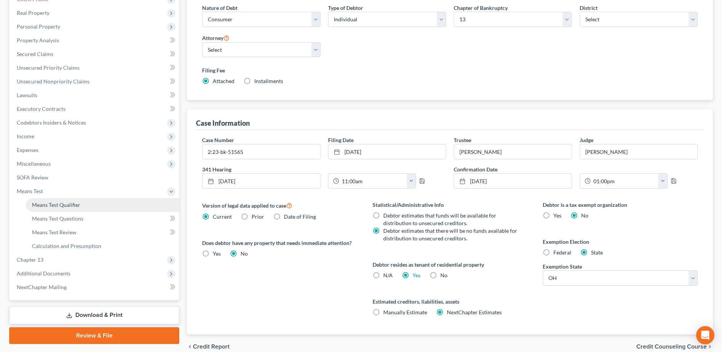
click at [62, 205] on span "Means Test Qualifier" at bounding box center [56, 204] width 48 height 6
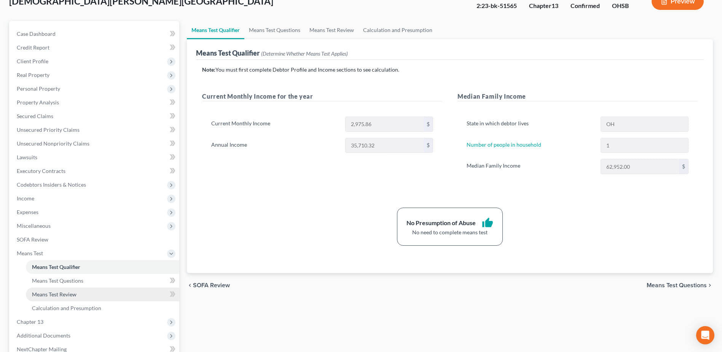
scroll to position [135, 0]
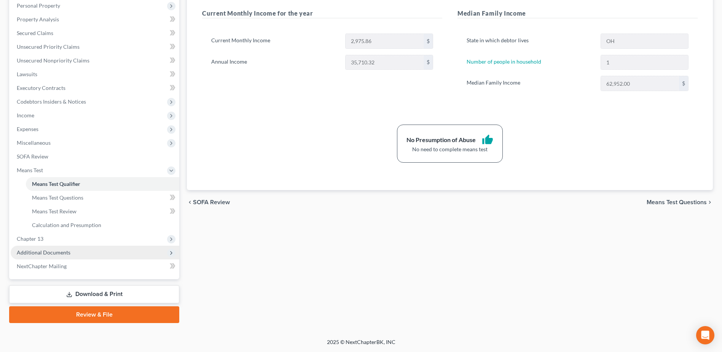
drag, startPoint x: 52, startPoint y: 252, endPoint x: 59, endPoint y: 256, distance: 8.0
click at [52, 252] on span "Additional Documents" at bounding box center [44, 252] width 54 height 6
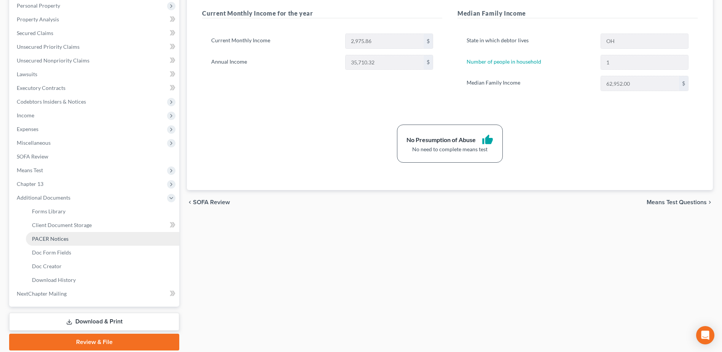
click at [58, 239] on span "PACER Notices" at bounding box center [50, 238] width 37 height 6
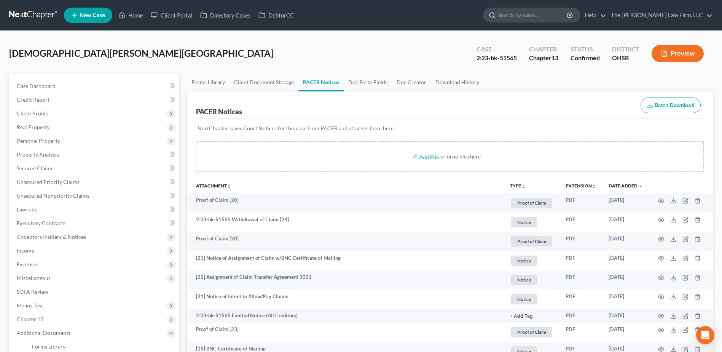
click at [560, 22] on input "search" at bounding box center [533, 15] width 70 height 14
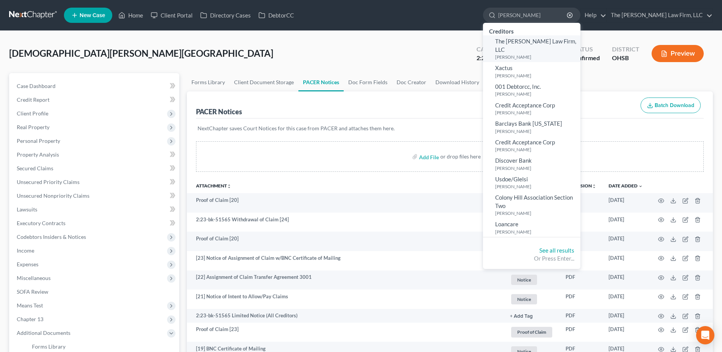
type input "attia"
click at [548, 54] on small "[PERSON_NAME]" at bounding box center [536, 57] width 83 height 6
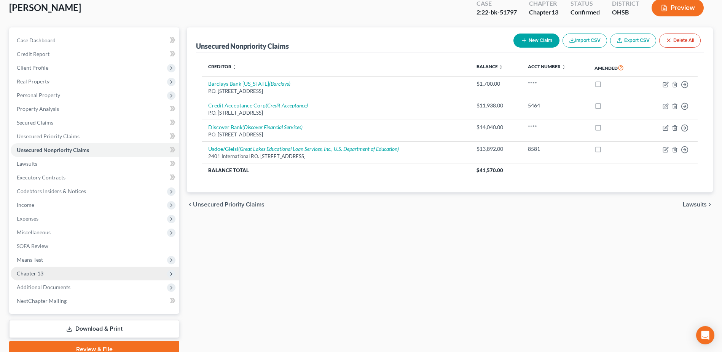
scroll to position [80, 0]
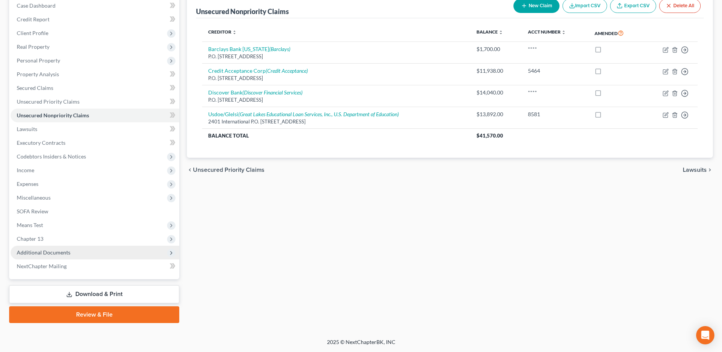
click at [55, 254] on span "Additional Documents" at bounding box center [44, 252] width 54 height 6
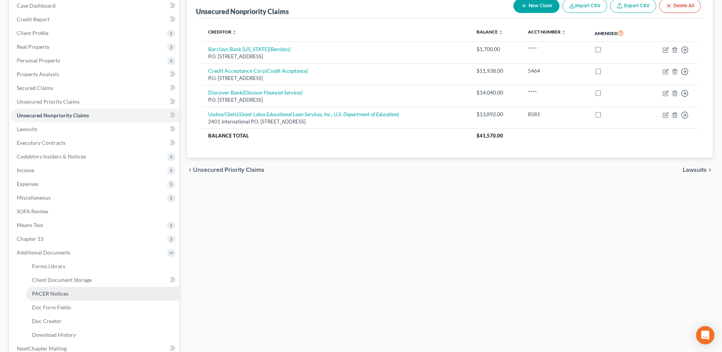
click at [52, 288] on link "PACER Notices" at bounding box center [102, 293] width 153 height 14
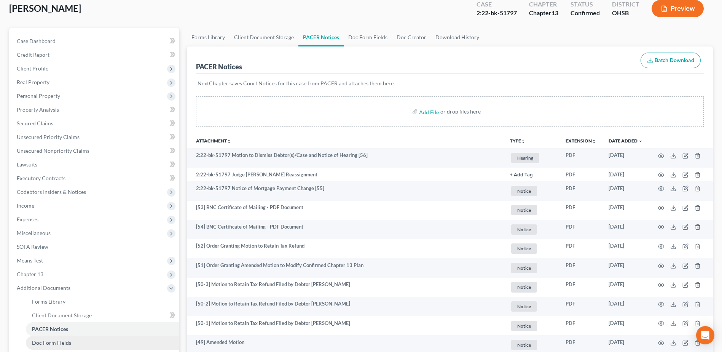
scroll to position [114, 0]
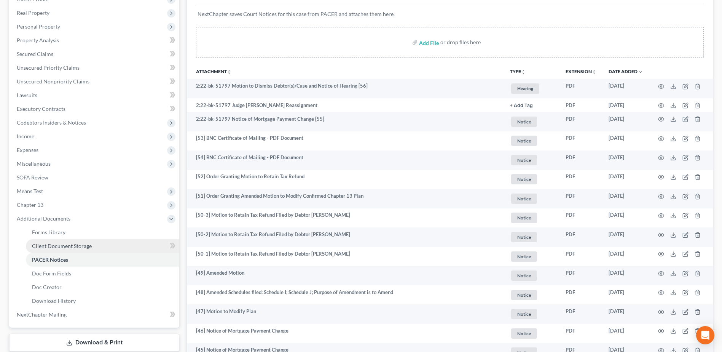
click at [63, 245] on span "Client Document Storage" at bounding box center [62, 245] width 60 height 6
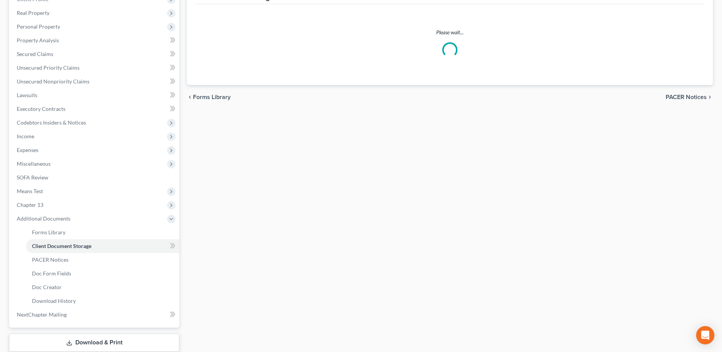
select select "7"
select select "52"
select select "61"
select select "7"
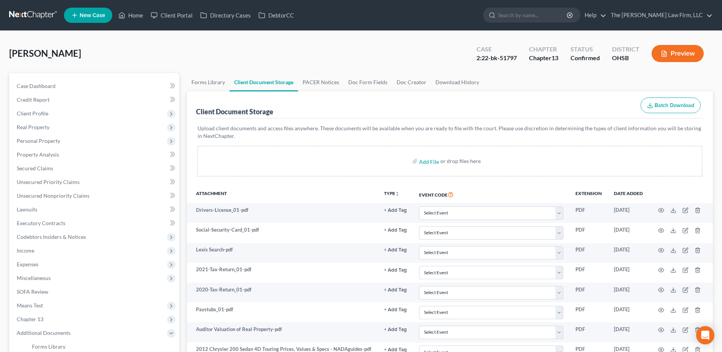
click at [23, 13] on link at bounding box center [33, 15] width 49 height 14
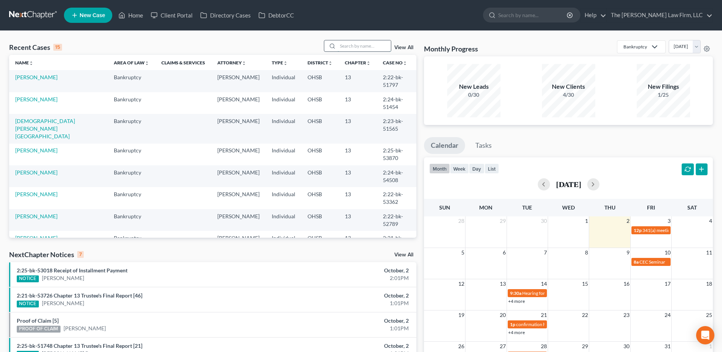
click at [369, 51] on input "search" at bounding box center [363, 45] width 53 height 11
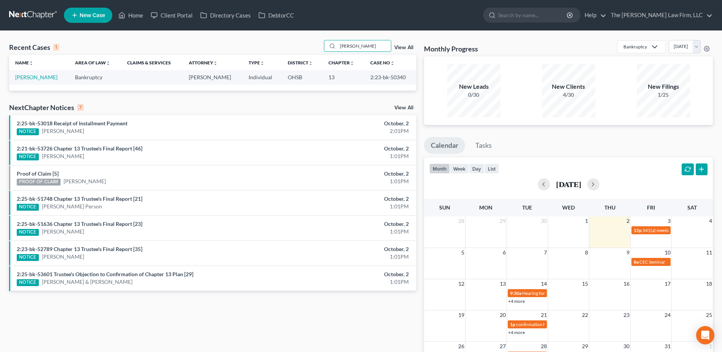
type input "[PERSON_NAME]"
click at [32, 81] on td "[PERSON_NAME]" at bounding box center [39, 77] width 60 height 14
click at [29, 77] on link "[PERSON_NAME]" at bounding box center [36, 77] width 42 height 6
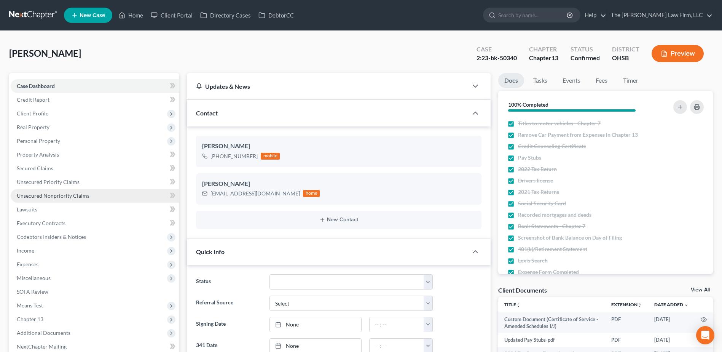
click at [58, 193] on span "Unsecured Nonpriority Claims" at bounding box center [53, 195] width 73 height 6
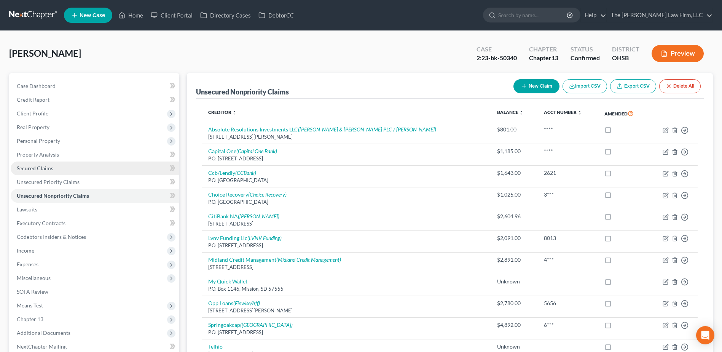
click at [36, 167] on span "Secured Claims" at bounding box center [35, 168] width 37 height 6
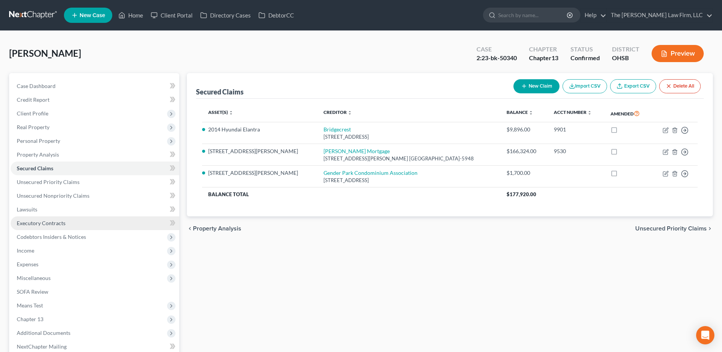
click at [46, 220] on span "Executory Contracts" at bounding box center [41, 223] width 49 height 6
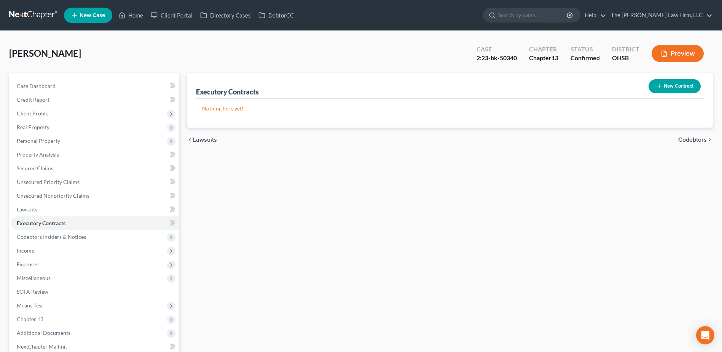
click at [38, 15] on link at bounding box center [33, 15] width 49 height 14
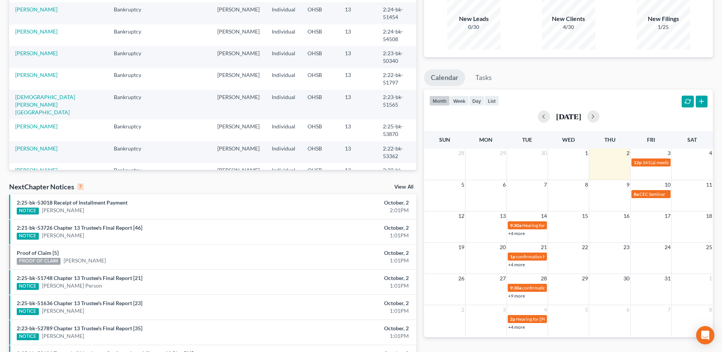
scroll to position [121, 0]
